Goal: Find specific page/section: Find specific page/section

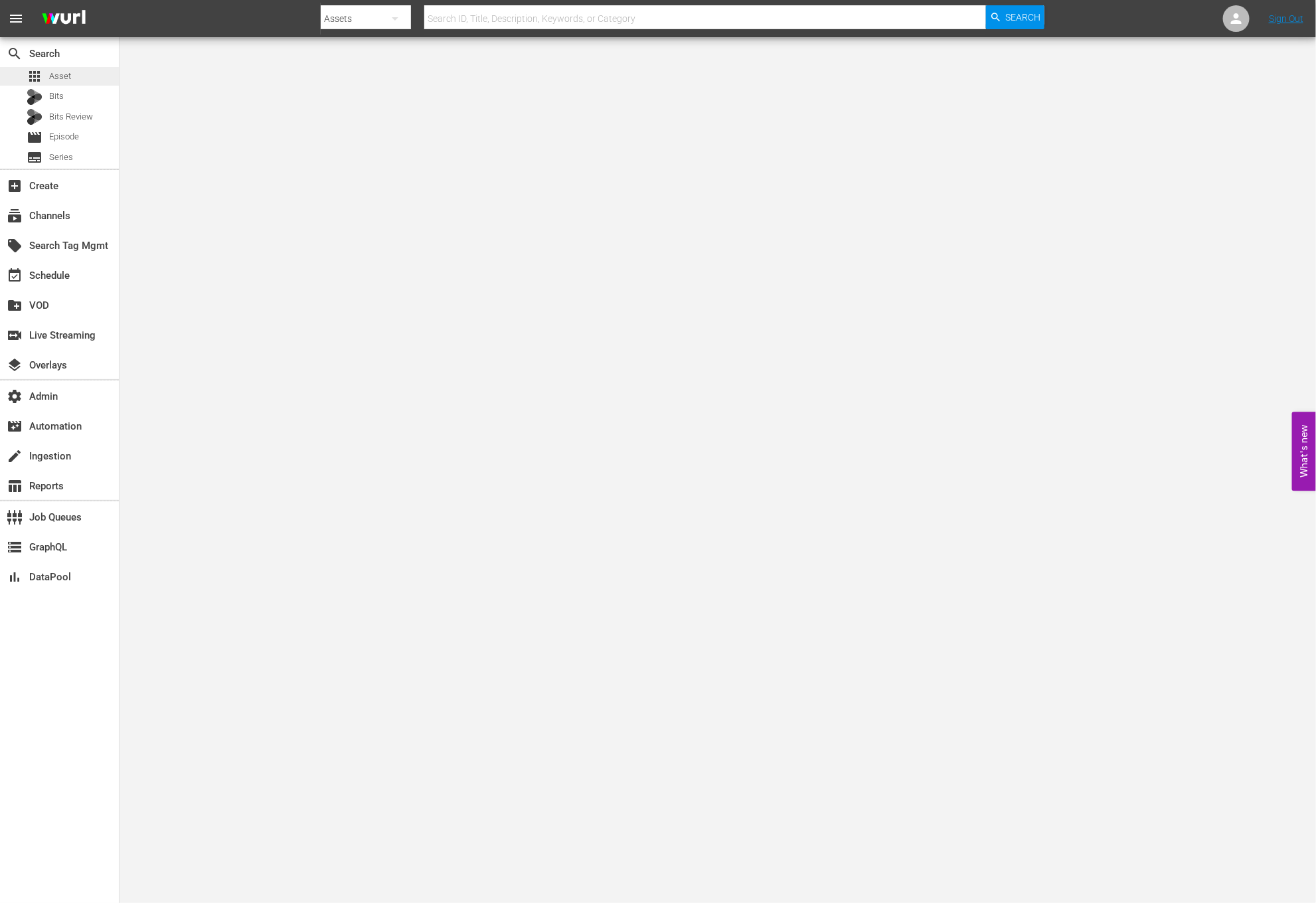
click at [73, 67] on div "apps Asset" at bounding box center [59, 76] width 119 height 19
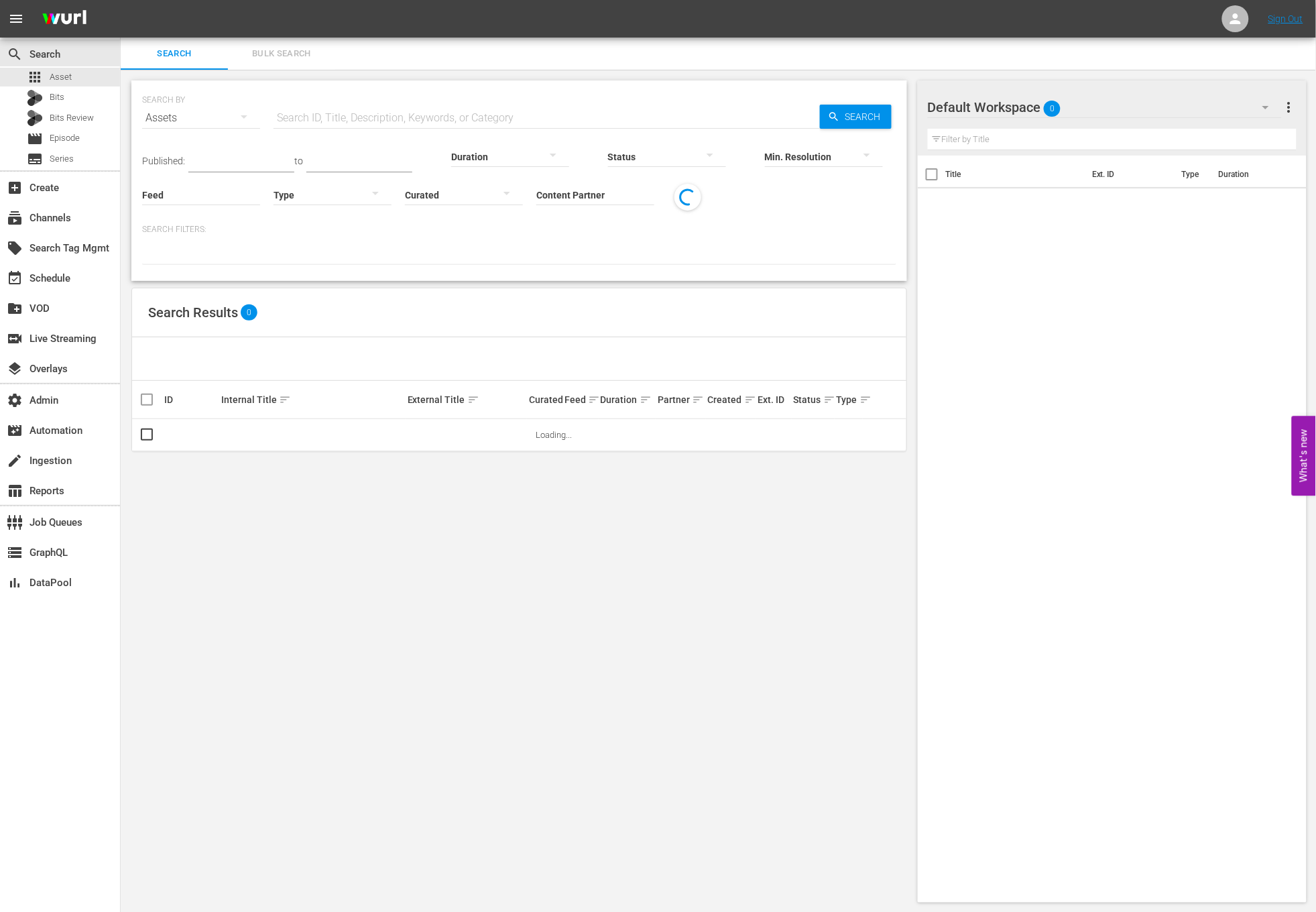
click at [377, 106] on input "text" at bounding box center [546, 118] width 546 height 32
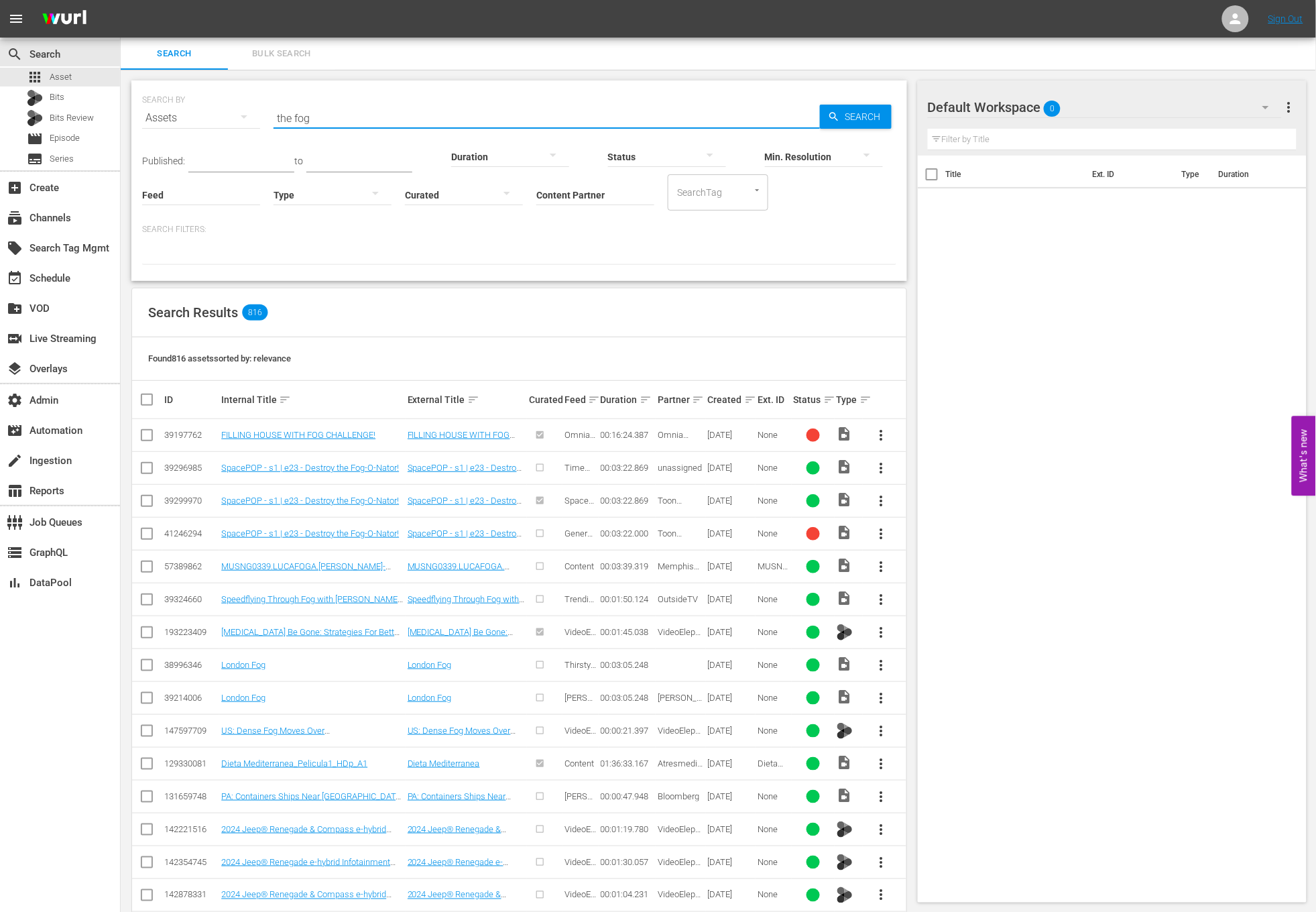
type input "the fog"
click at [571, 315] on div "Search Results 816" at bounding box center [519, 312] width 774 height 49
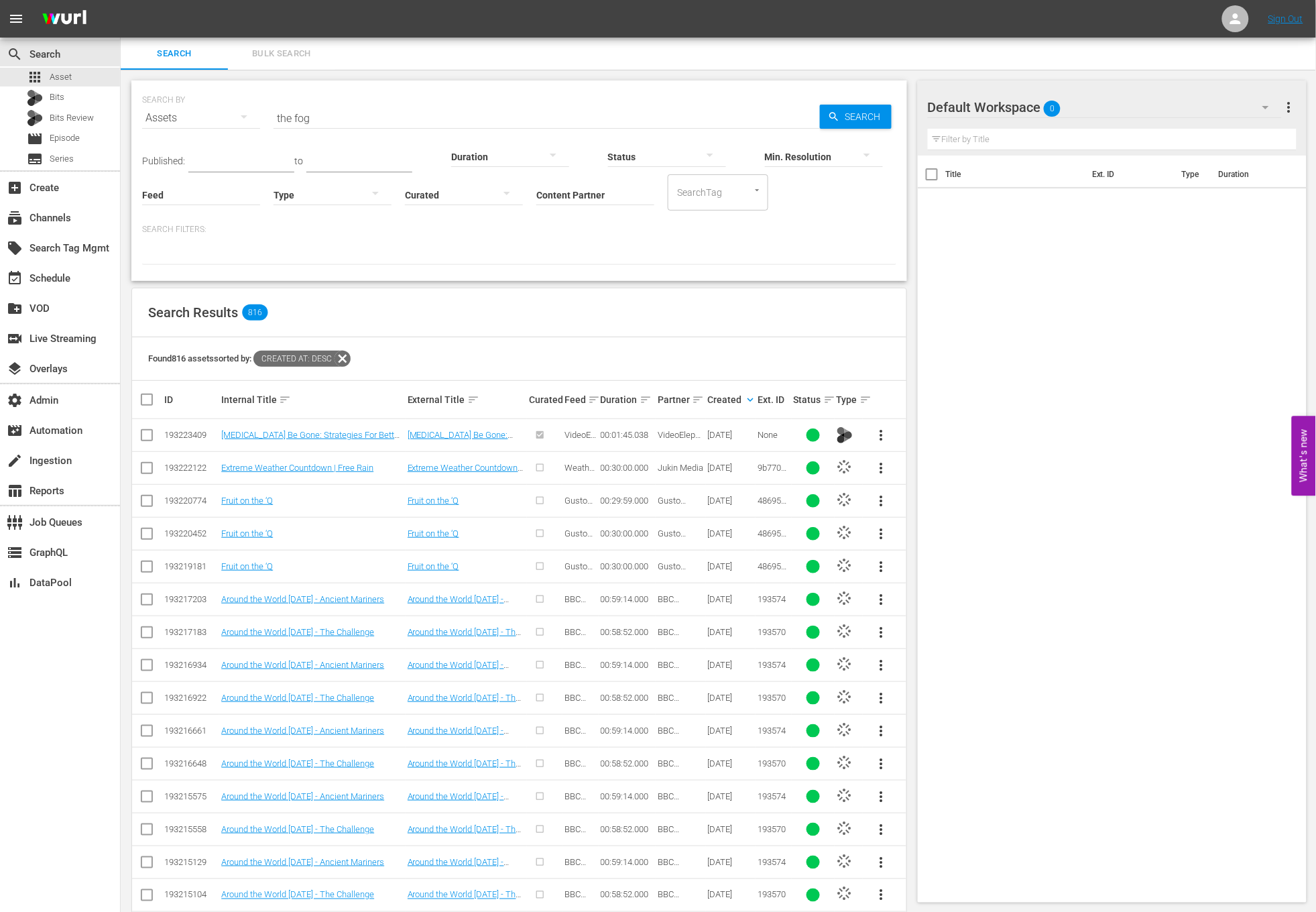
click at [624, 193] on input "Content Partner" at bounding box center [595, 196] width 118 height 48
click at [643, 259] on div "Game Show Network (133)" at bounding box center [645, 264] width 196 height 32
type input "Game Show Network (133)"
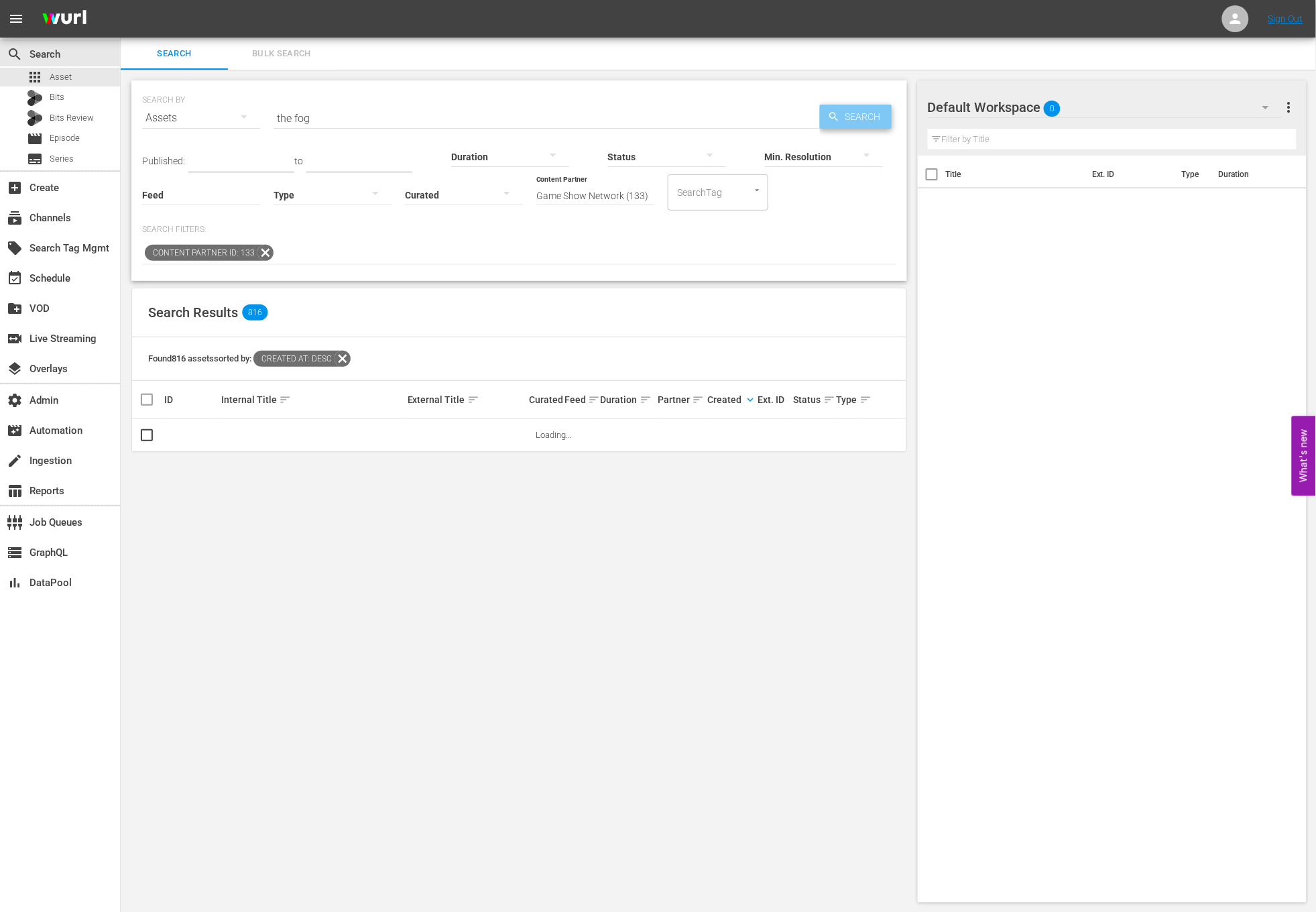
click at [836, 115] on icon "button" at bounding box center [834, 117] width 12 height 12
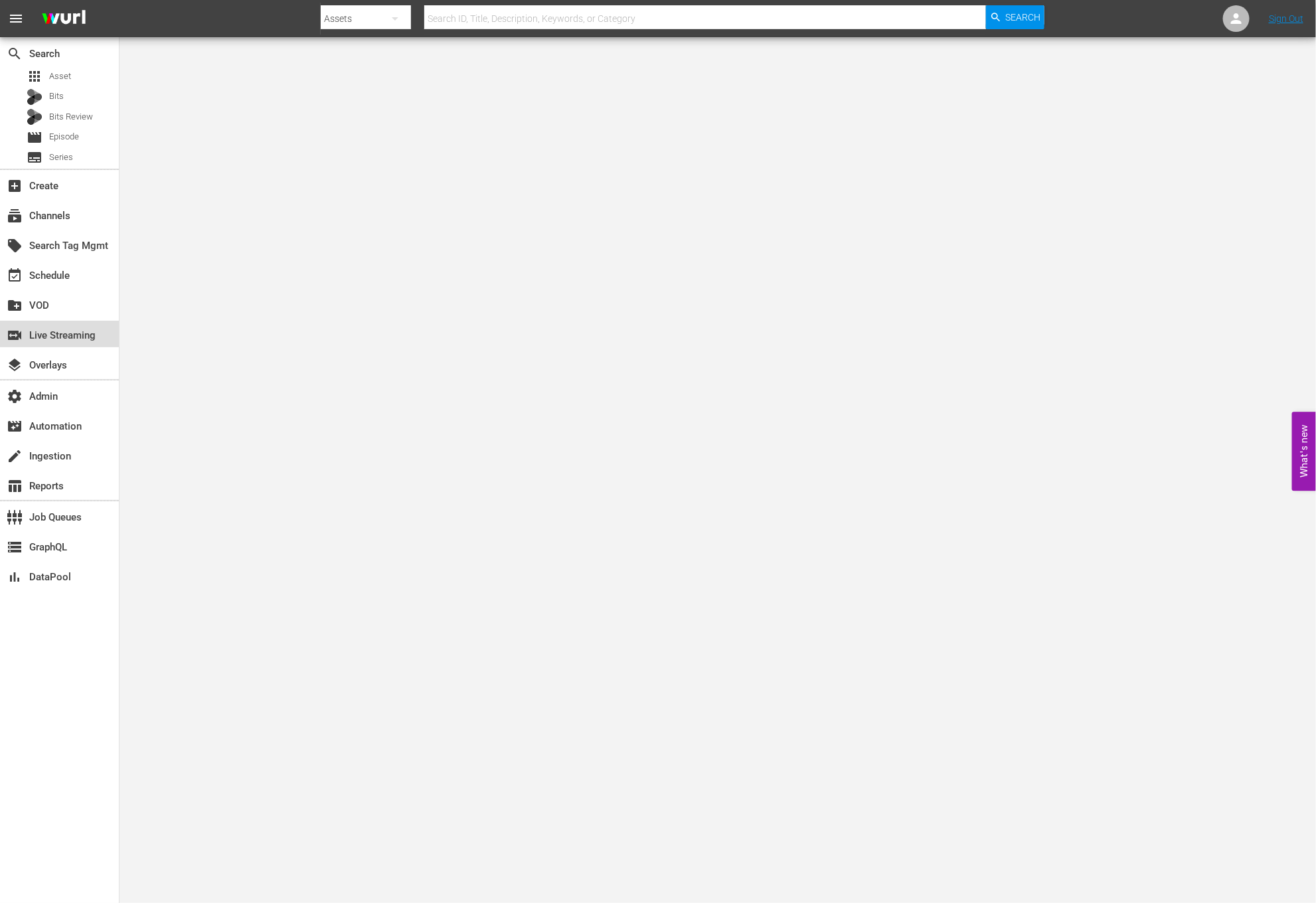
click at [59, 336] on div "switch_video Live Streaming" at bounding box center [37, 333] width 74 height 12
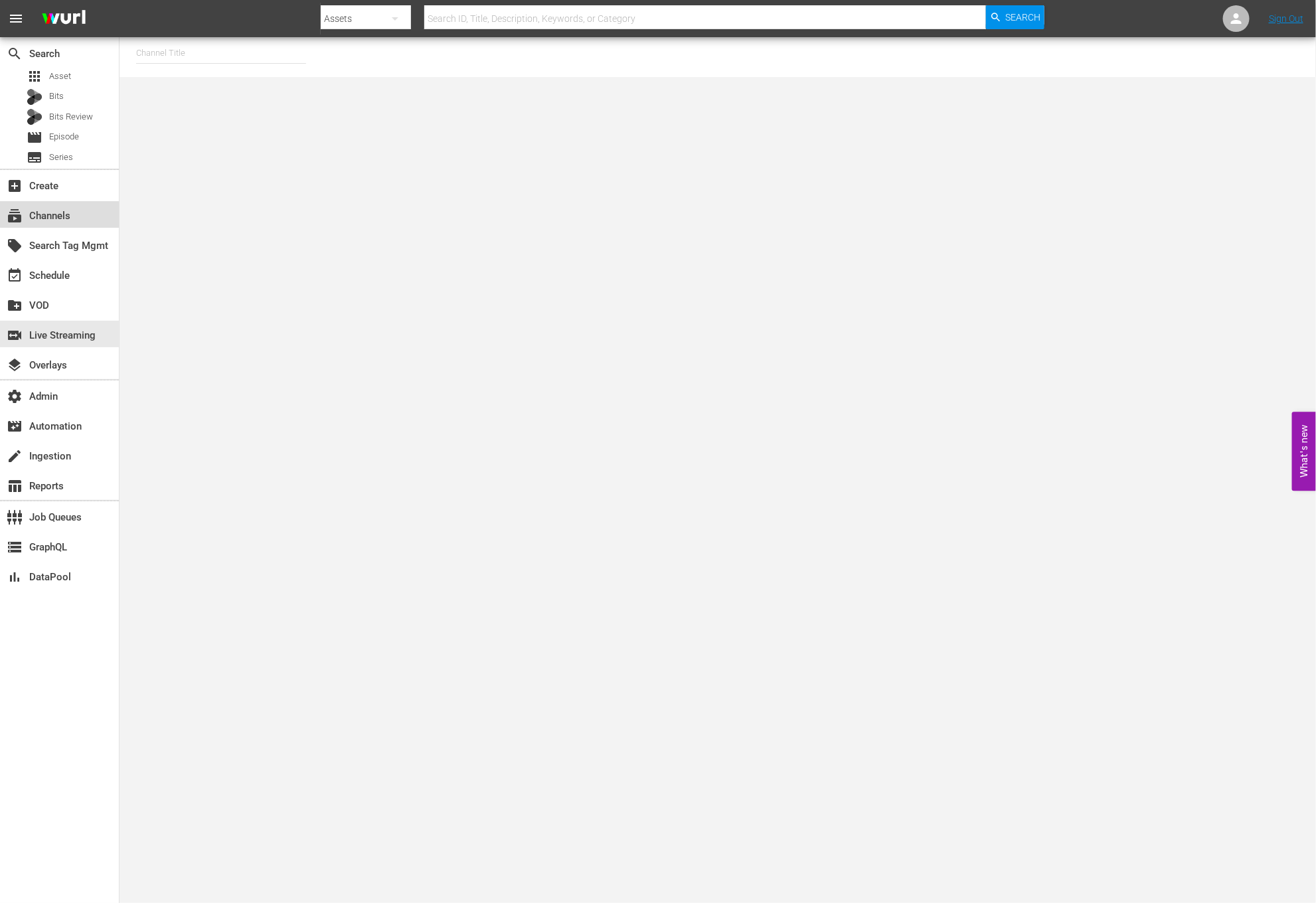
click at [76, 205] on div "subscriptions Channels" at bounding box center [59, 214] width 119 height 27
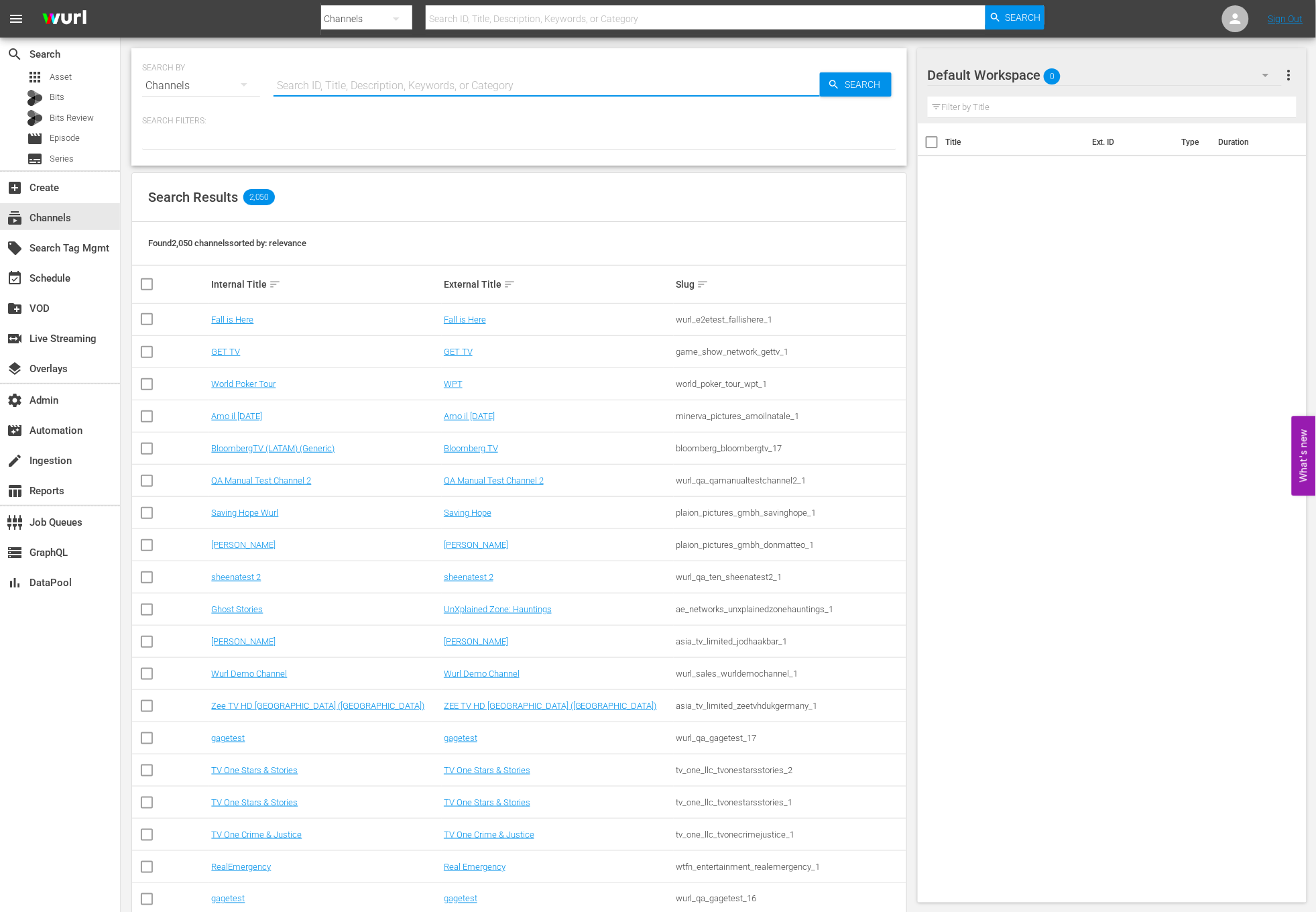
drag, startPoint x: 312, startPoint y: 79, endPoint x: 354, endPoint y: 85, distance: 42.4
click at [312, 79] on input "text" at bounding box center [546, 85] width 546 height 32
paste input "amc_msgsportszone_1"
type input "amc_msgsportszone_1"
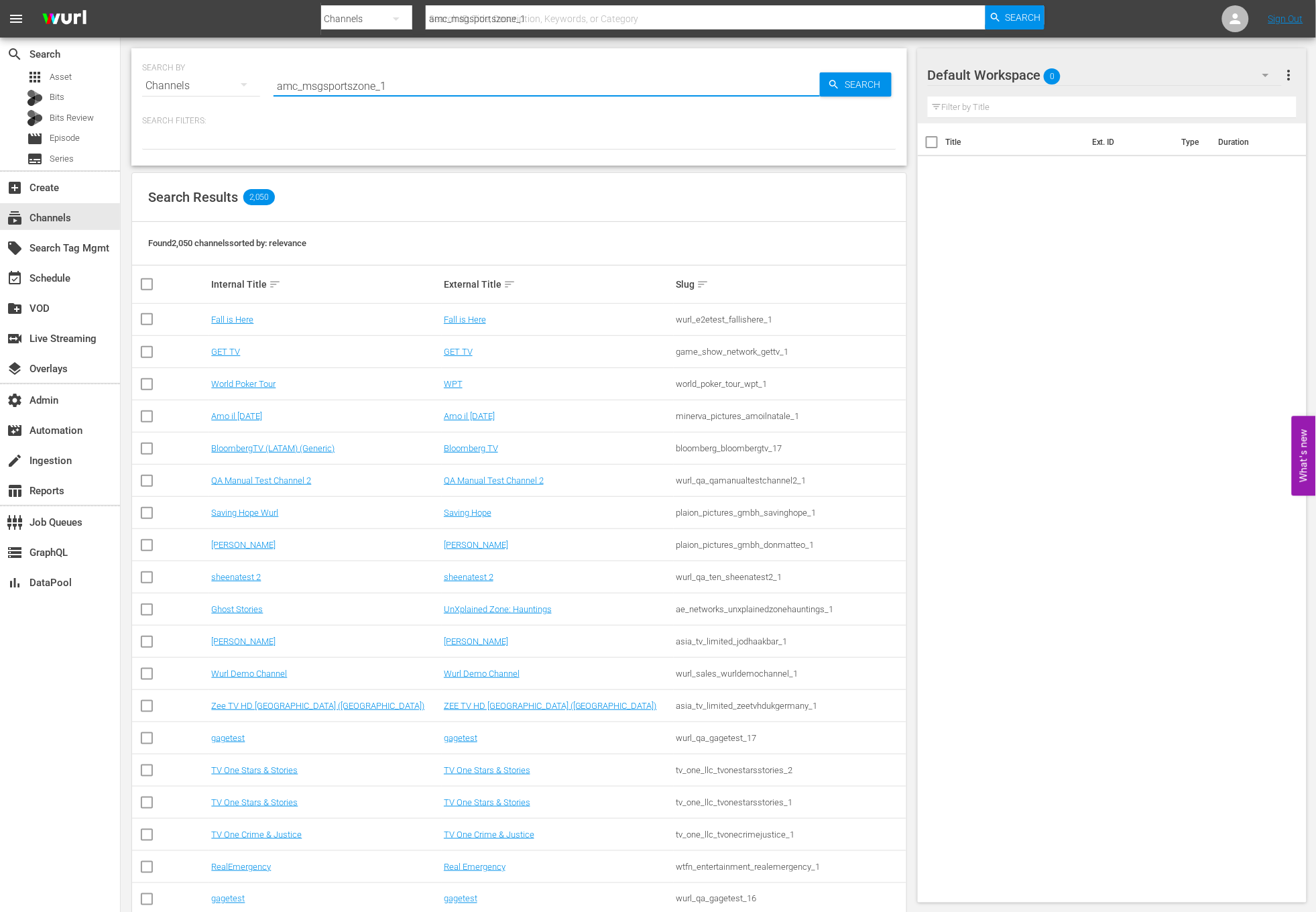
type input "amc_msgsportszone_1"
click at [897, 85] on div "SEARCH BY Search By Channels Search ID, Title, Description, Keywords, or Catego…" at bounding box center [518, 106] width 775 height 118
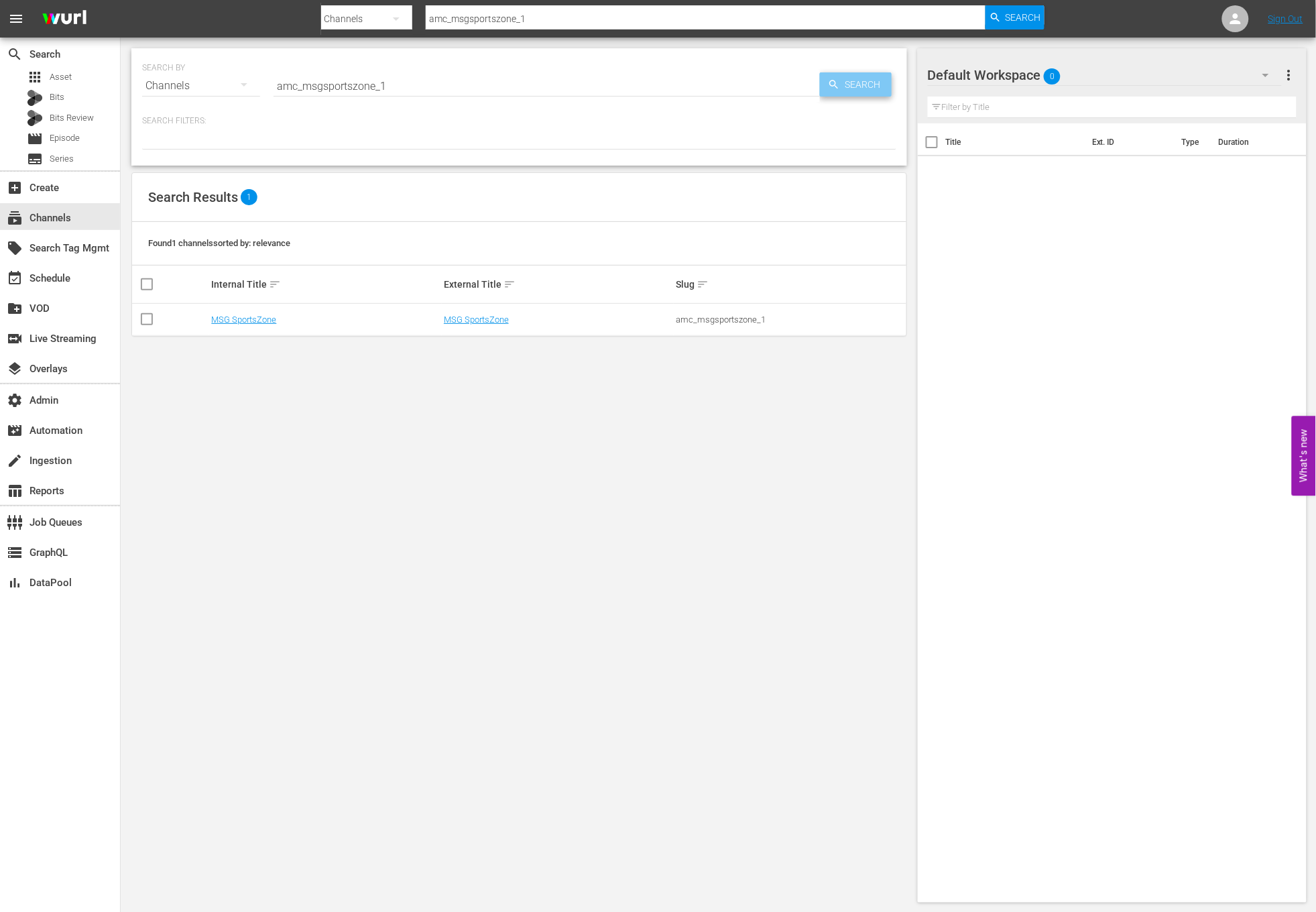
click at [873, 81] on span "Search" at bounding box center [865, 85] width 52 height 24
click at [479, 319] on link "MSG SportsZone" at bounding box center [476, 319] width 65 height 10
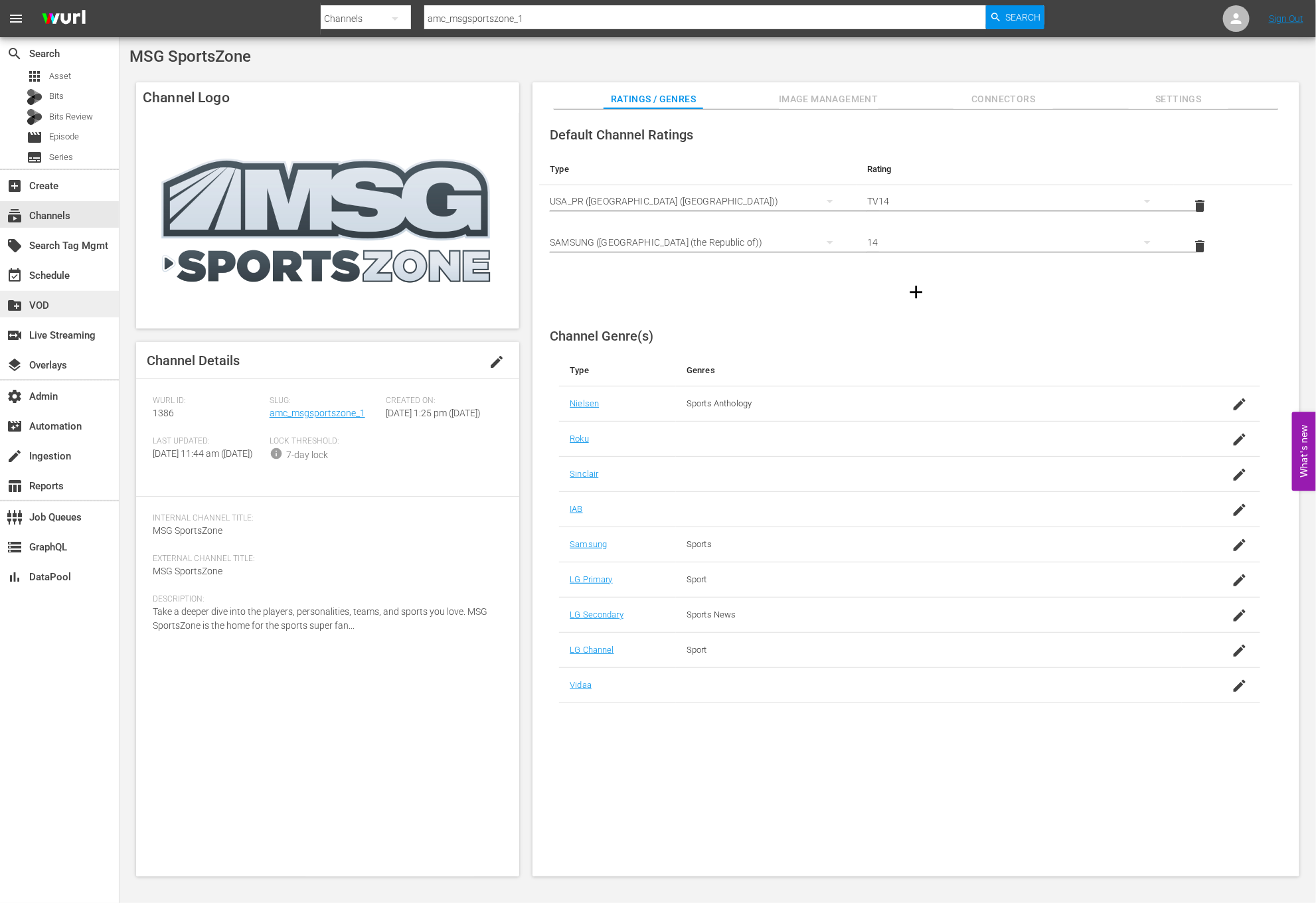
click at [73, 311] on div "create_new_folder VOD" at bounding box center [59, 304] width 119 height 27
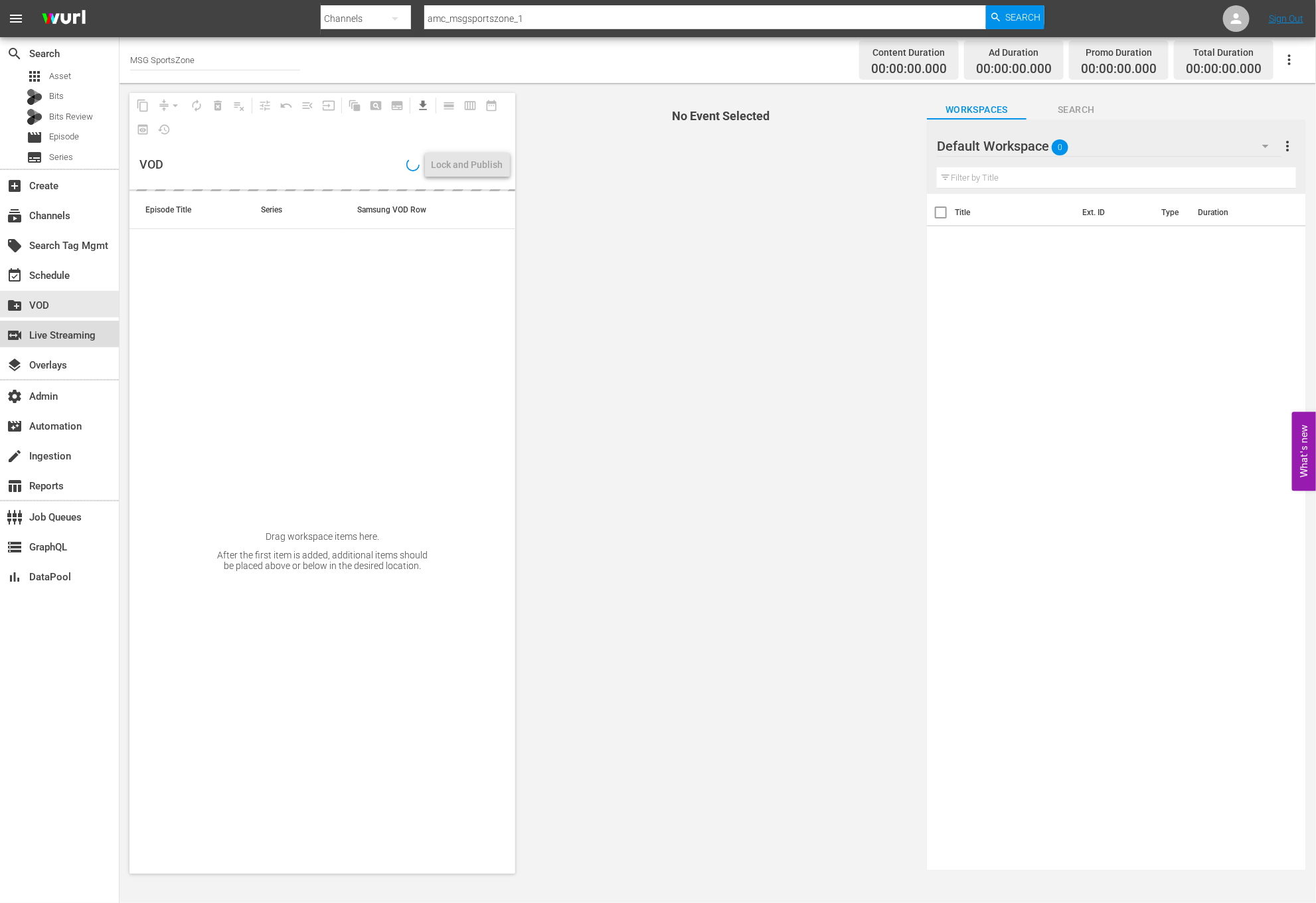
click at [74, 338] on div "switch_video Live Streaming" at bounding box center [37, 333] width 74 height 12
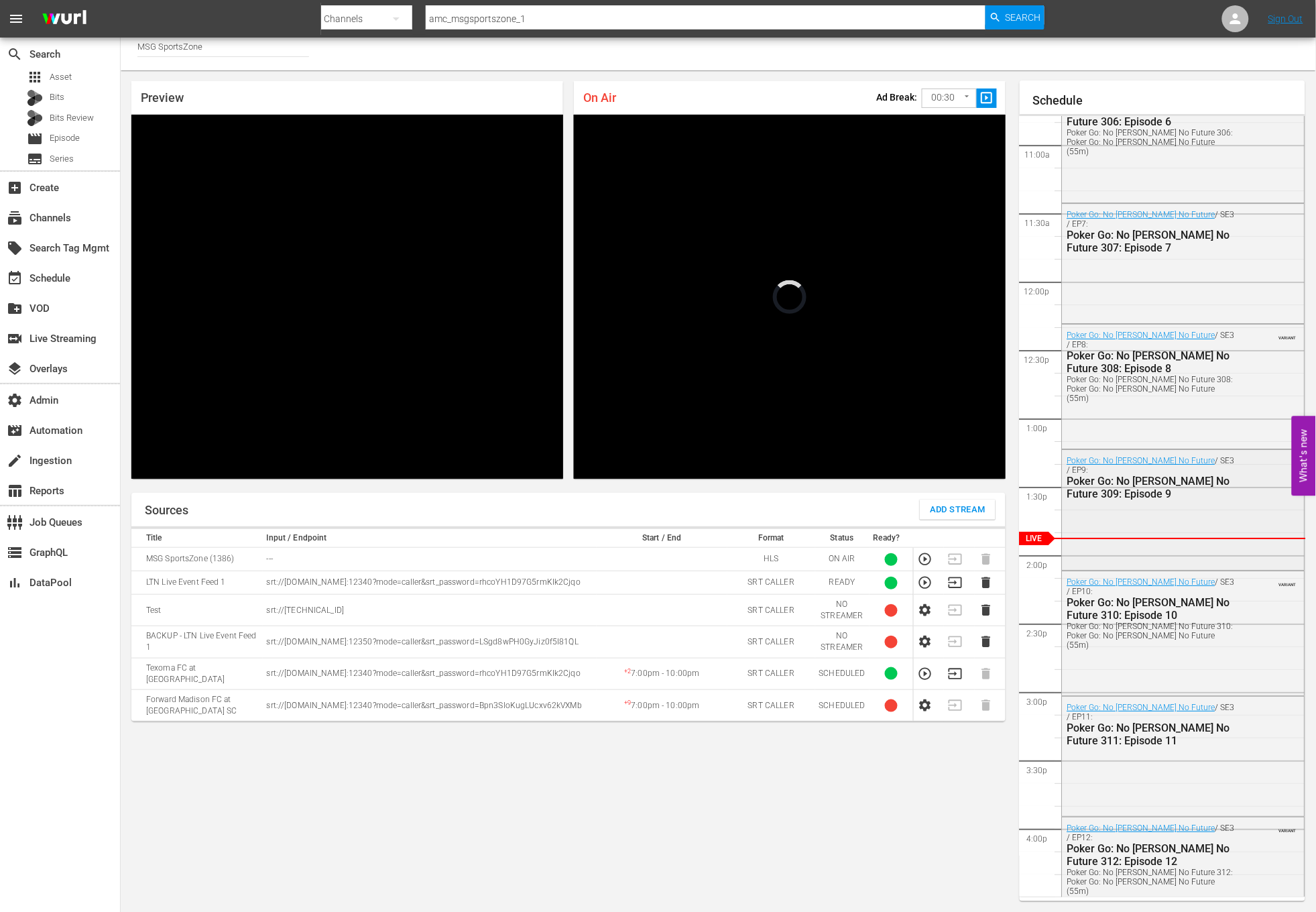
scroll to position [1455, 0]
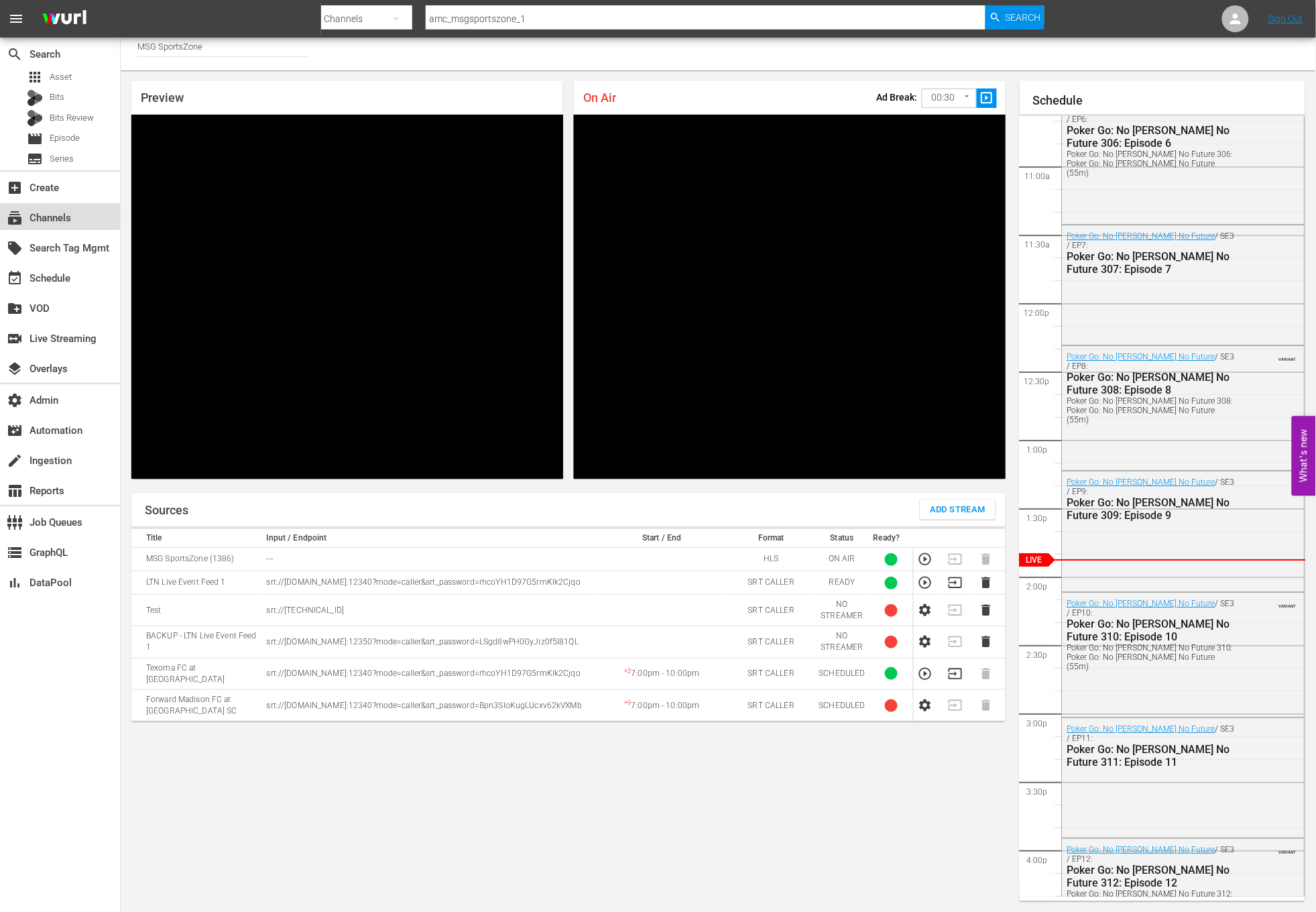
click at [67, 219] on div "subscriptions Channels" at bounding box center [37, 216] width 75 height 12
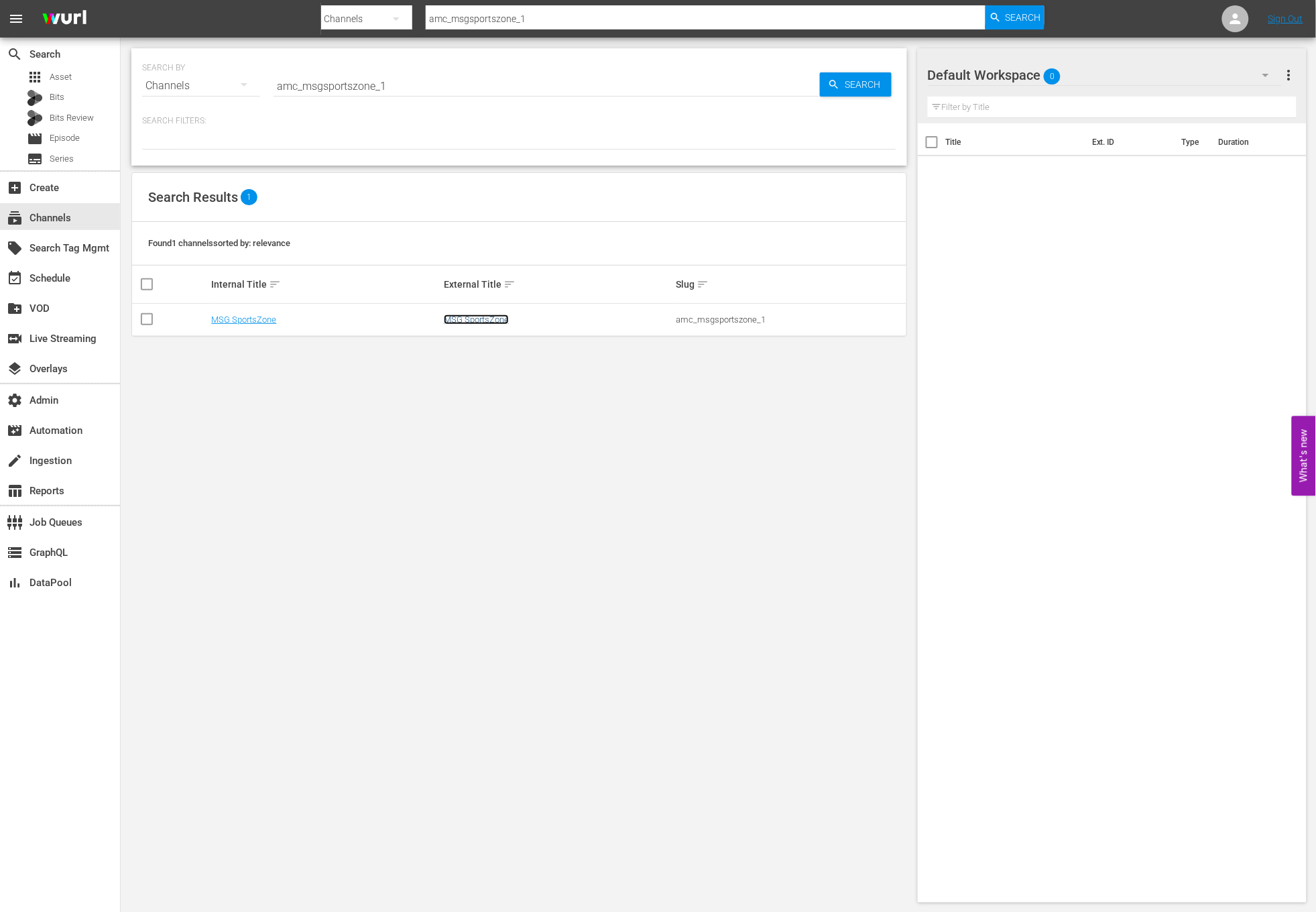
click at [456, 324] on link "MSG SportsZone" at bounding box center [476, 319] width 65 height 10
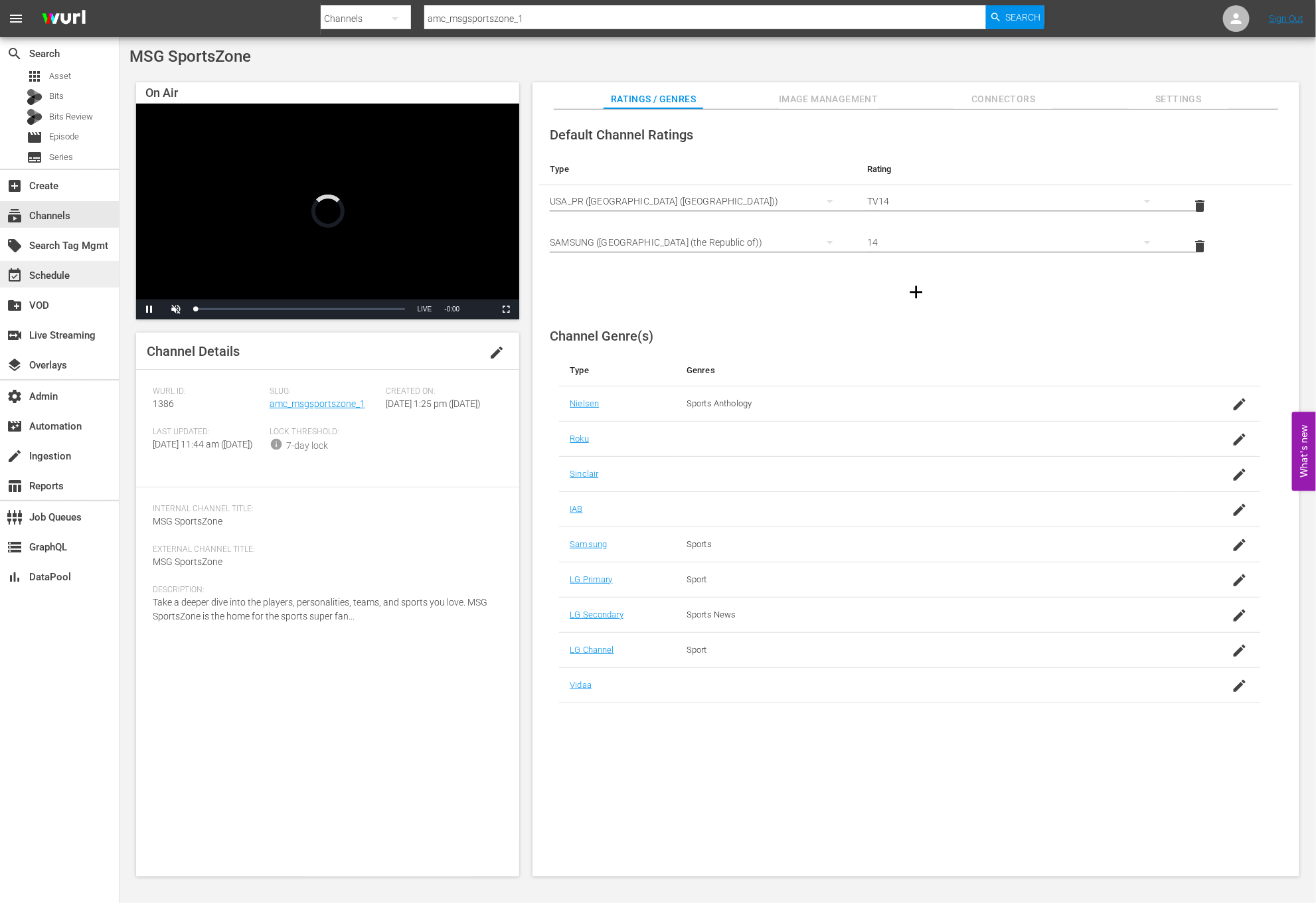
click at [95, 272] on div "event_available Schedule" at bounding box center [59, 275] width 119 height 27
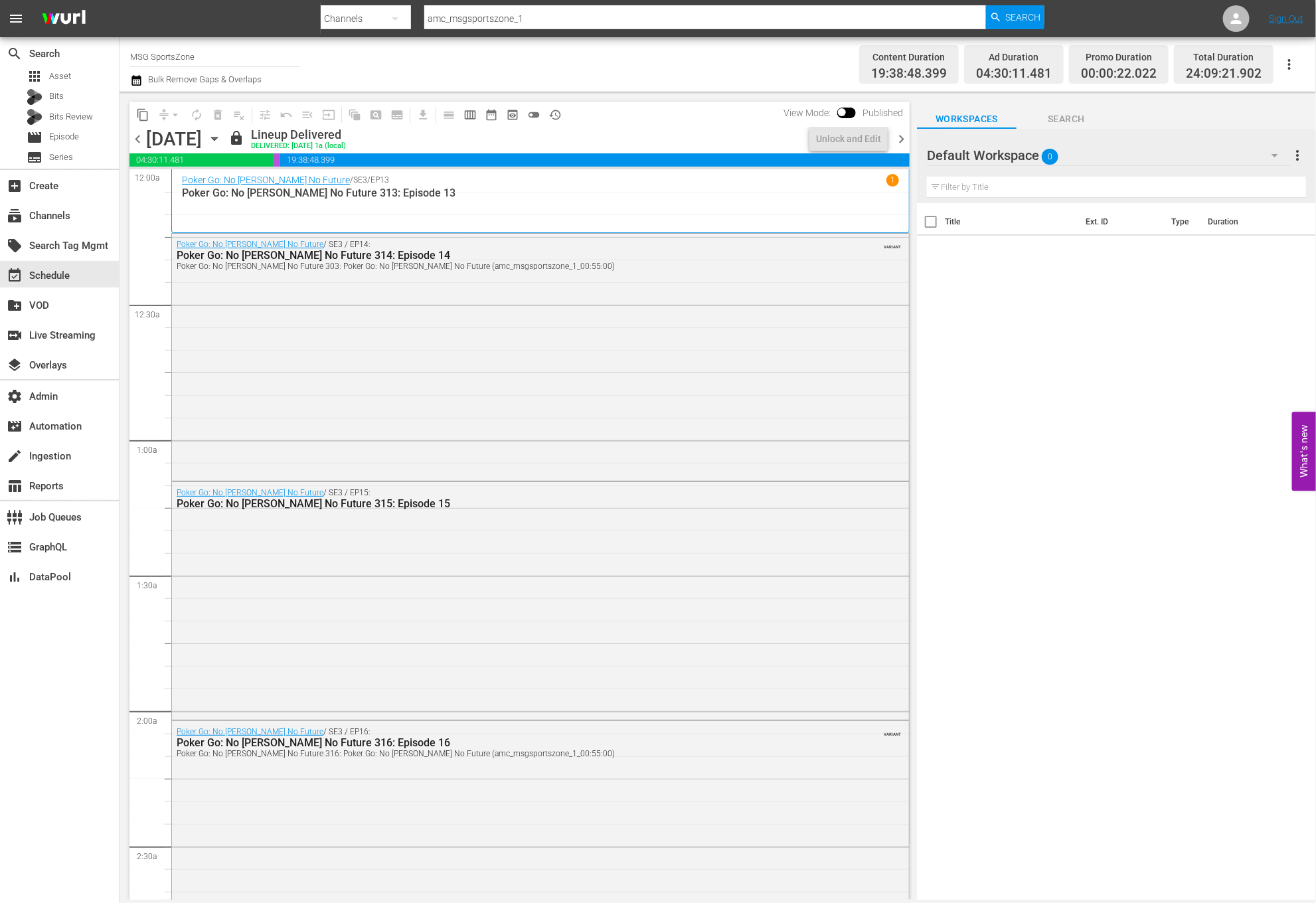
click at [900, 140] on span "chevron_right" at bounding box center [901, 139] width 16 height 16
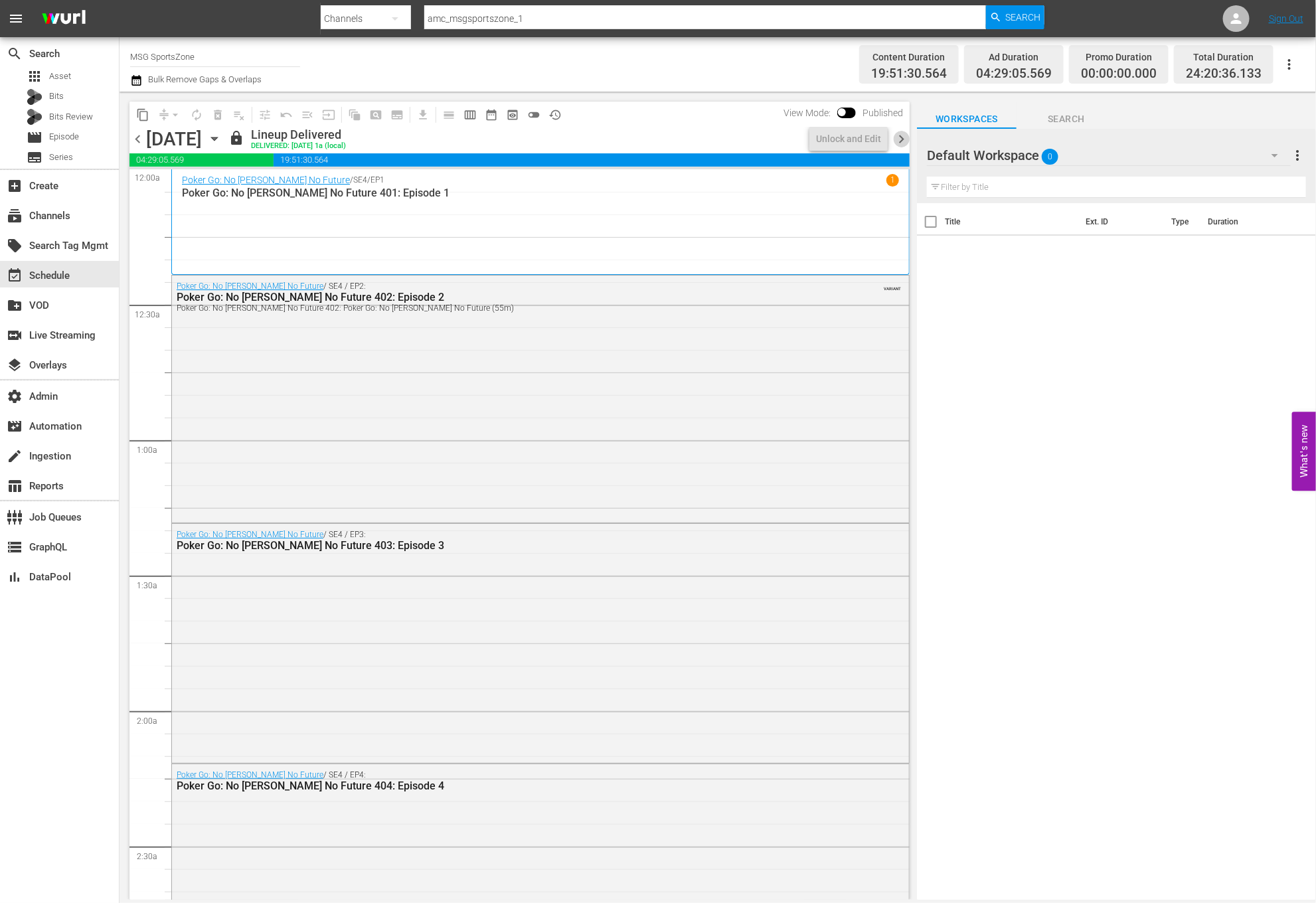
click at [900, 140] on span "chevron_right" at bounding box center [901, 139] width 16 height 16
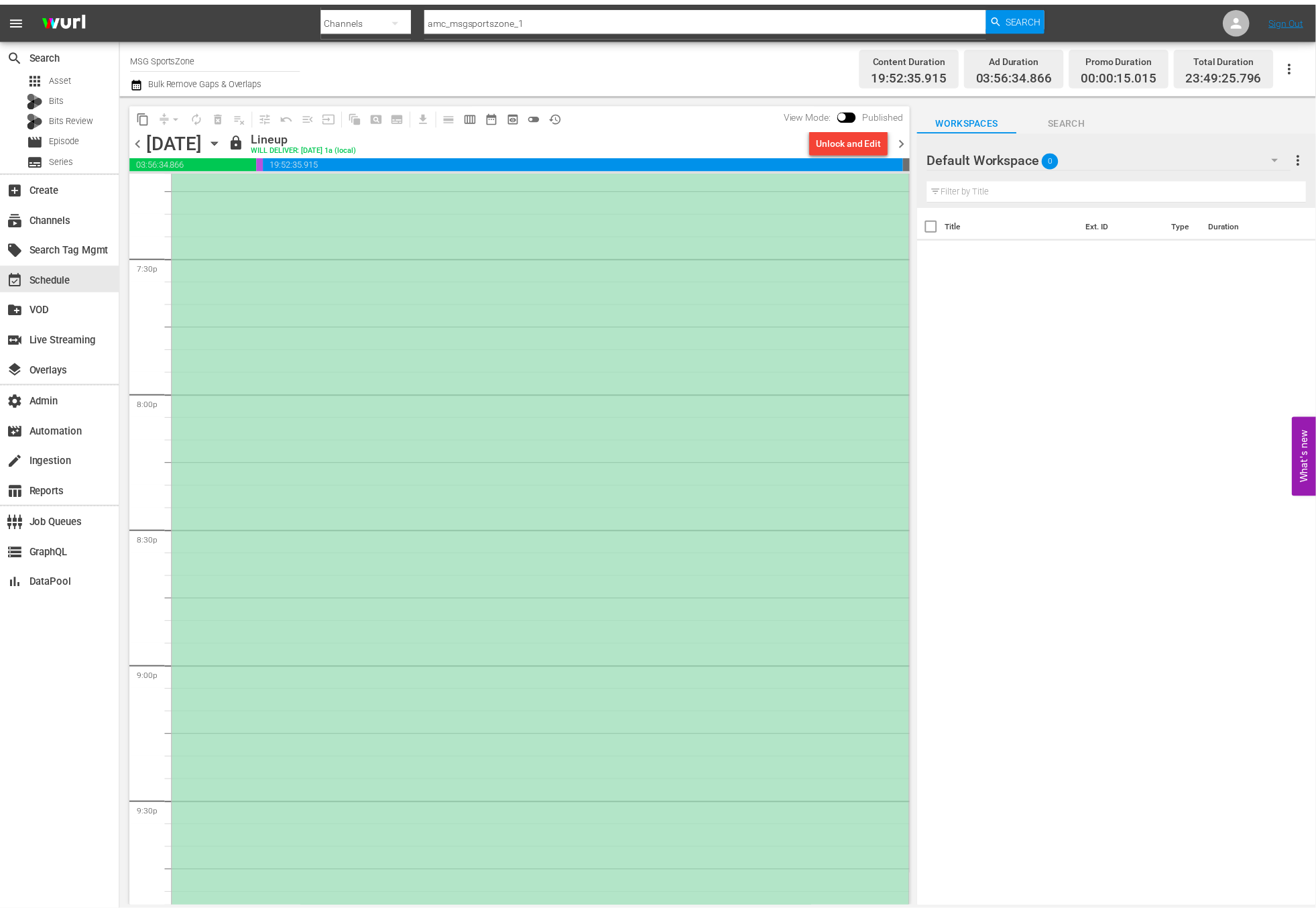
scroll to position [5557, 0]
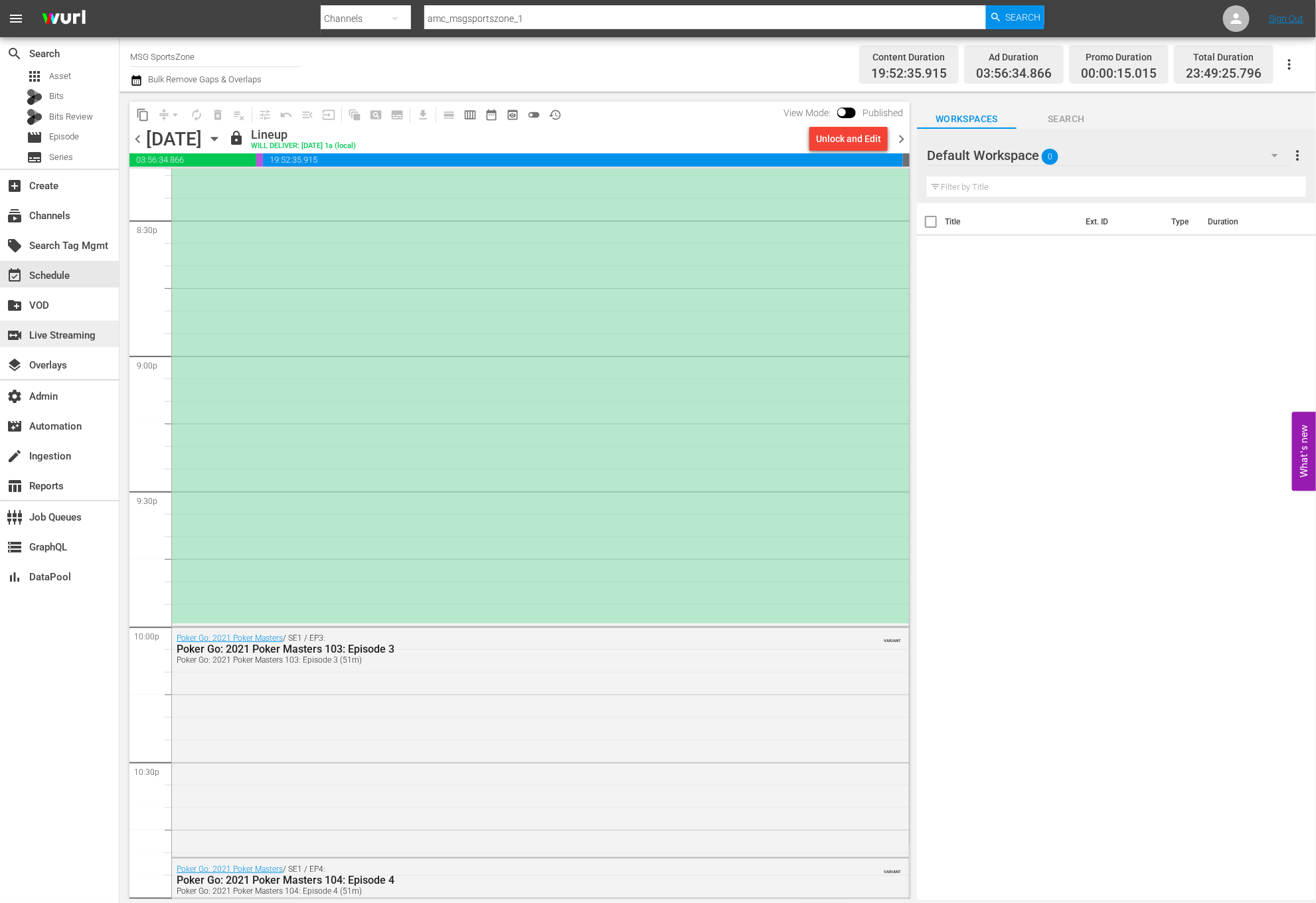
click at [59, 331] on div "switch_video Live Streaming" at bounding box center [37, 333] width 74 height 12
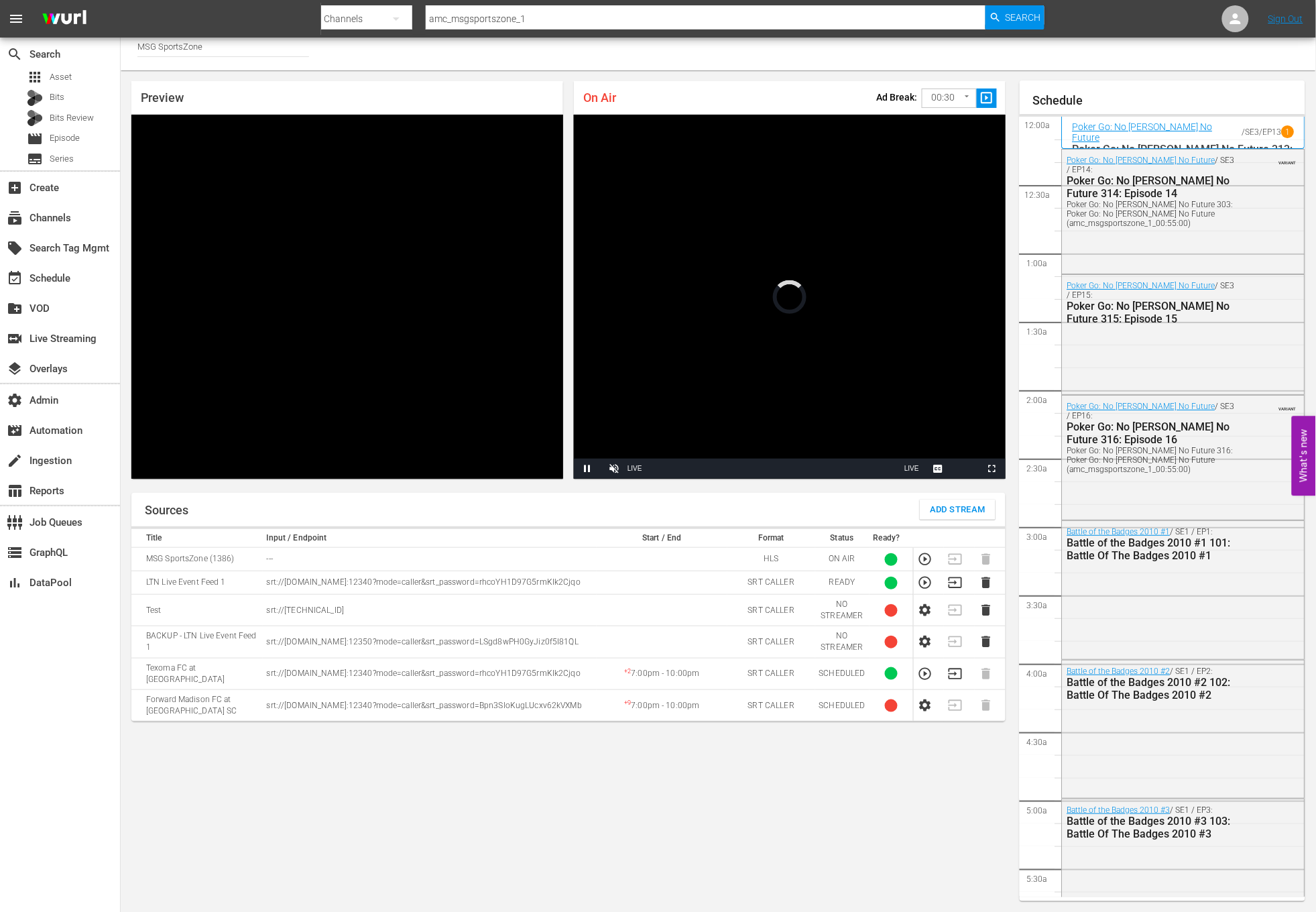
scroll to position [1510, 0]
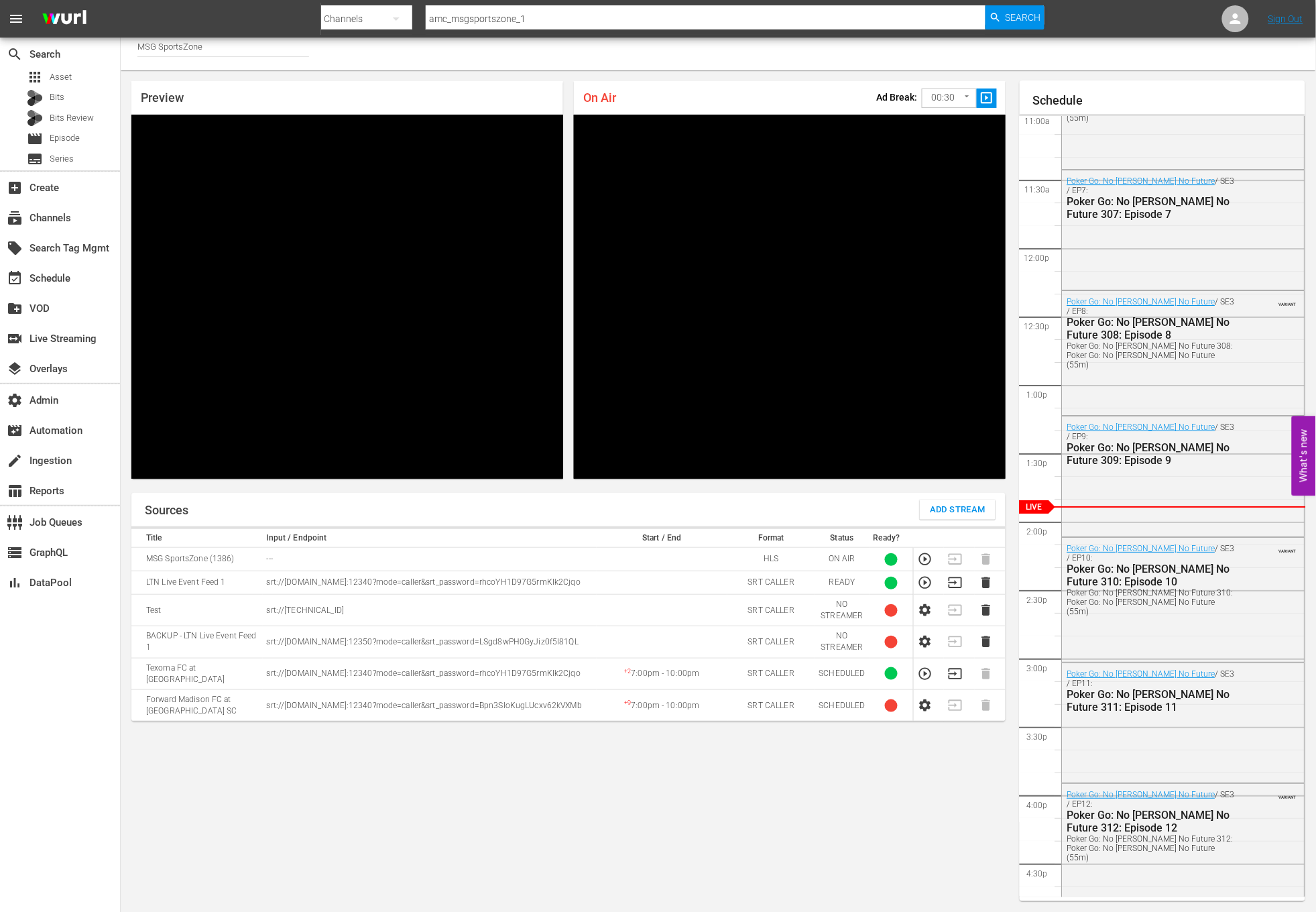
click at [67, 232] on div "local_offer Search Tag Mgmt" at bounding box center [60, 247] width 120 height 30
click at [62, 222] on div "subscriptions Channels" at bounding box center [37, 216] width 75 height 12
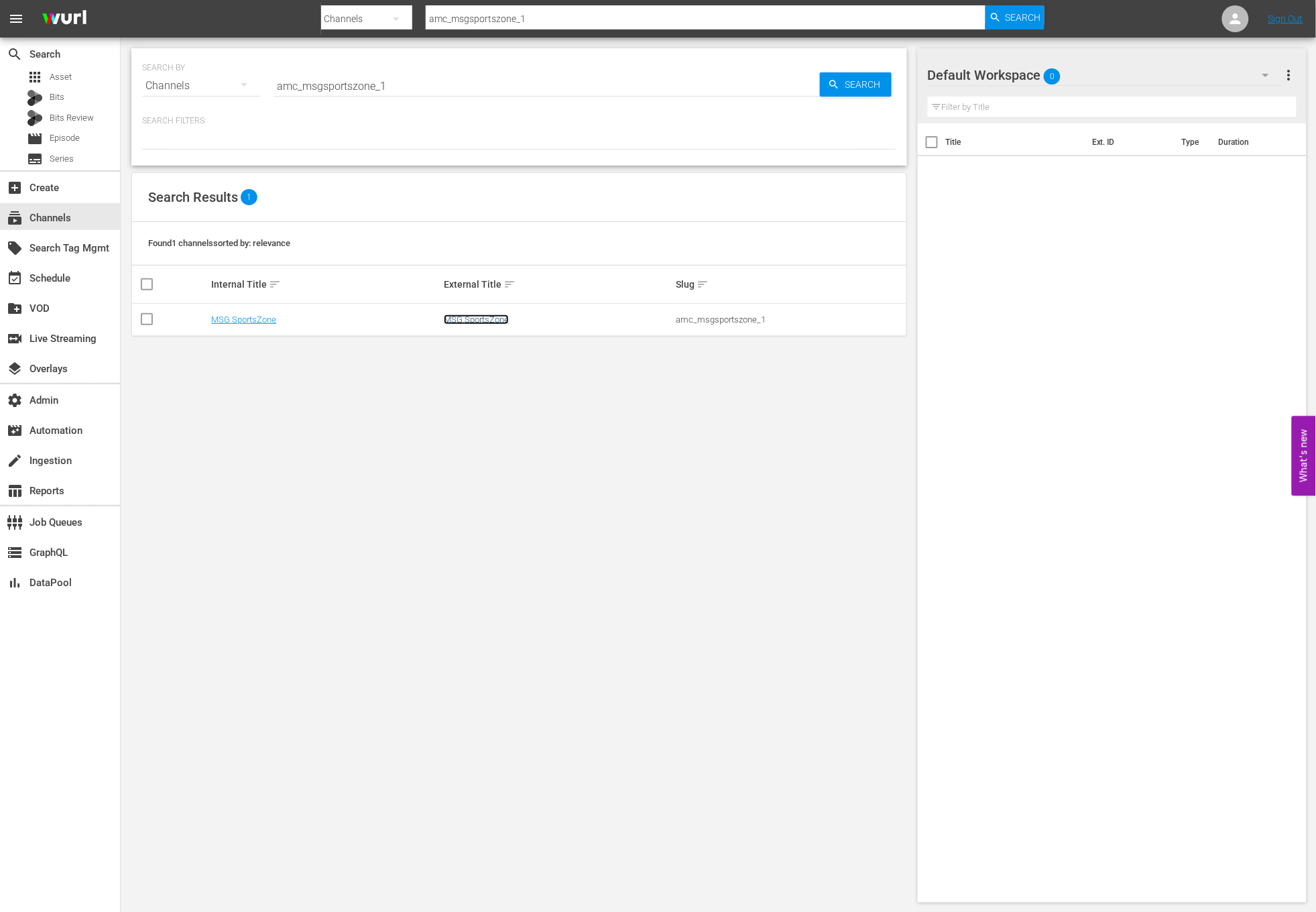
click at [455, 320] on link "MSG SportsZone" at bounding box center [476, 319] width 65 height 10
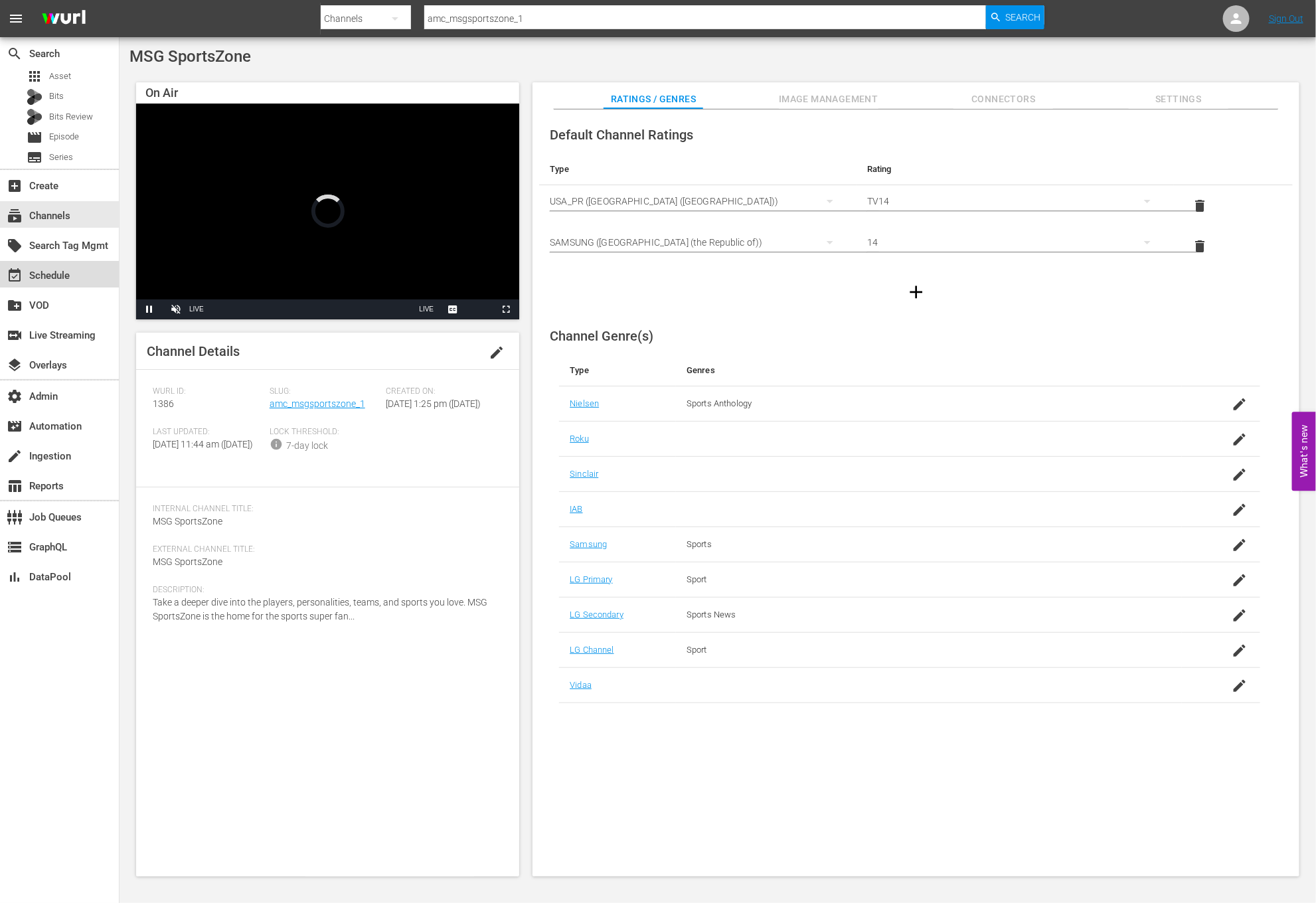
click at [79, 274] on div "event_available Schedule" at bounding box center [59, 275] width 119 height 27
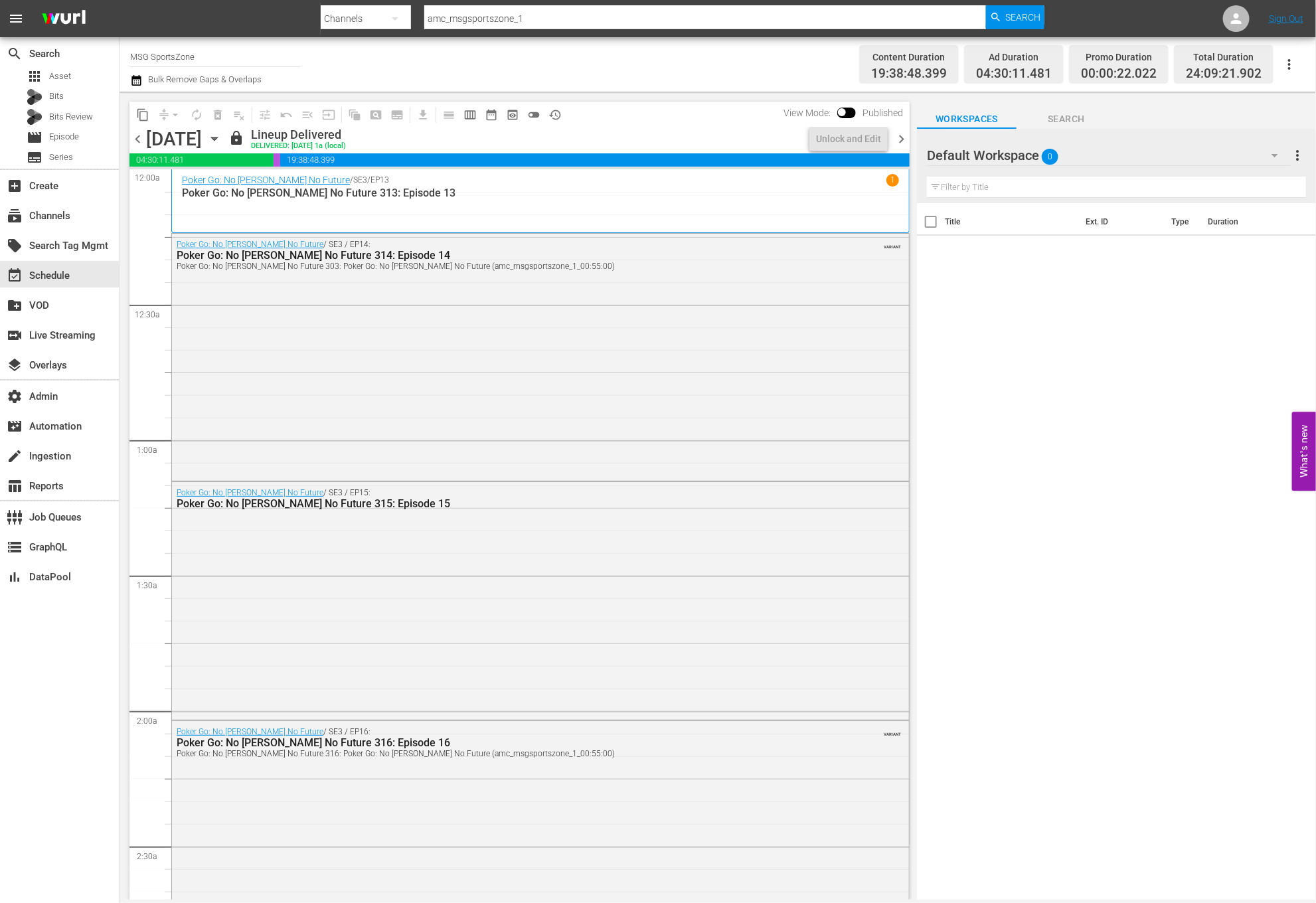
click at [901, 137] on span "chevron_right" at bounding box center [901, 139] width 16 height 16
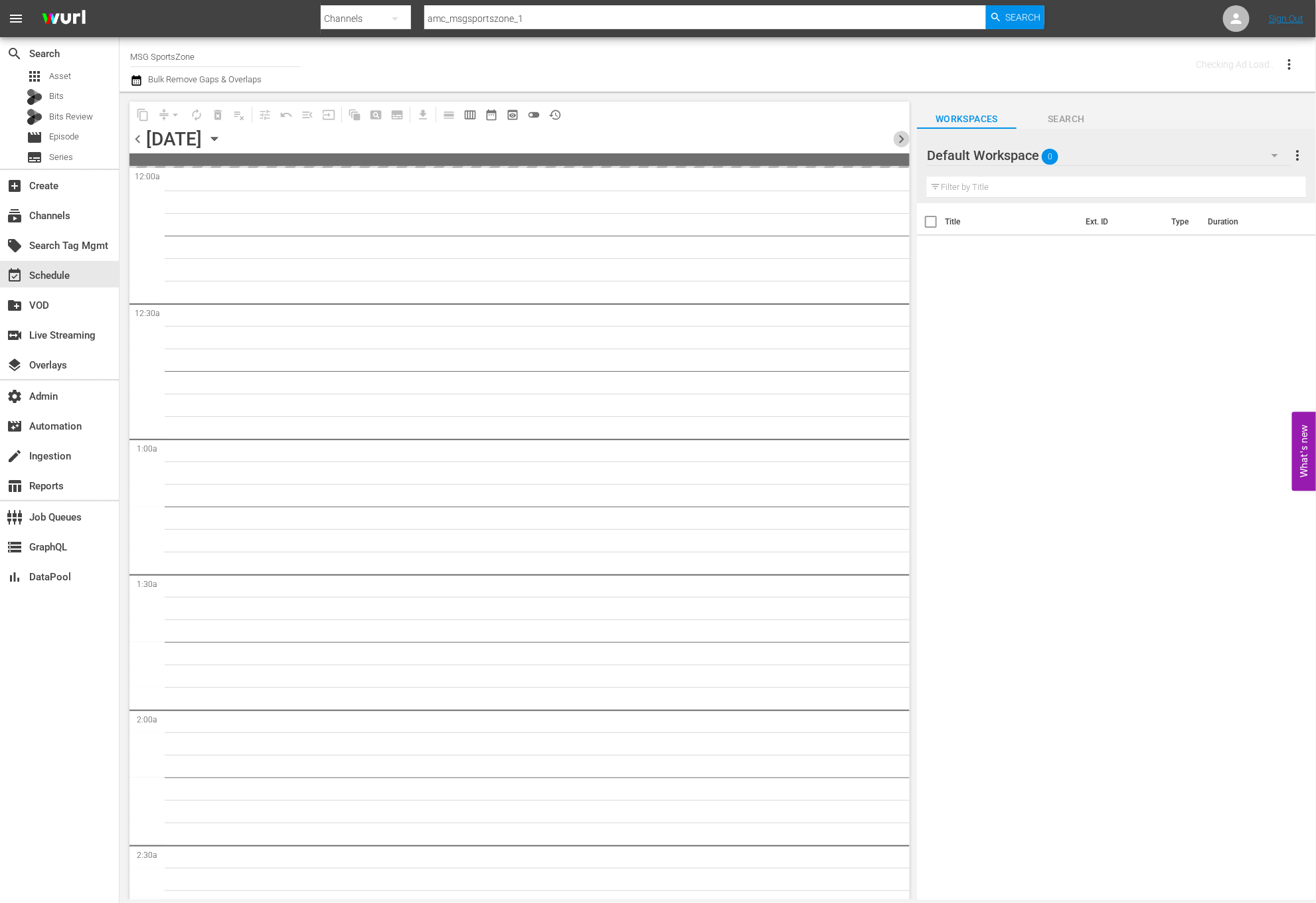
click at [901, 137] on span "chevron_right" at bounding box center [901, 139] width 16 height 16
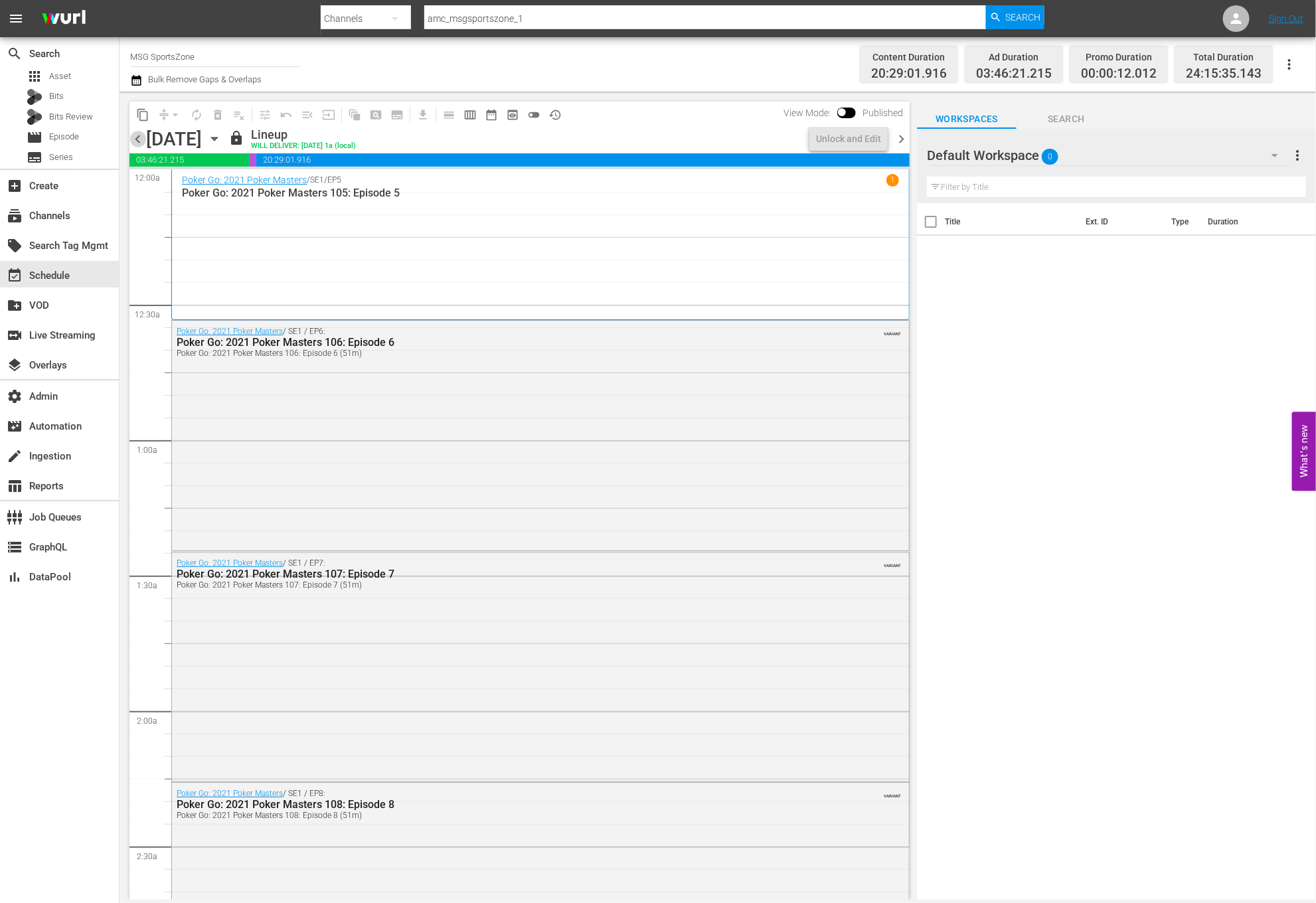
click at [136, 141] on span "chevron_left" at bounding box center [138, 139] width 16 height 16
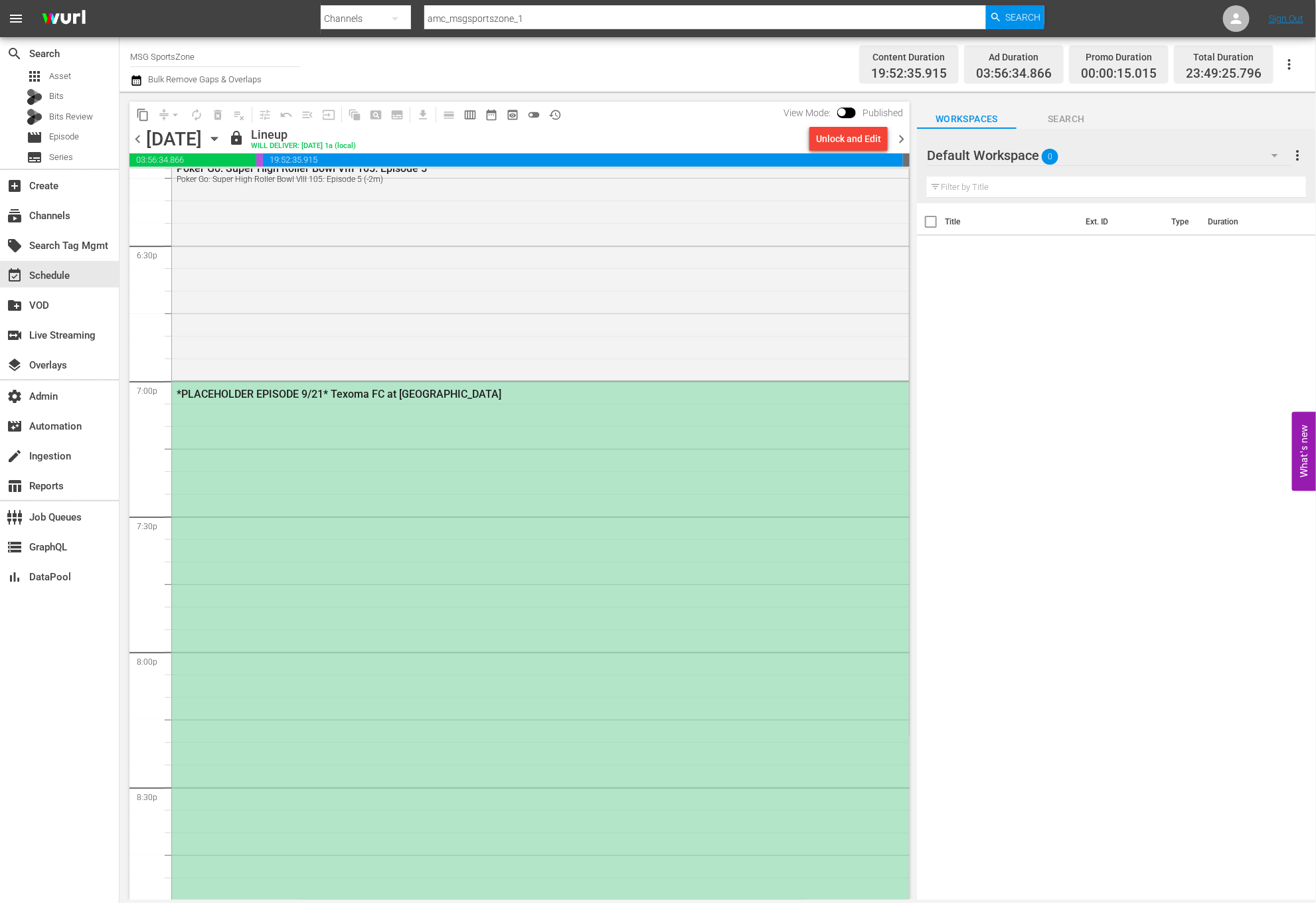
scroll to position [5018, 0]
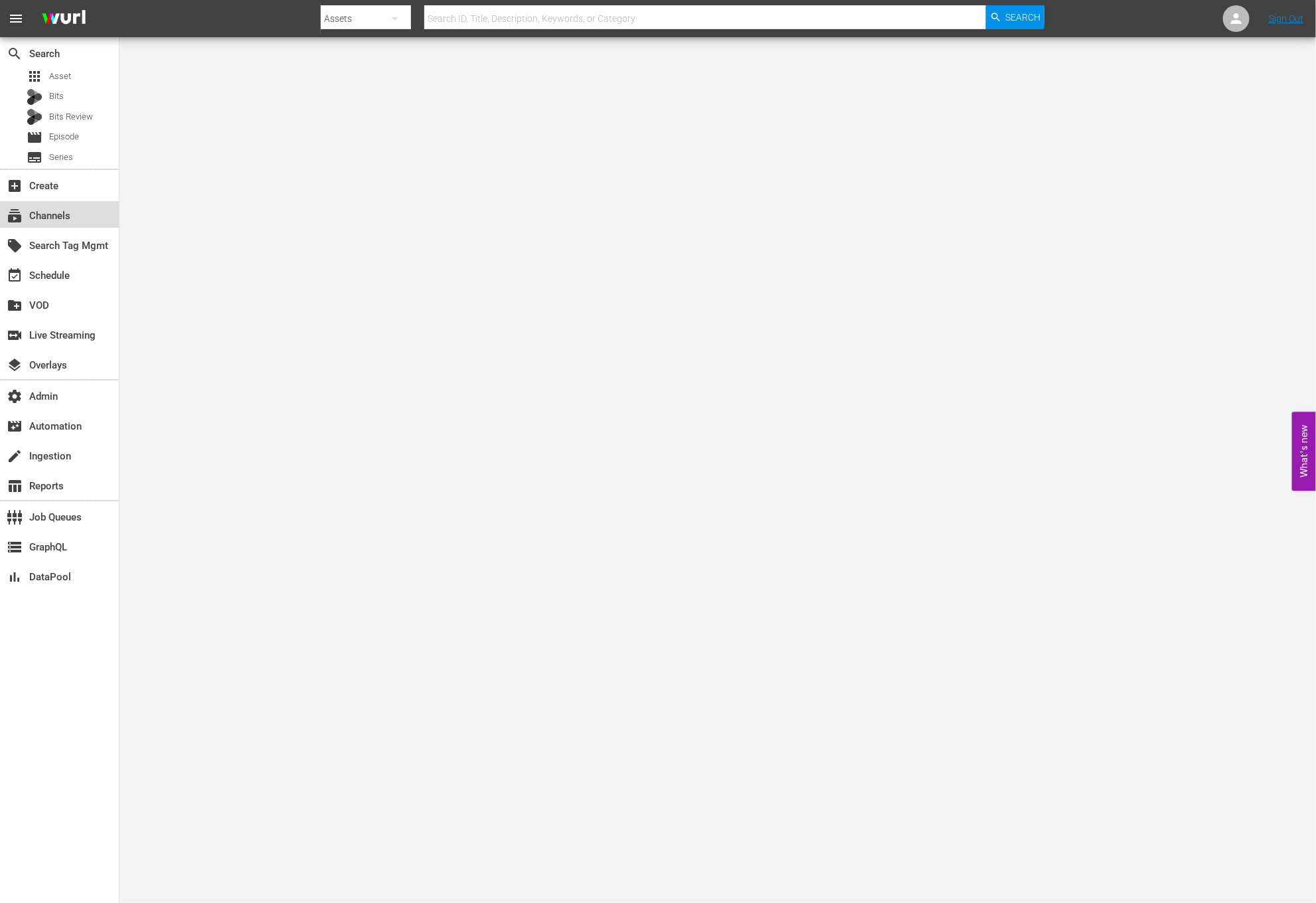
click at [78, 212] on div "subscriptions Channels" at bounding box center [59, 214] width 119 height 27
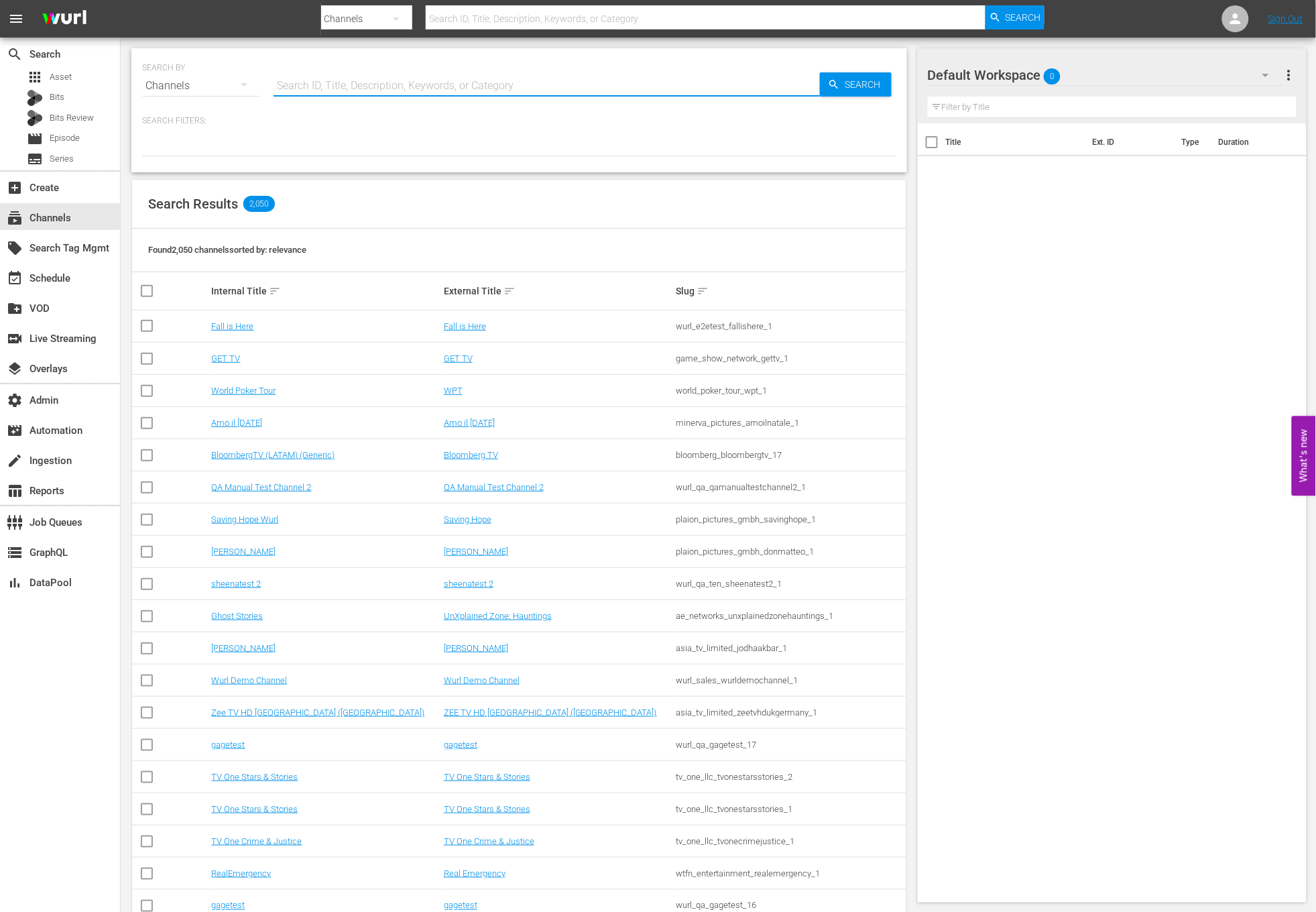
click at [392, 79] on input "text" at bounding box center [546, 85] width 546 height 32
type input "made"
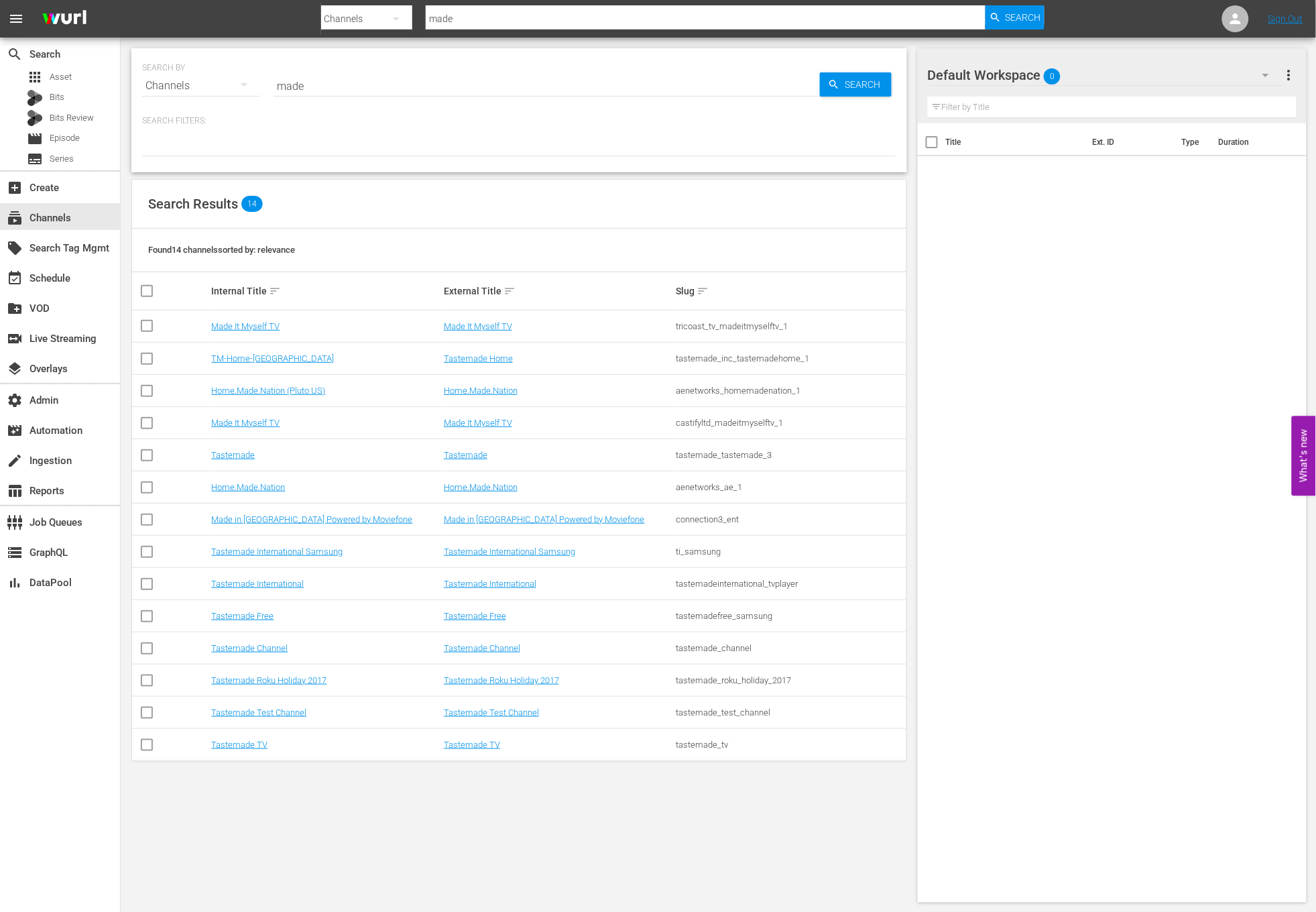
click at [565, 354] on div "Tastemade Home" at bounding box center [557, 358] width 228 height 10
click at [700, 329] on div "tricoast_tv_madeitmyselftv_1" at bounding box center [789, 326] width 228 height 10
copy tbody "tricoast_tv_madeitmyselftv_1"
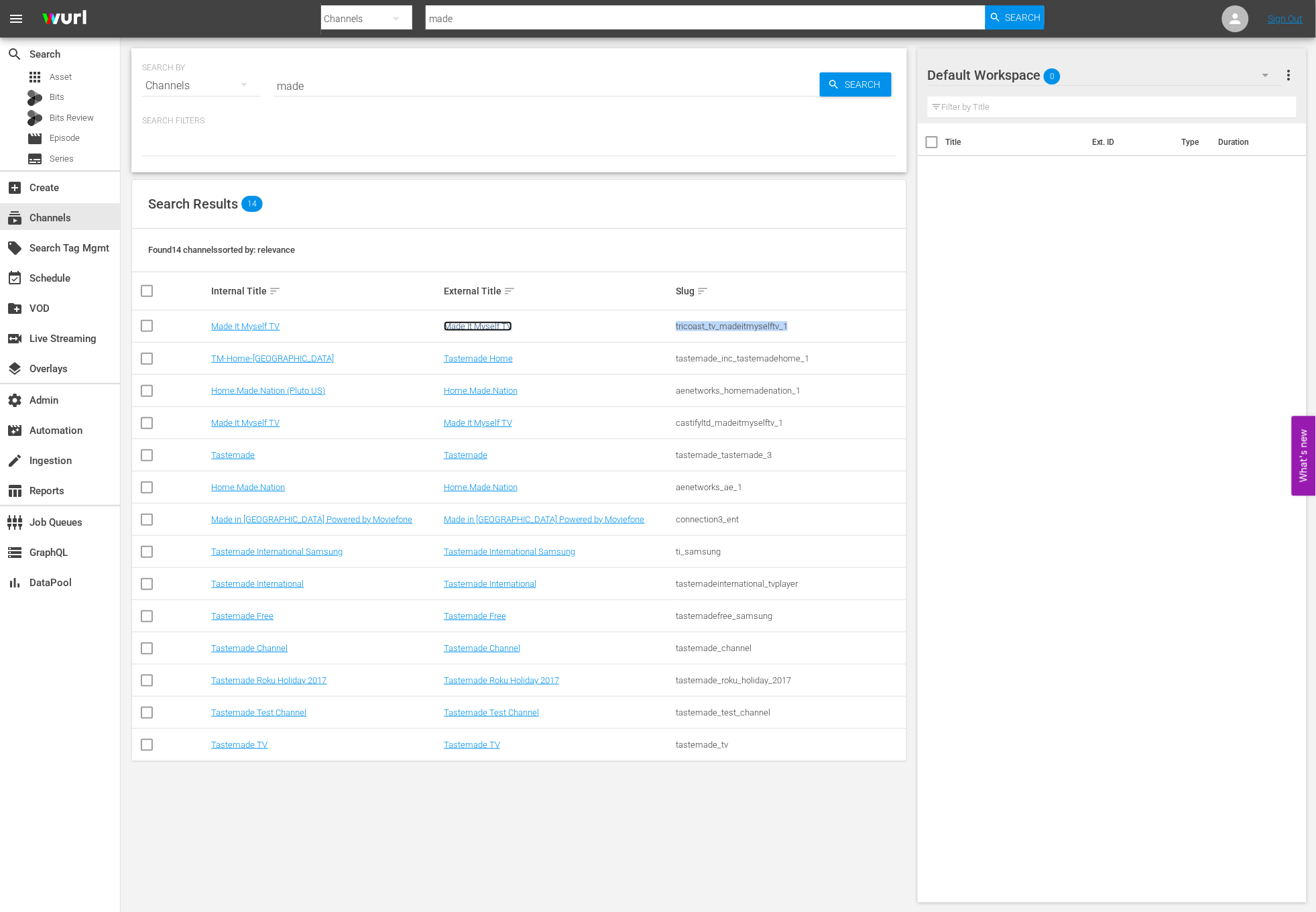
click at [456, 329] on link "Made It Myself TV" at bounding box center [477, 326] width 68 height 10
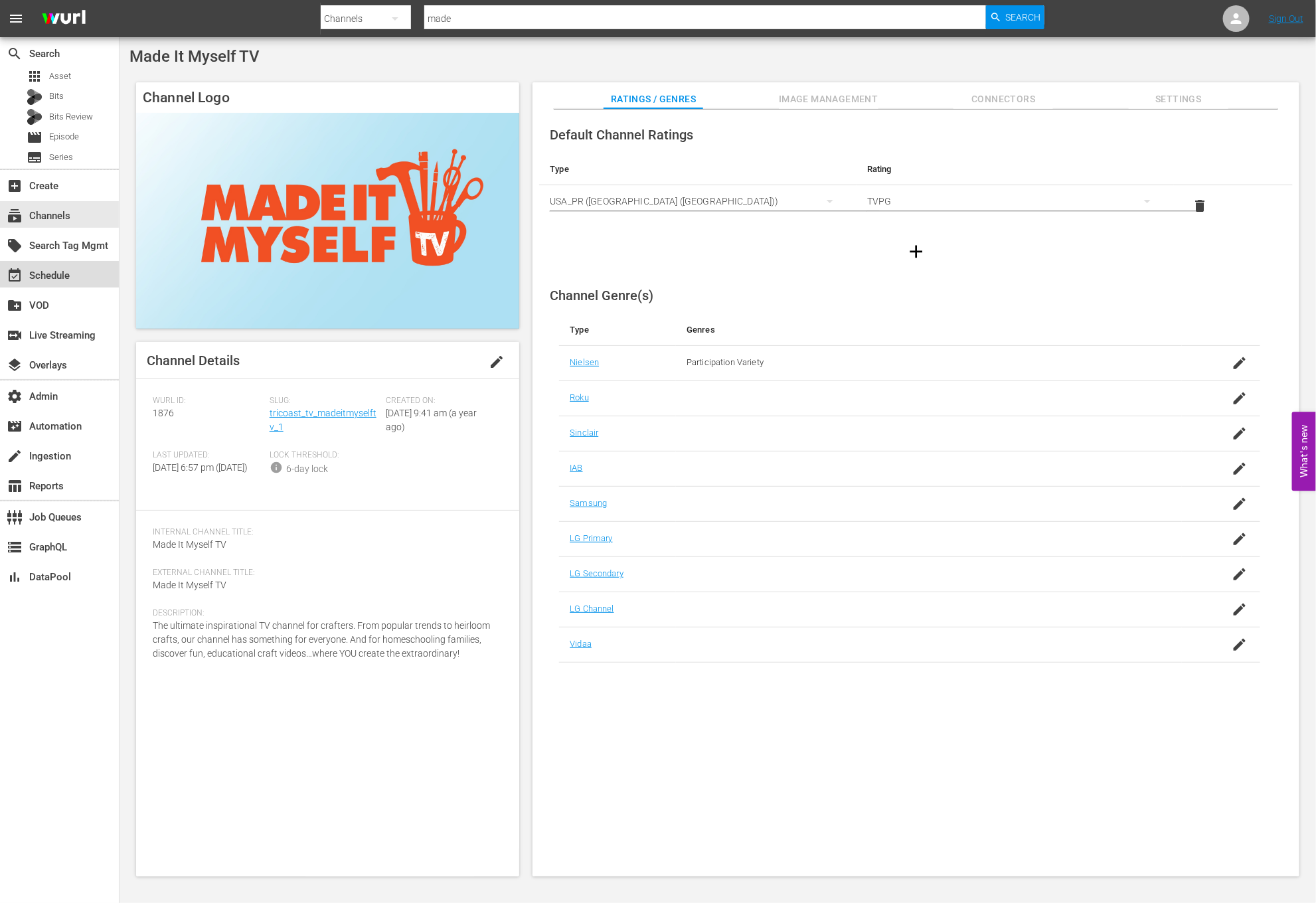
click at [98, 277] on div "event_available Schedule" at bounding box center [59, 275] width 119 height 27
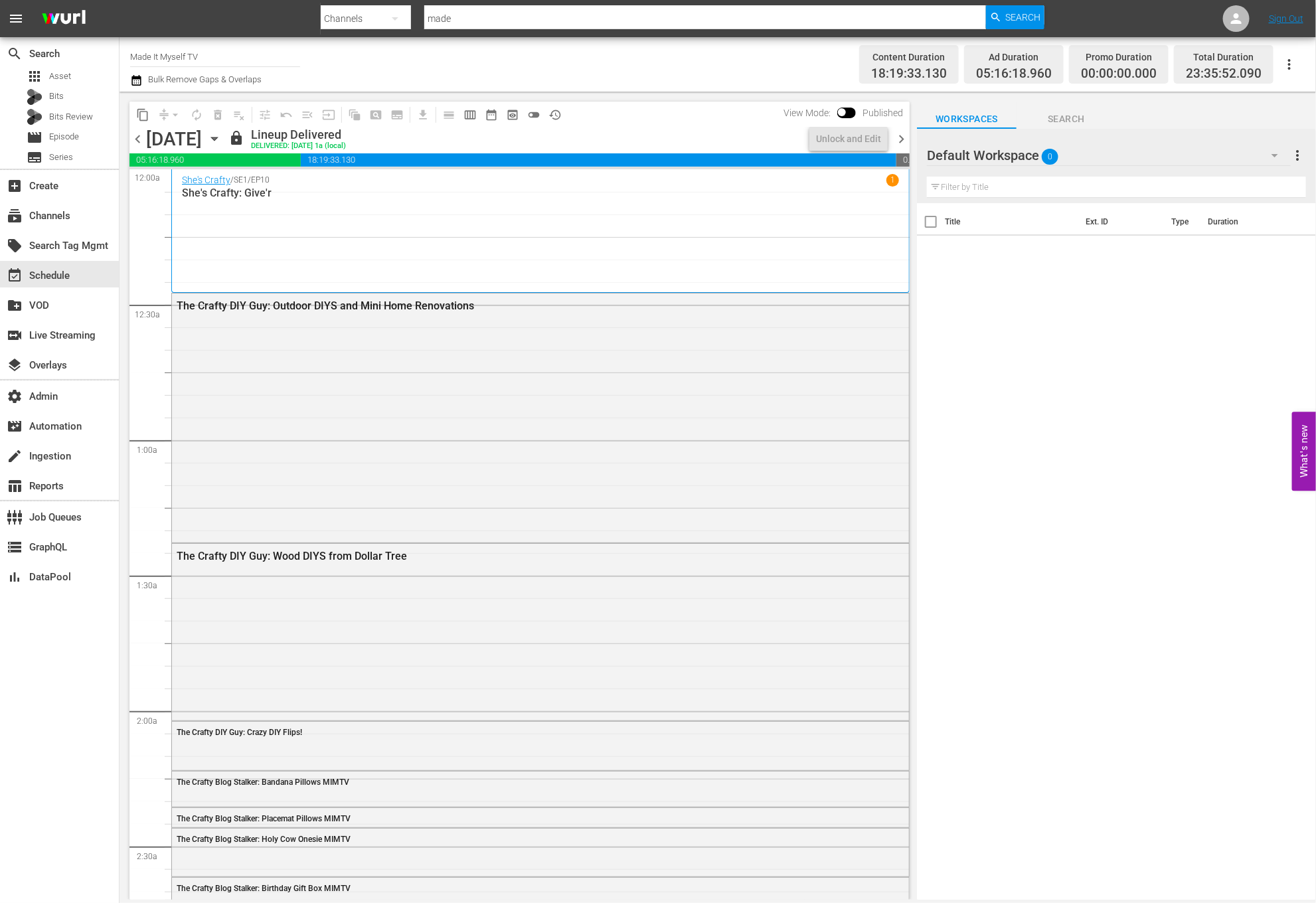
click at [142, 138] on span "chevron_left" at bounding box center [138, 139] width 16 height 16
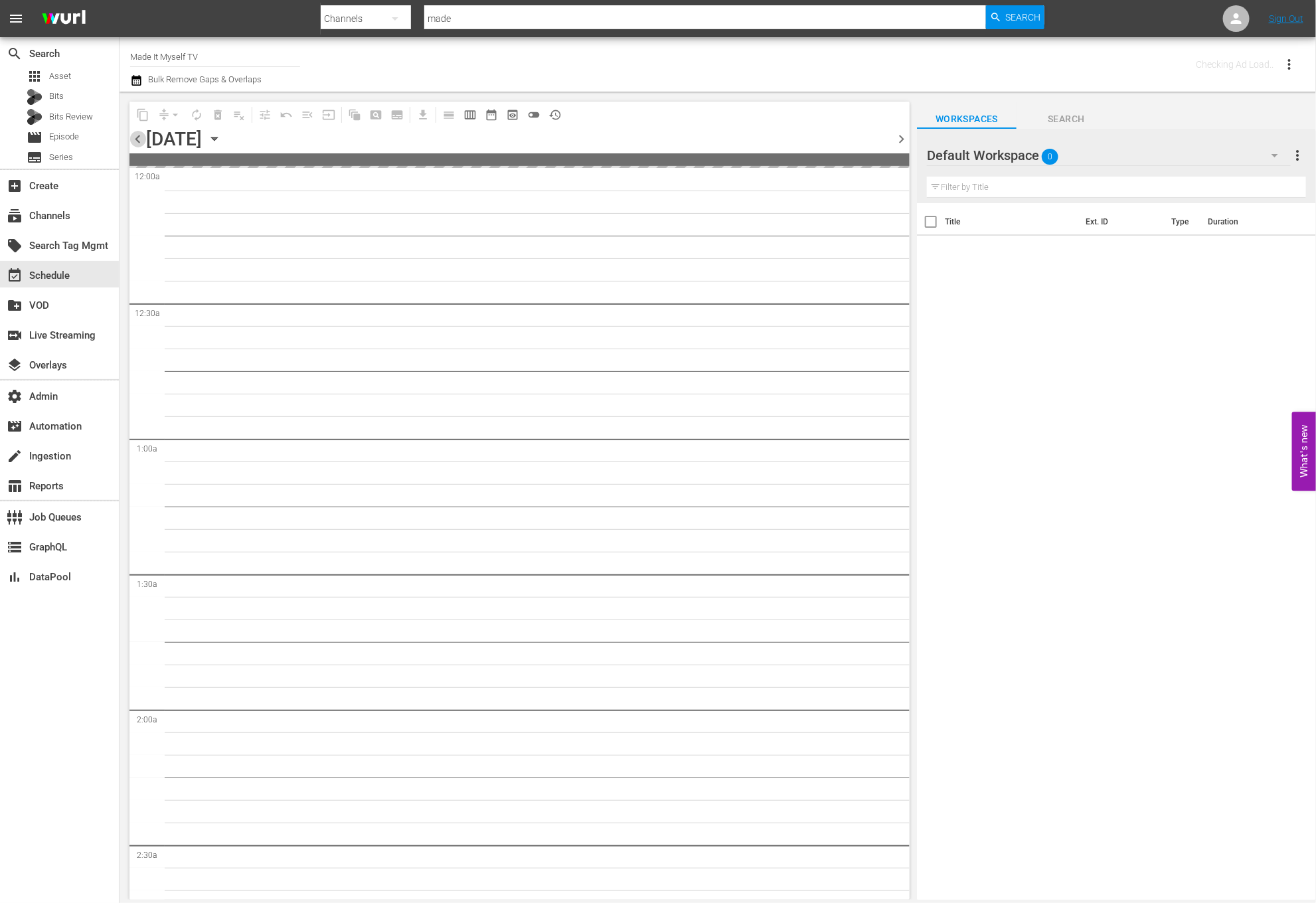
click at [142, 138] on span "chevron_left" at bounding box center [138, 139] width 16 height 16
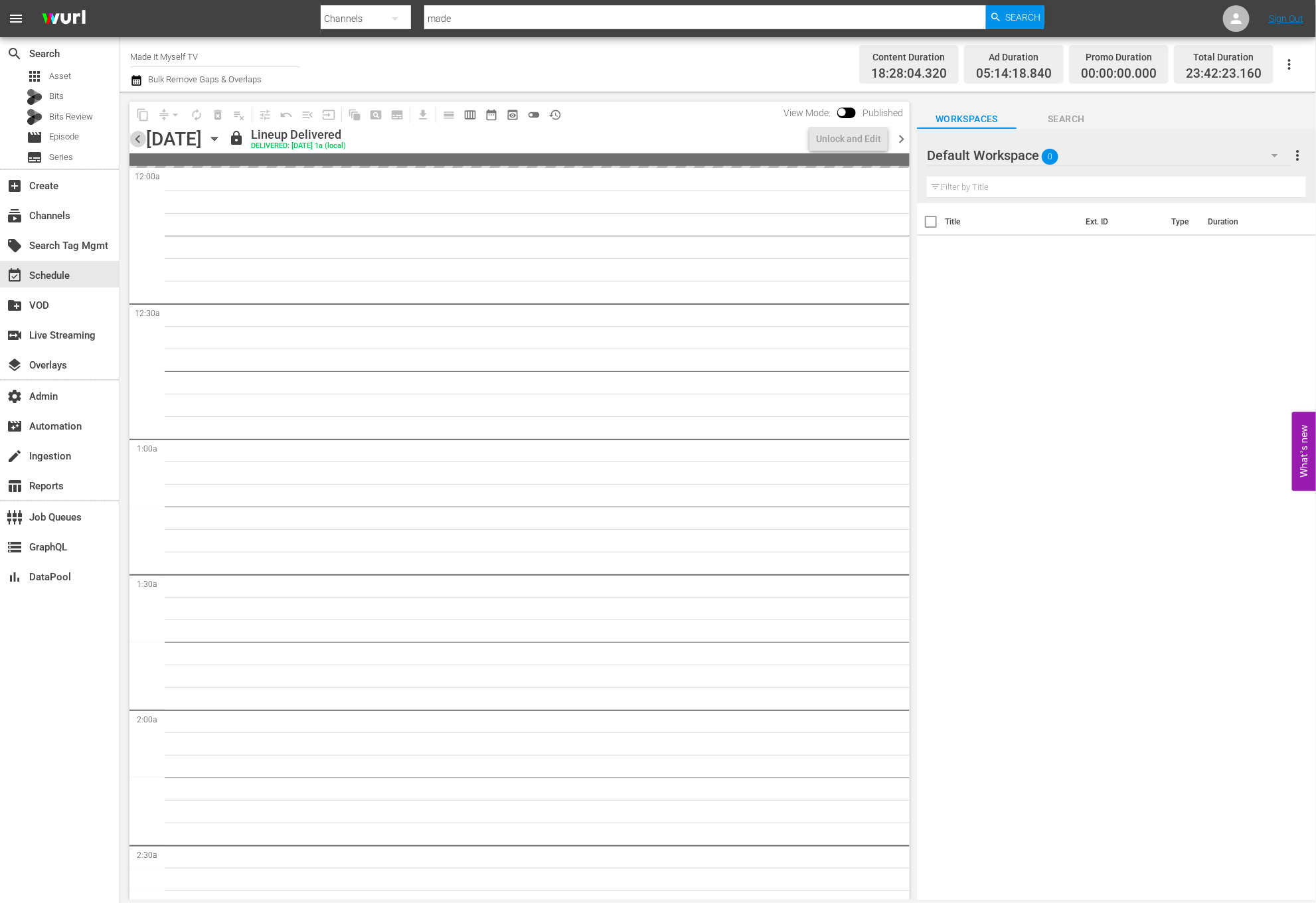
click at [142, 138] on span "chevron_left" at bounding box center [138, 139] width 16 height 16
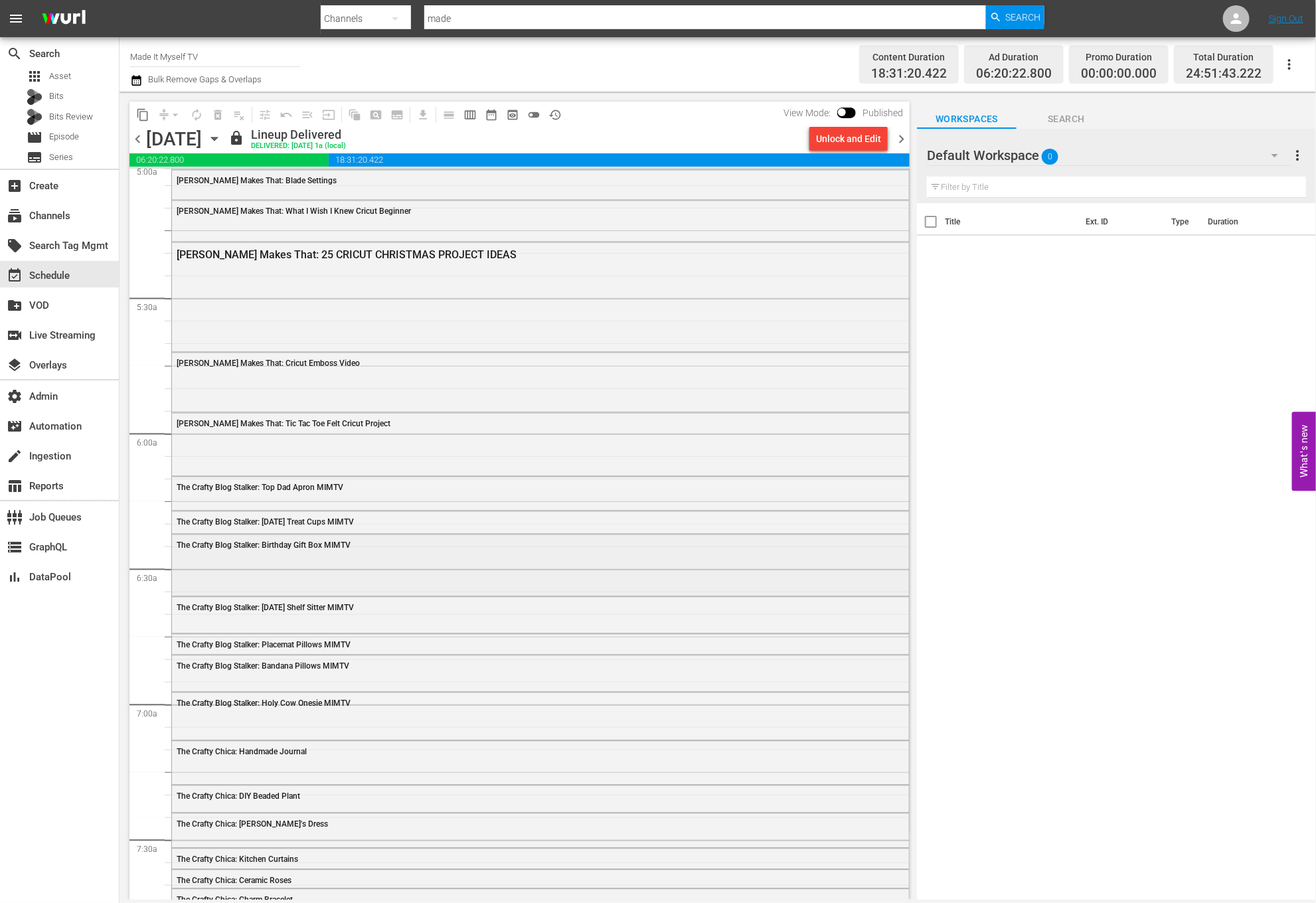
scroll to position [1372, 0]
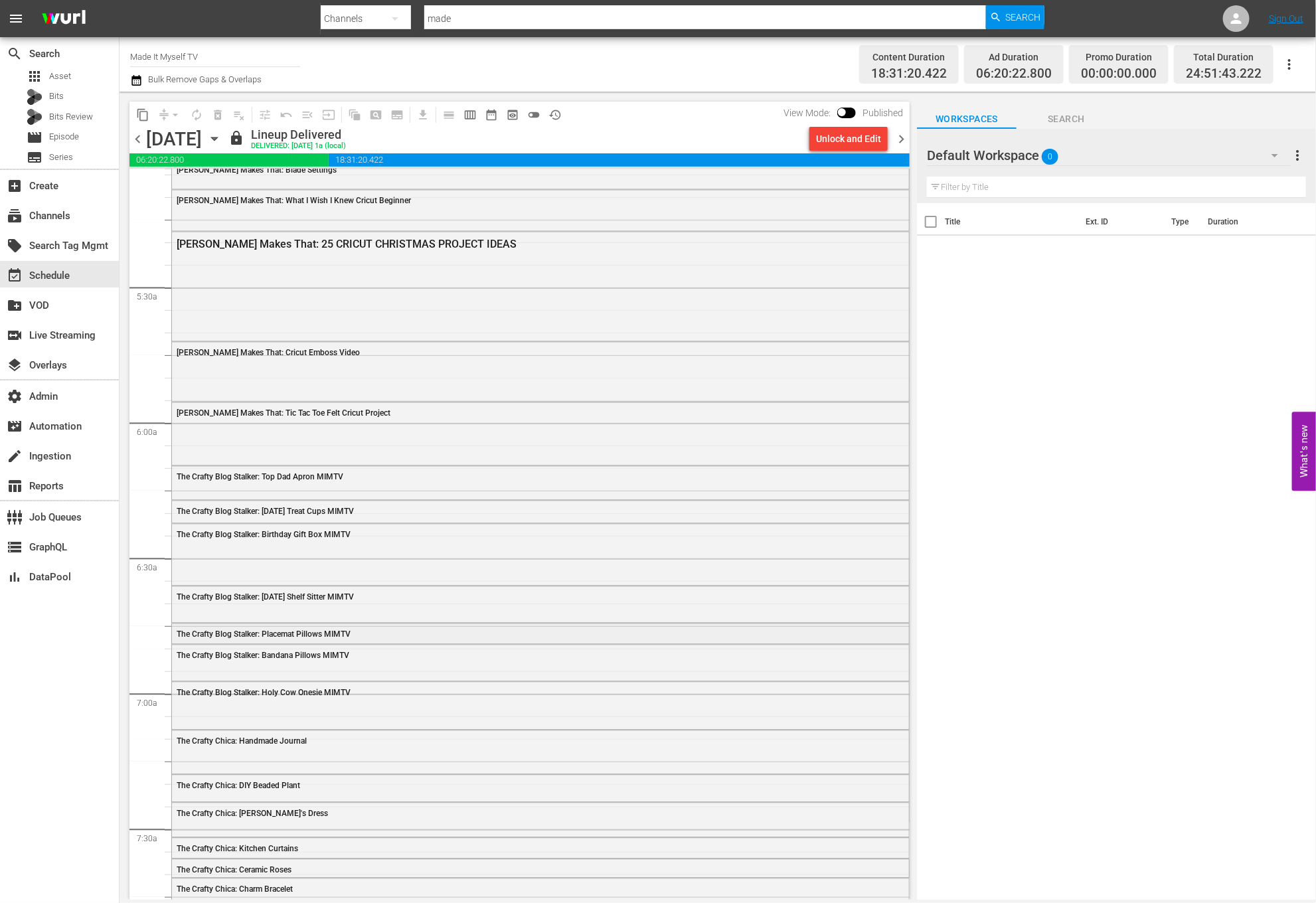
click at [381, 636] on div "The Crafty Blog Stalker: Placemat Pillows MIMTV" at bounding box center [504, 634] width 655 height 10
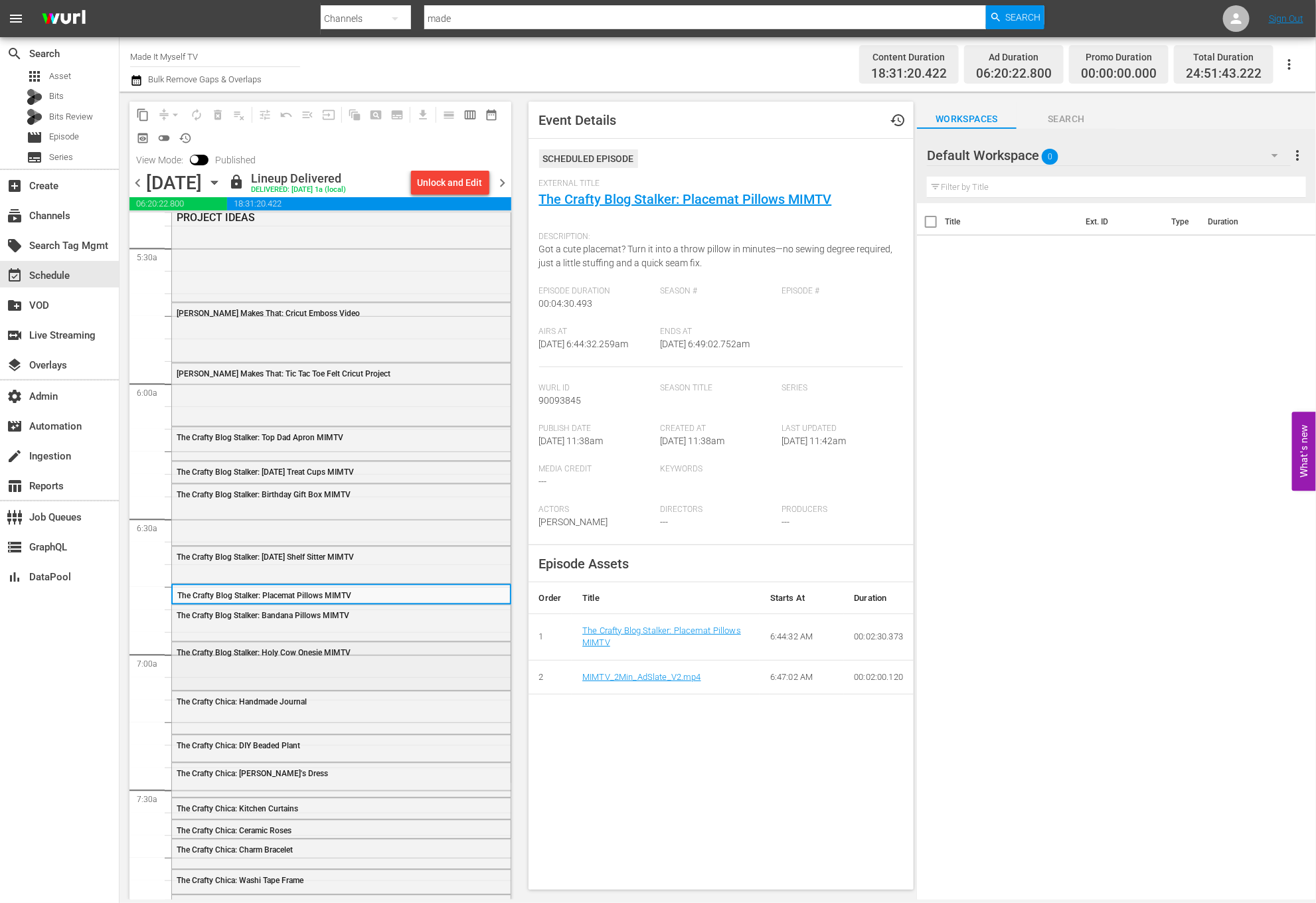
scroll to position [1542, 0]
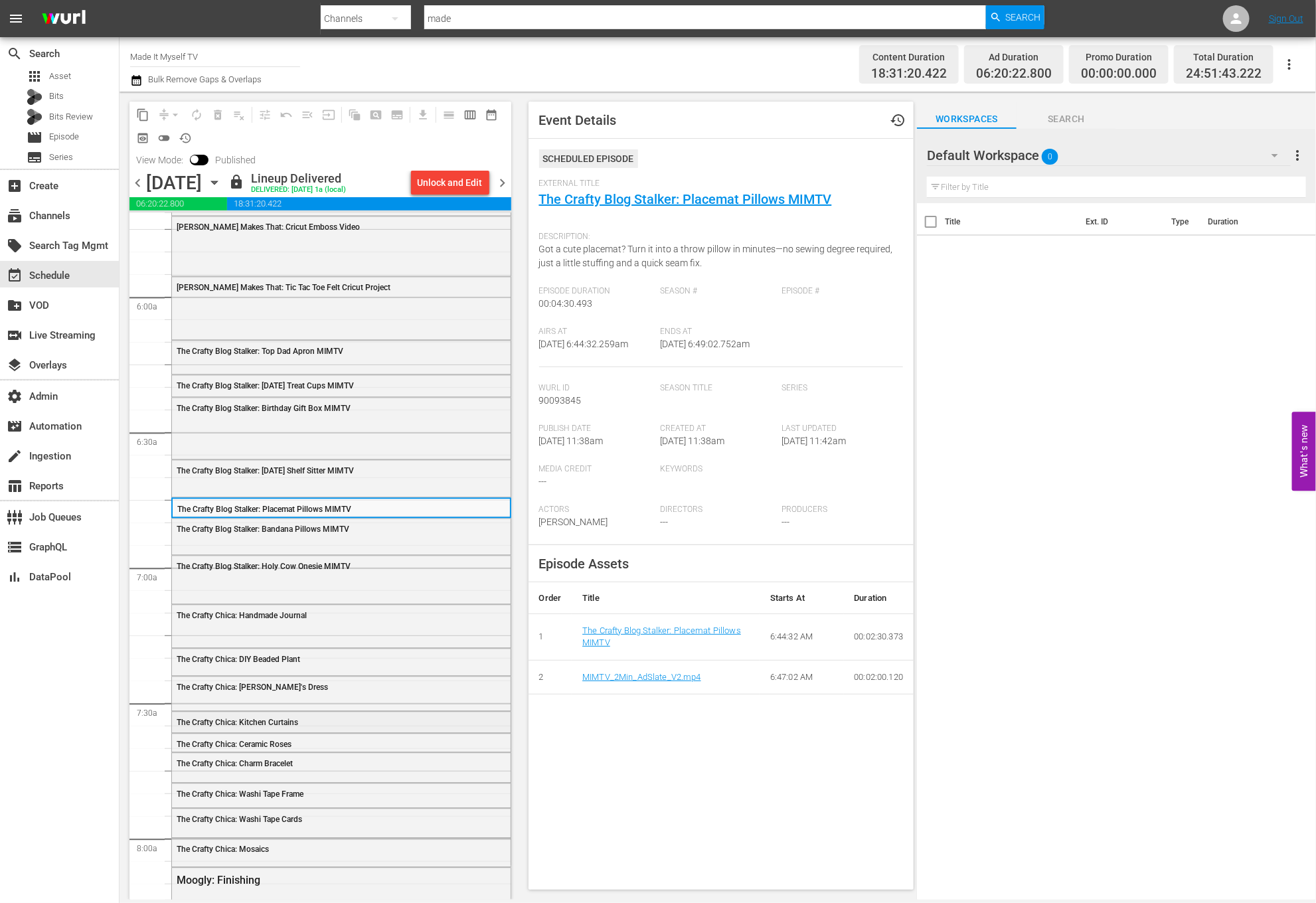
click at [351, 723] on div "The Crafty Chica: Kitchen Curtains" at bounding box center [308, 722] width 263 height 10
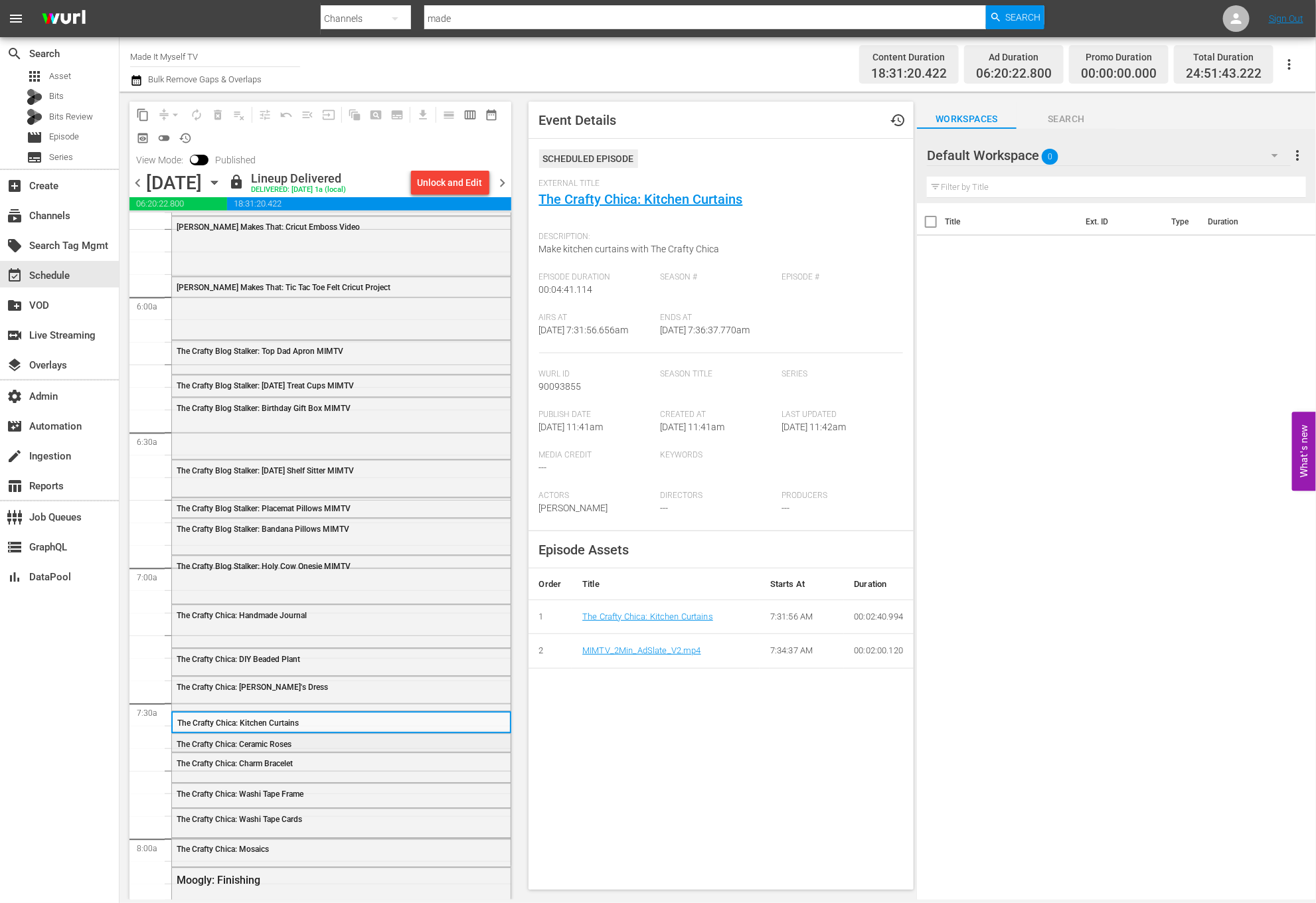
click at [315, 751] on div "The Crafty Chica: Ceramic Roses" at bounding box center [341, 743] width 340 height 19
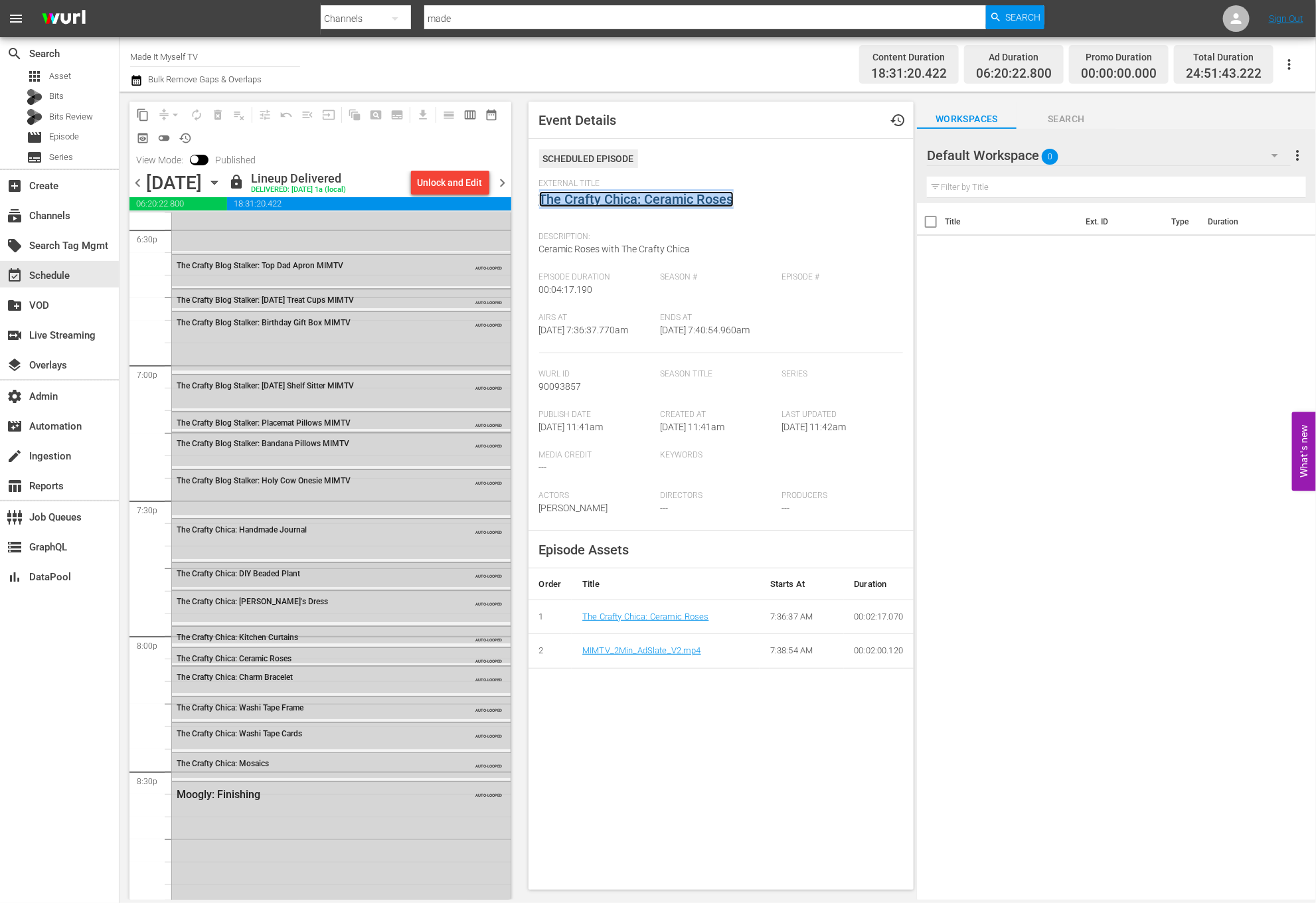
scroll to position [5006, 0]
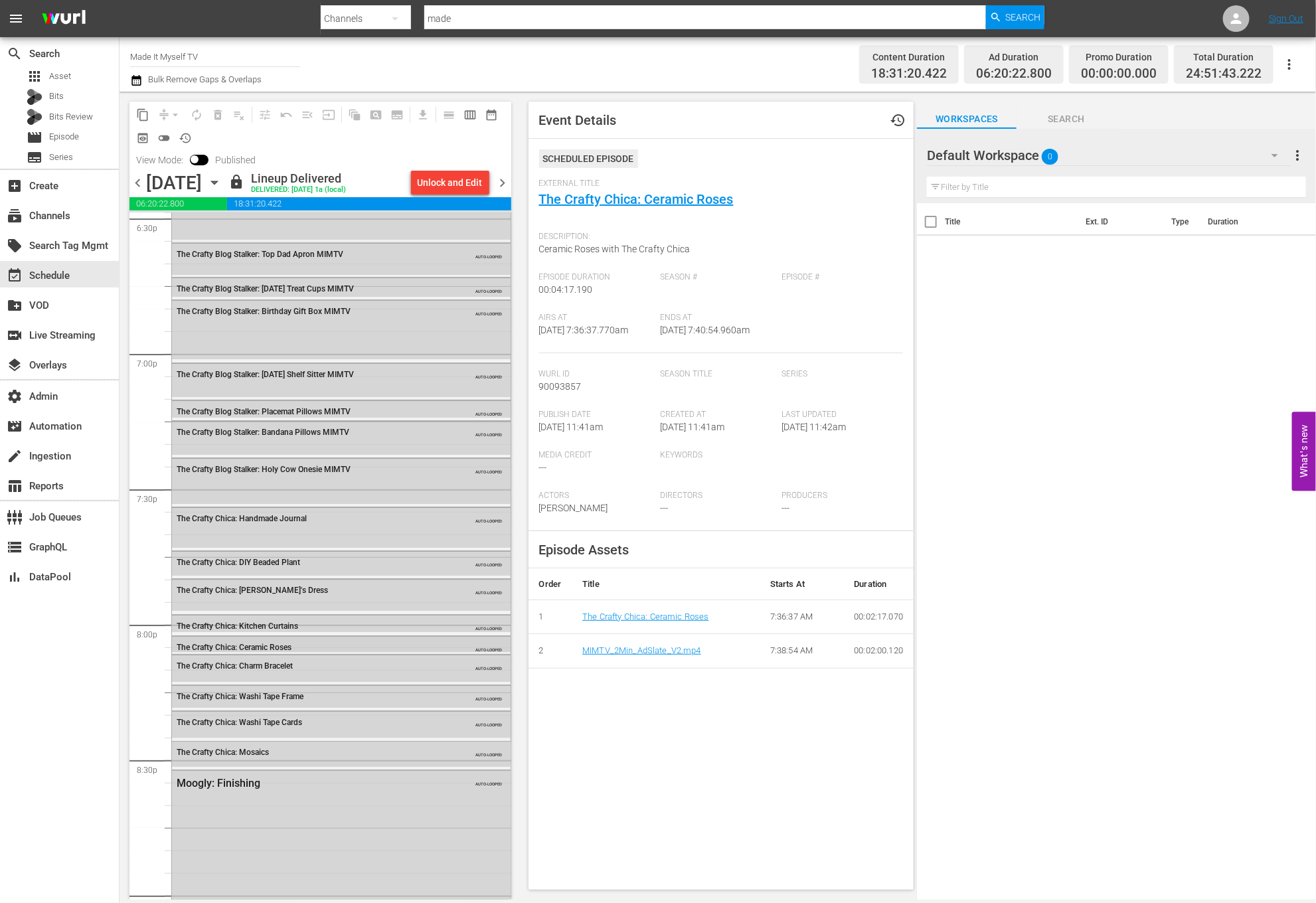
click at [339, 647] on div "The Crafty Chica: Ceramic Roses" at bounding box center [308, 647] width 263 height 10
click at [503, 180] on span "chevron_right" at bounding box center [503, 183] width 16 height 16
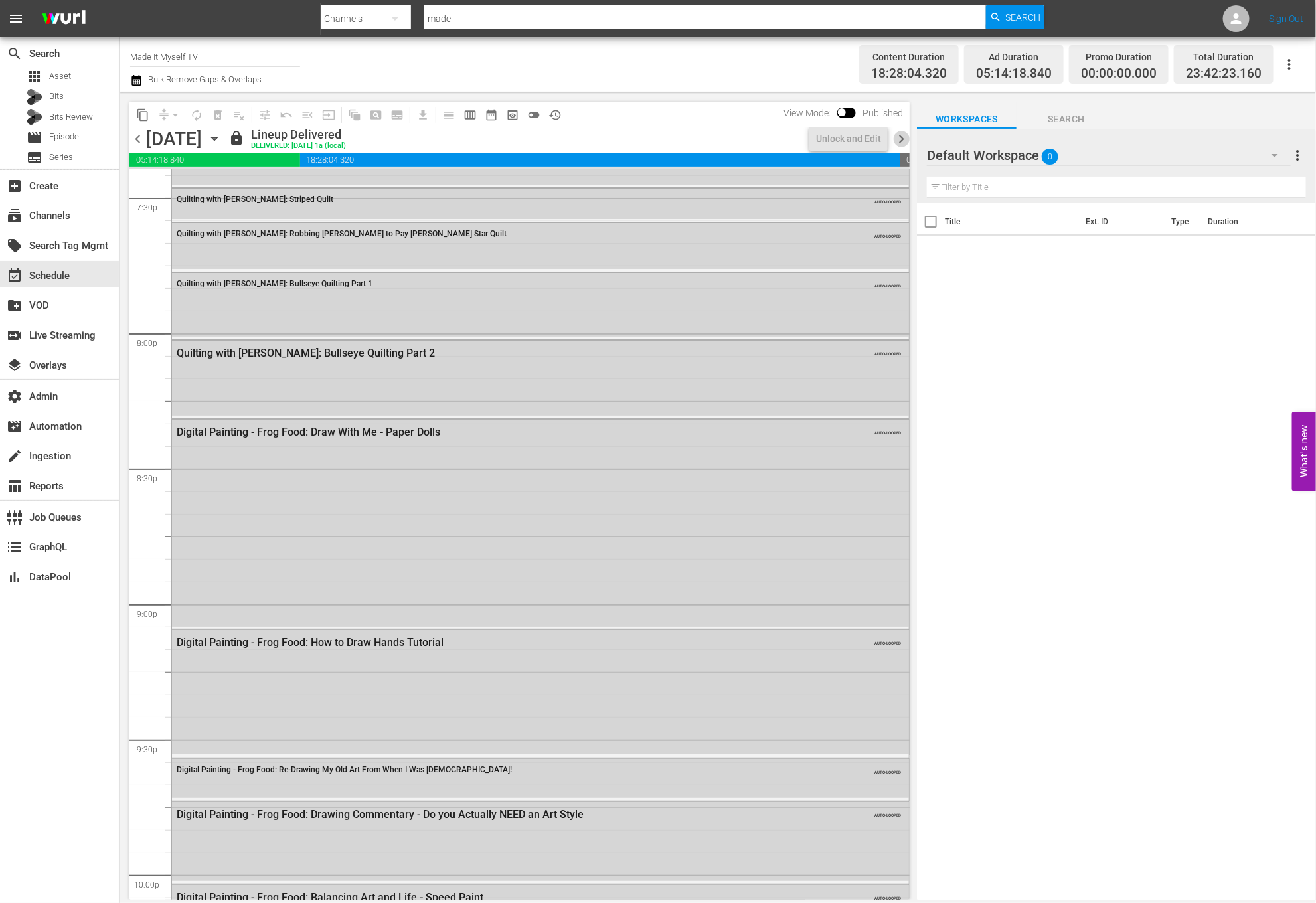
click at [897, 139] on span "chevron_right" at bounding box center [901, 139] width 16 height 16
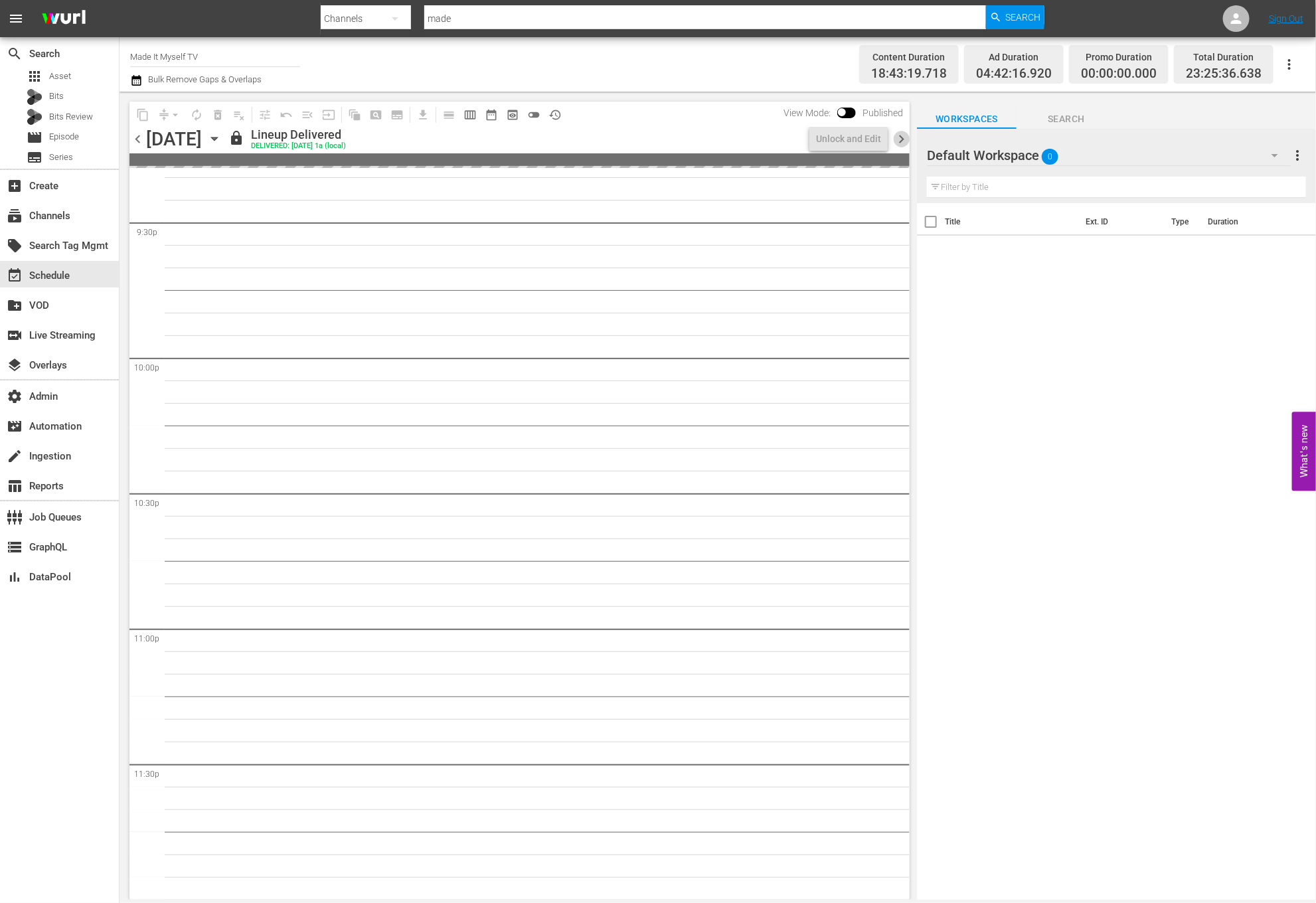
click at [897, 139] on span "chevron_right" at bounding box center [901, 139] width 16 height 16
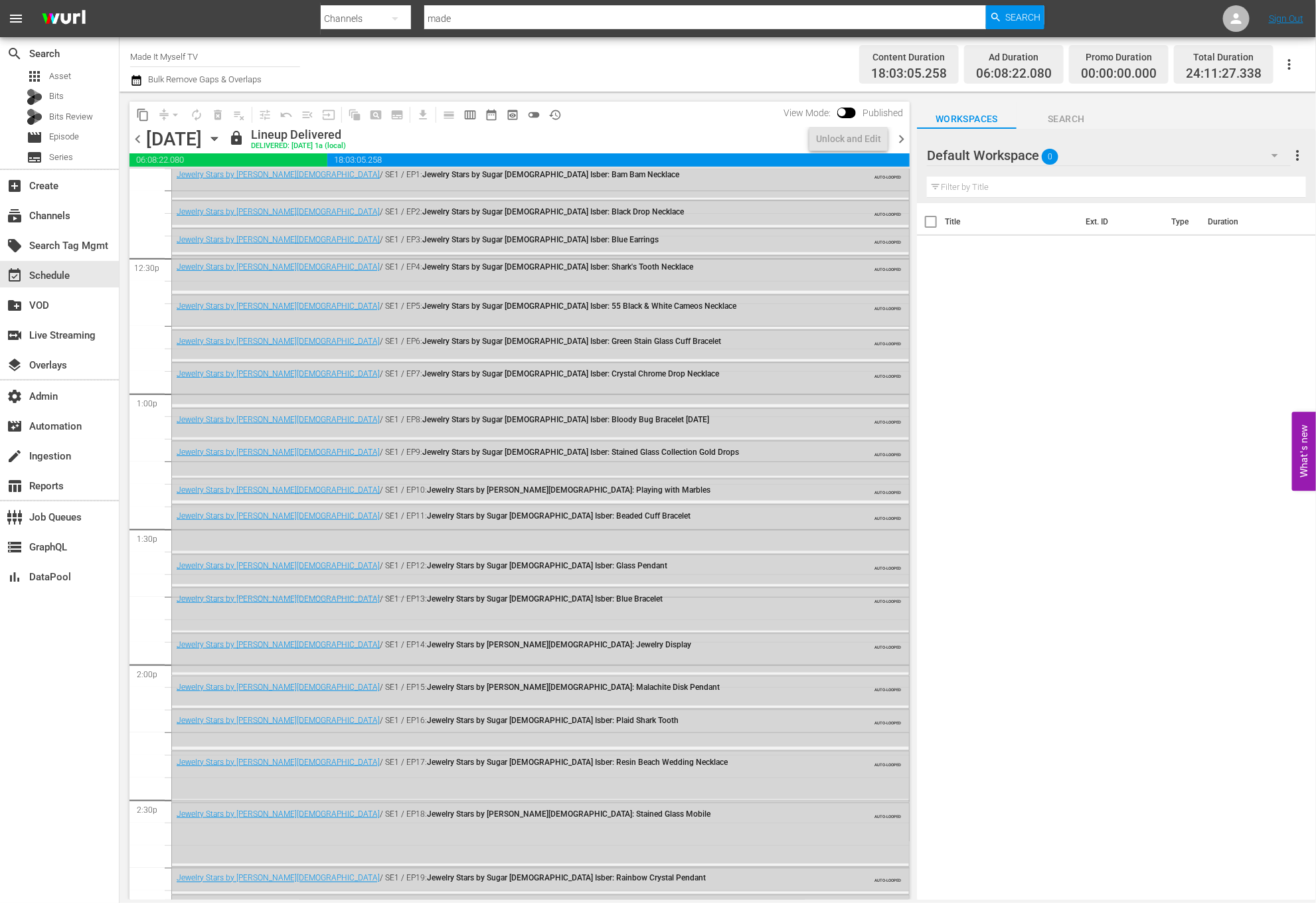
scroll to position [5837, 0]
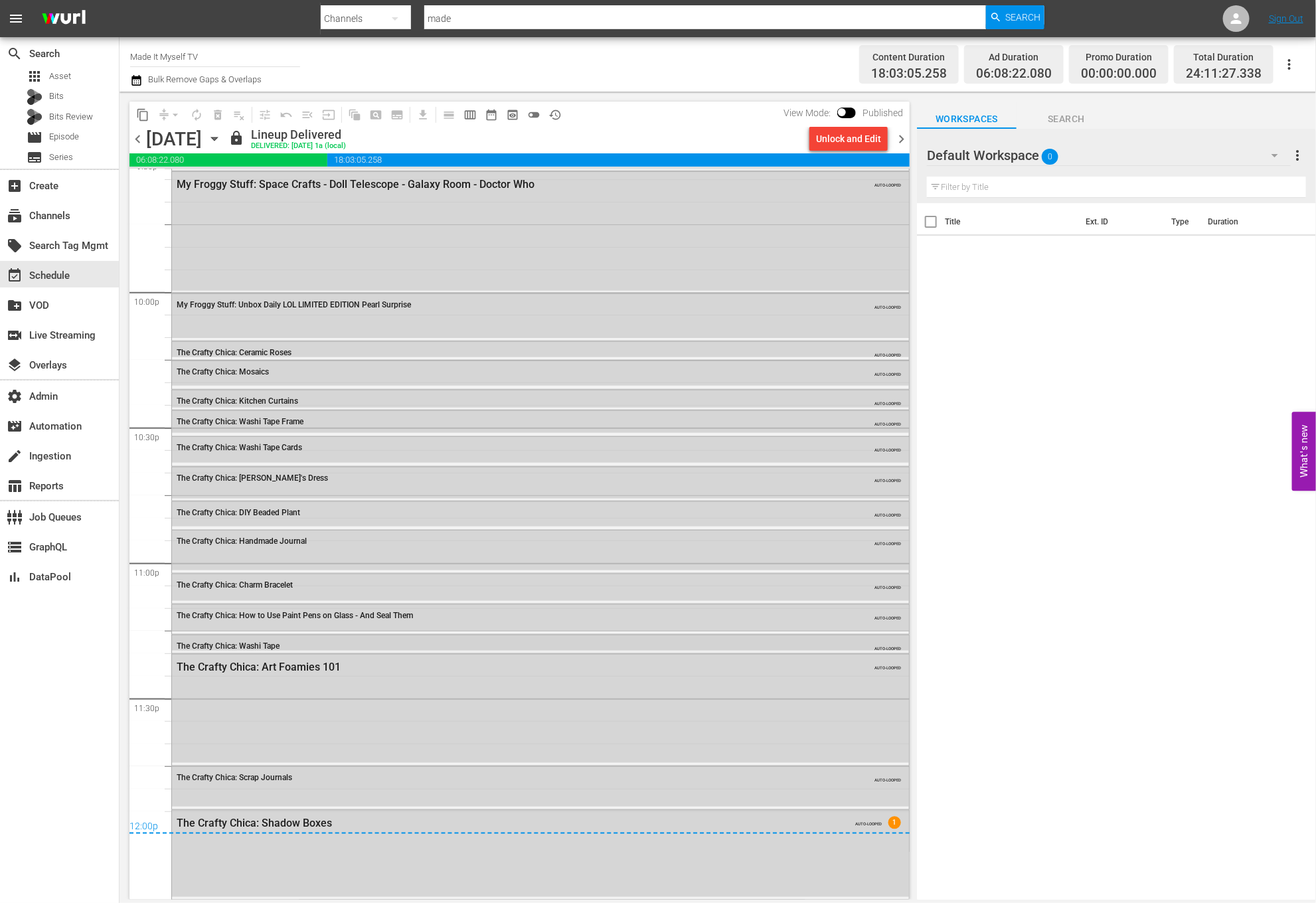
click at [363, 640] on div "The Crafty Chica: Washi Tape" at bounding box center [504, 646] width 655 height 10
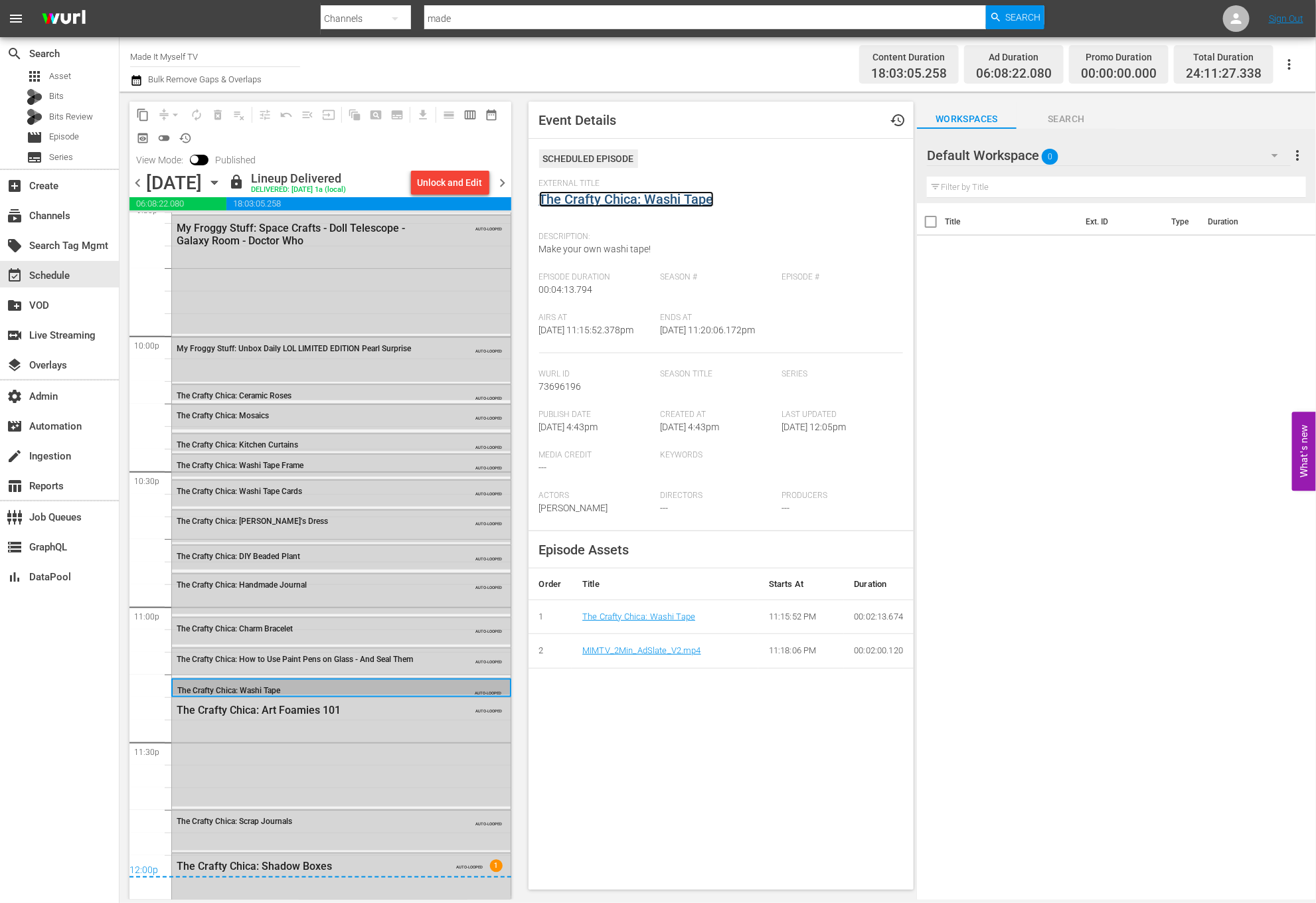
click at [605, 203] on link "The Crafty Chica: Washi Tape" at bounding box center [626, 199] width 174 height 16
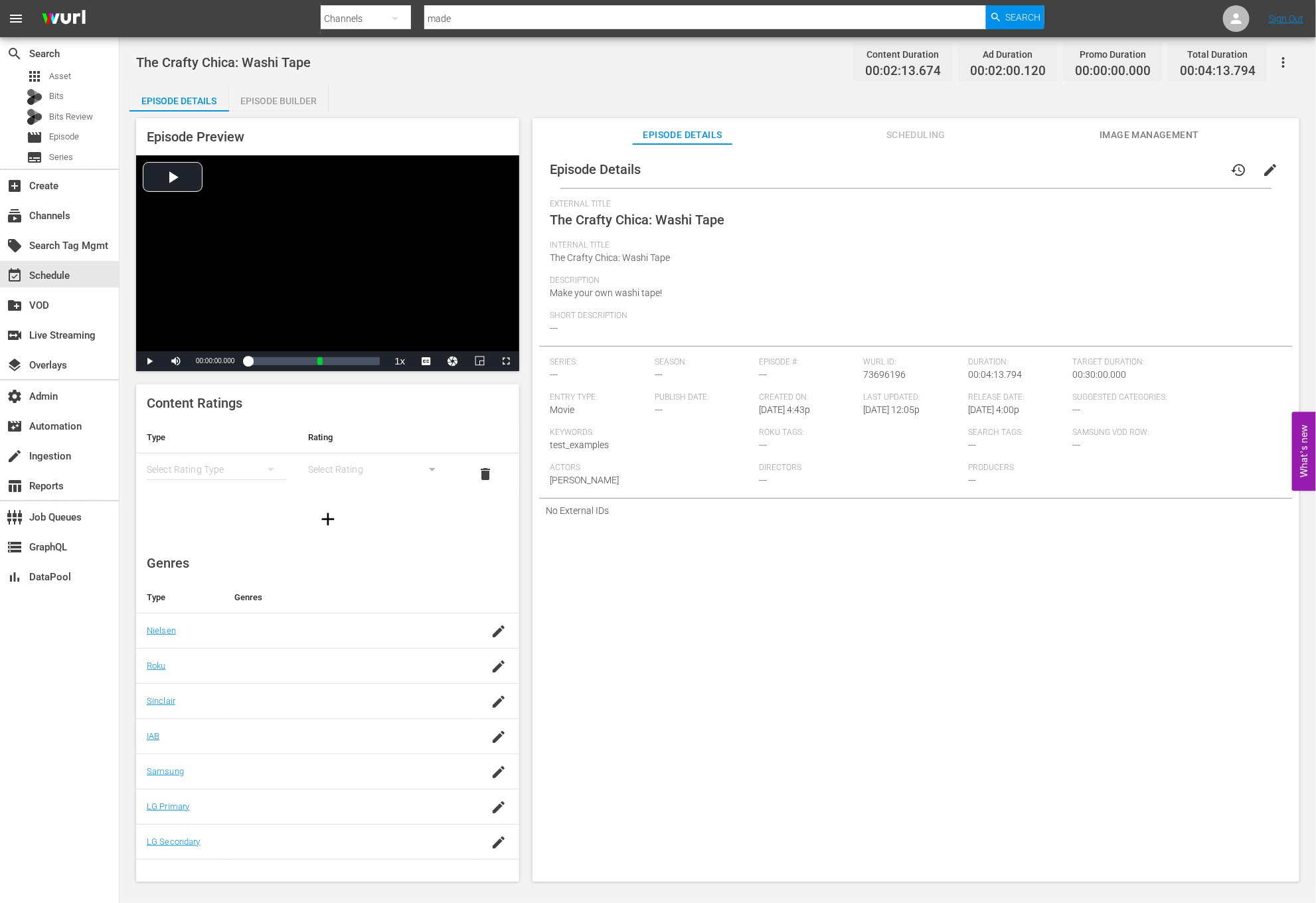
drag, startPoint x: 1202, startPoint y: 481, endPoint x: 1212, endPoint y: 483, distance: 10.2
click at [1203, 481] on div "Series: --- Season: --- Episode #: --- Wurl ID: 73696196 Duration: 00:04:13.794…" at bounding box center [915, 427] width 732 height 141
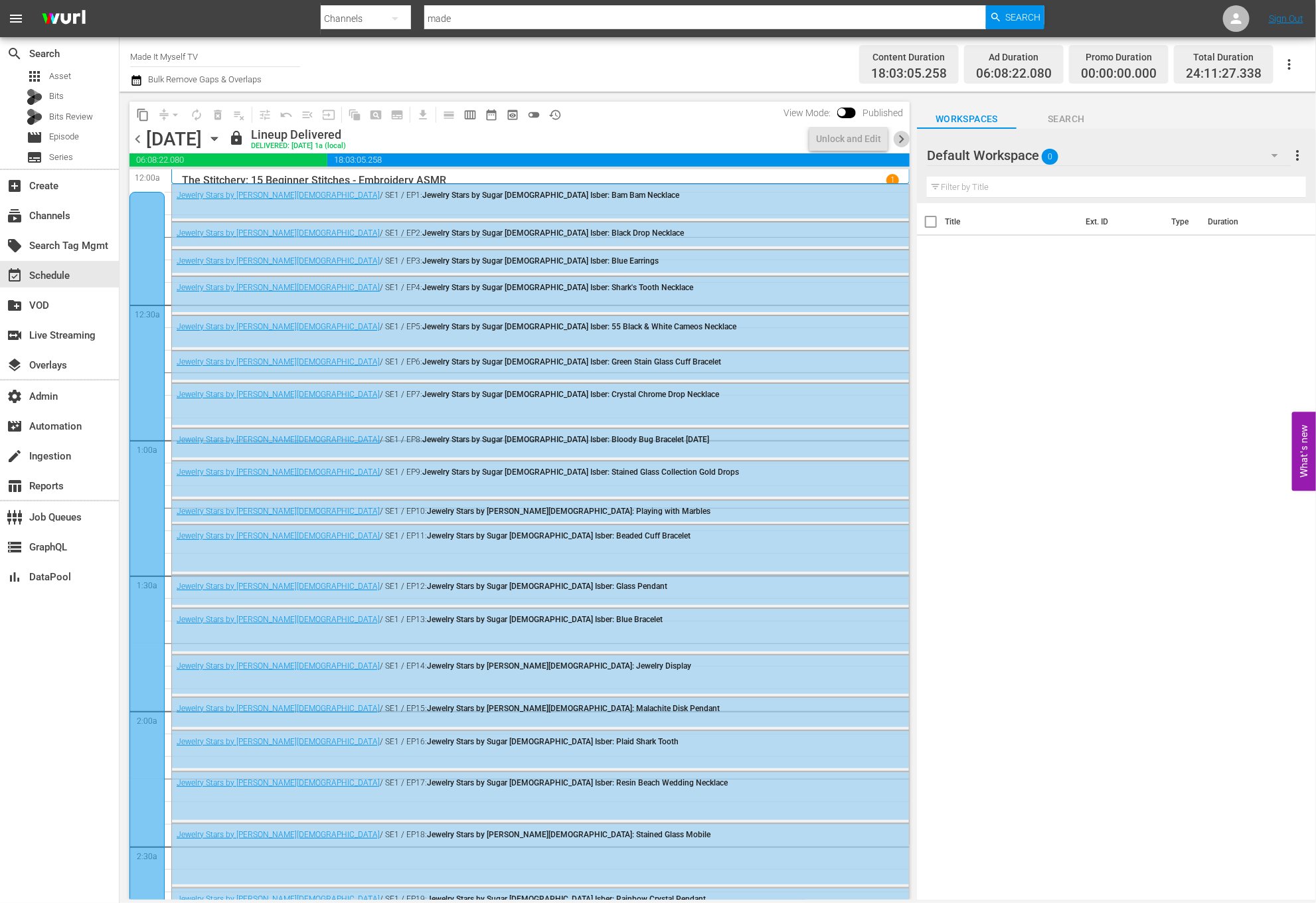
click at [906, 141] on span "chevron_right" at bounding box center [901, 139] width 16 height 16
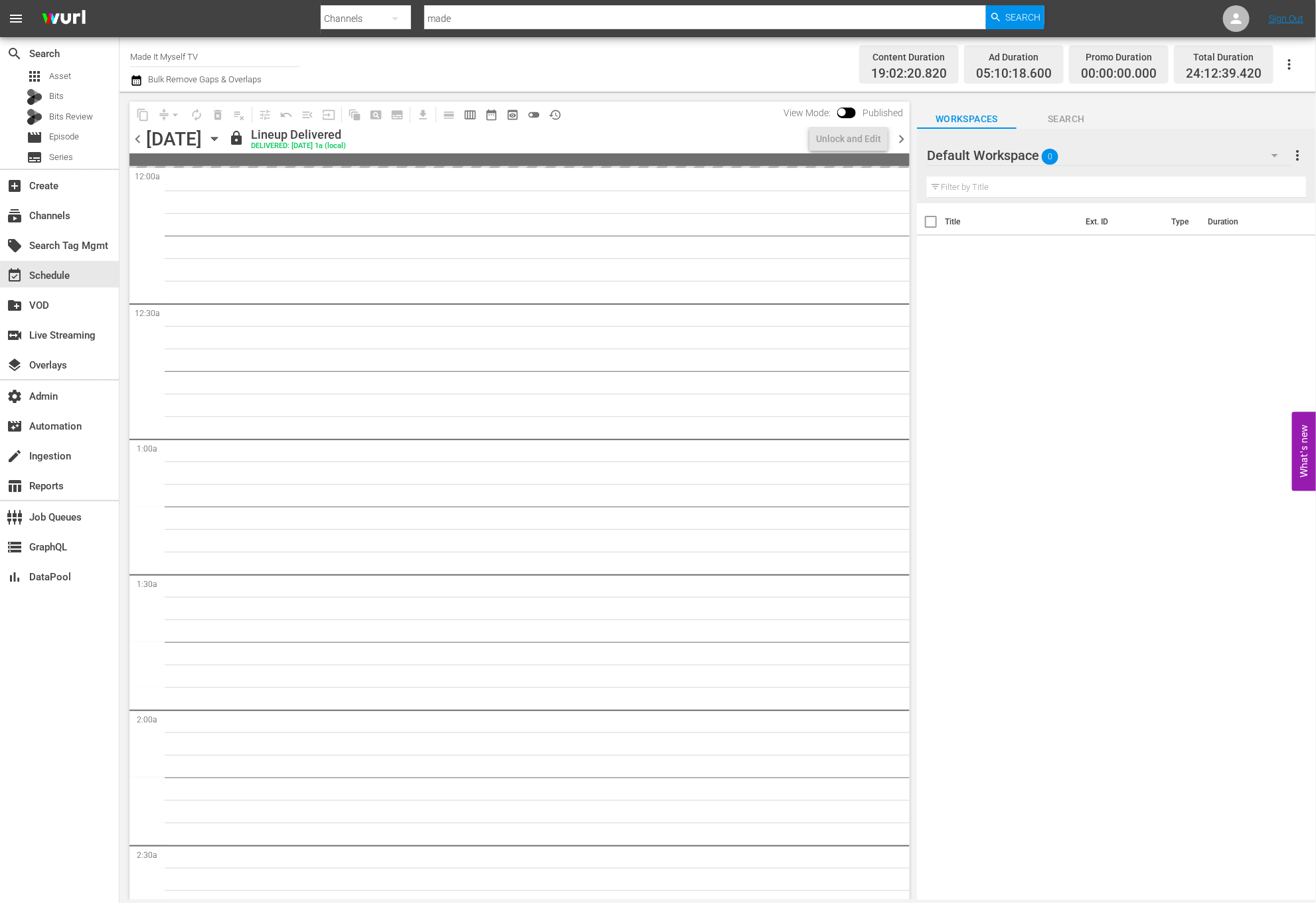
click at [906, 141] on span "chevron_right" at bounding box center [901, 139] width 16 height 16
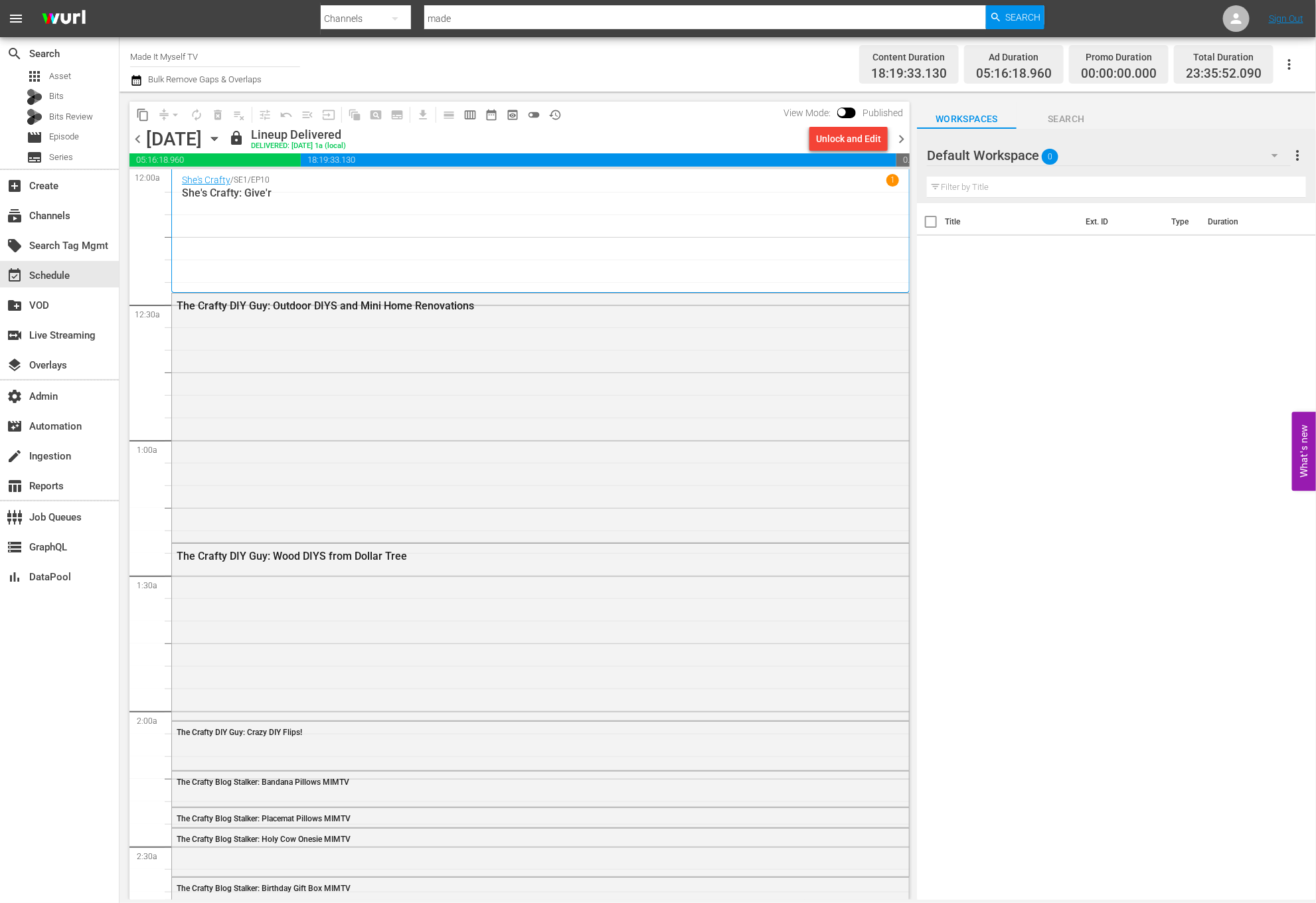
scroll to position [131, 0]
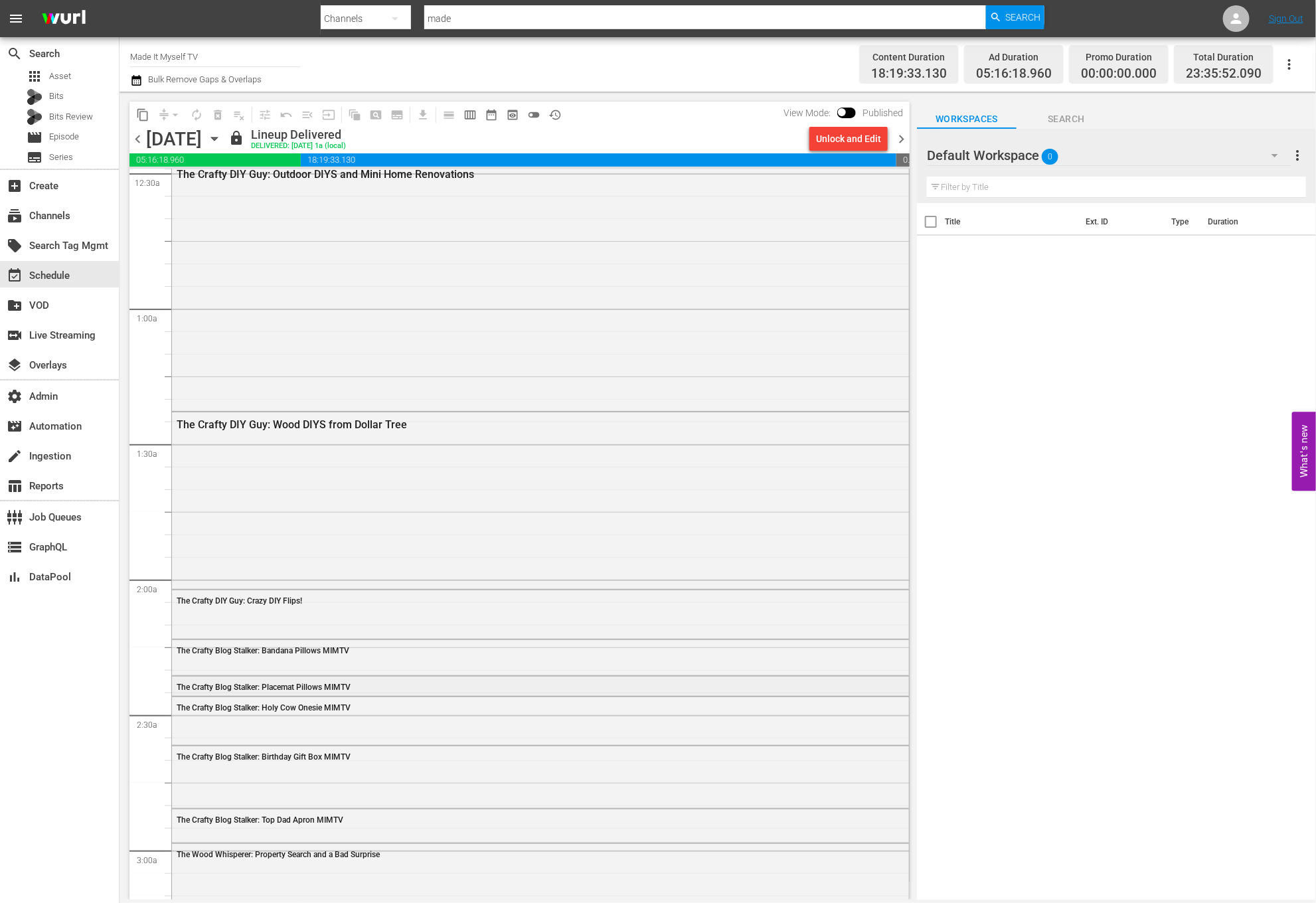
click at [375, 683] on div "The Crafty Blog Stalker: Placemat Pillows MIMTV" at bounding box center [504, 687] width 655 height 10
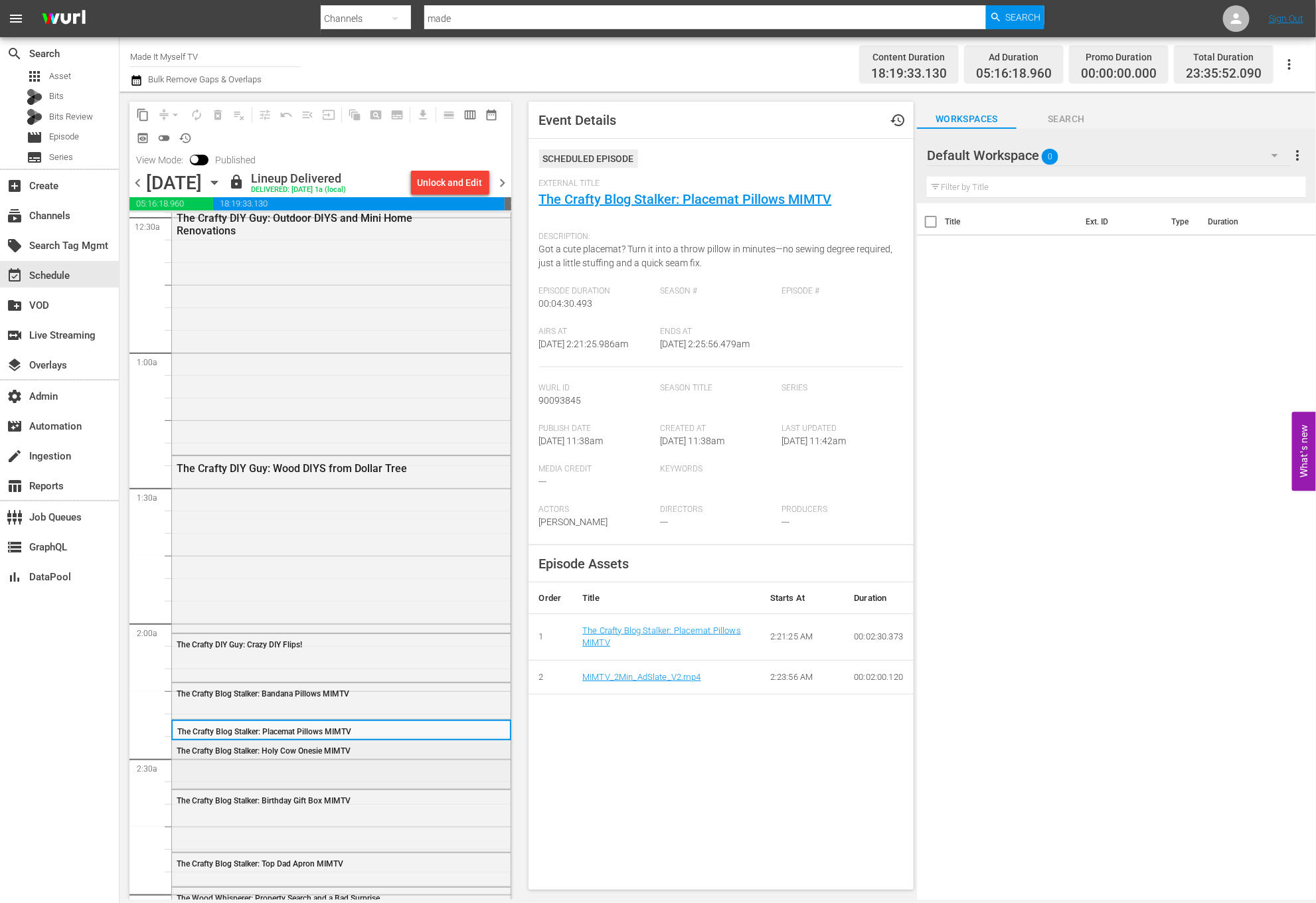
click at [361, 748] on div "The Crafty Blog Stalker: Holy Cow Onesie MIMTV" at bounding box center [308, 751] width 263 height 10
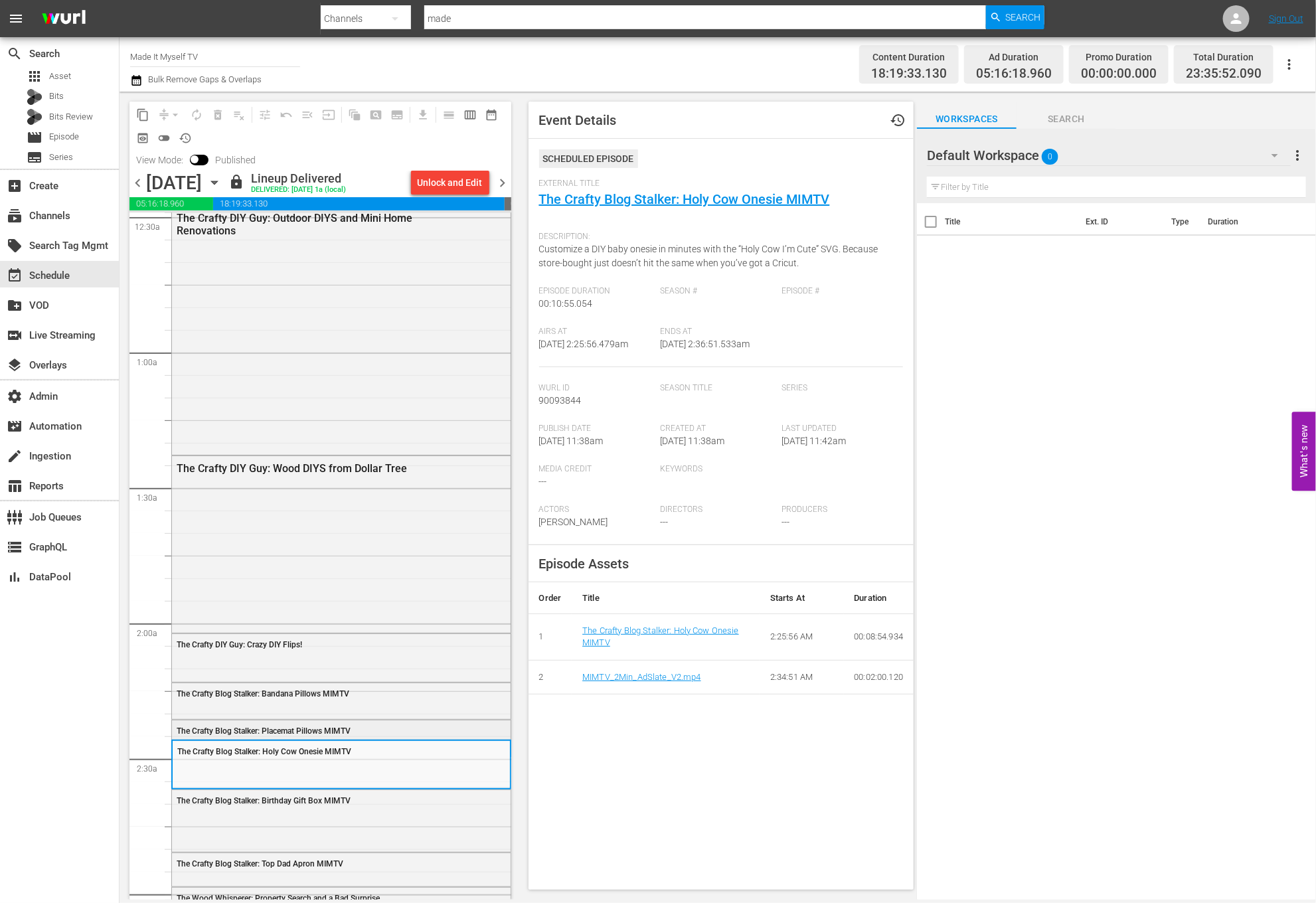
click at [372, 729] on div "The Crafty Blog Stalker: Placemat Pillows MIMTV" at bounding box center [308, 731] width 263 height 10
click at [383, 701] on div "The Crafty Blog Stalker: Bandana Pillows MIMTV" at bounding box center [341, 693] width 338 height 20
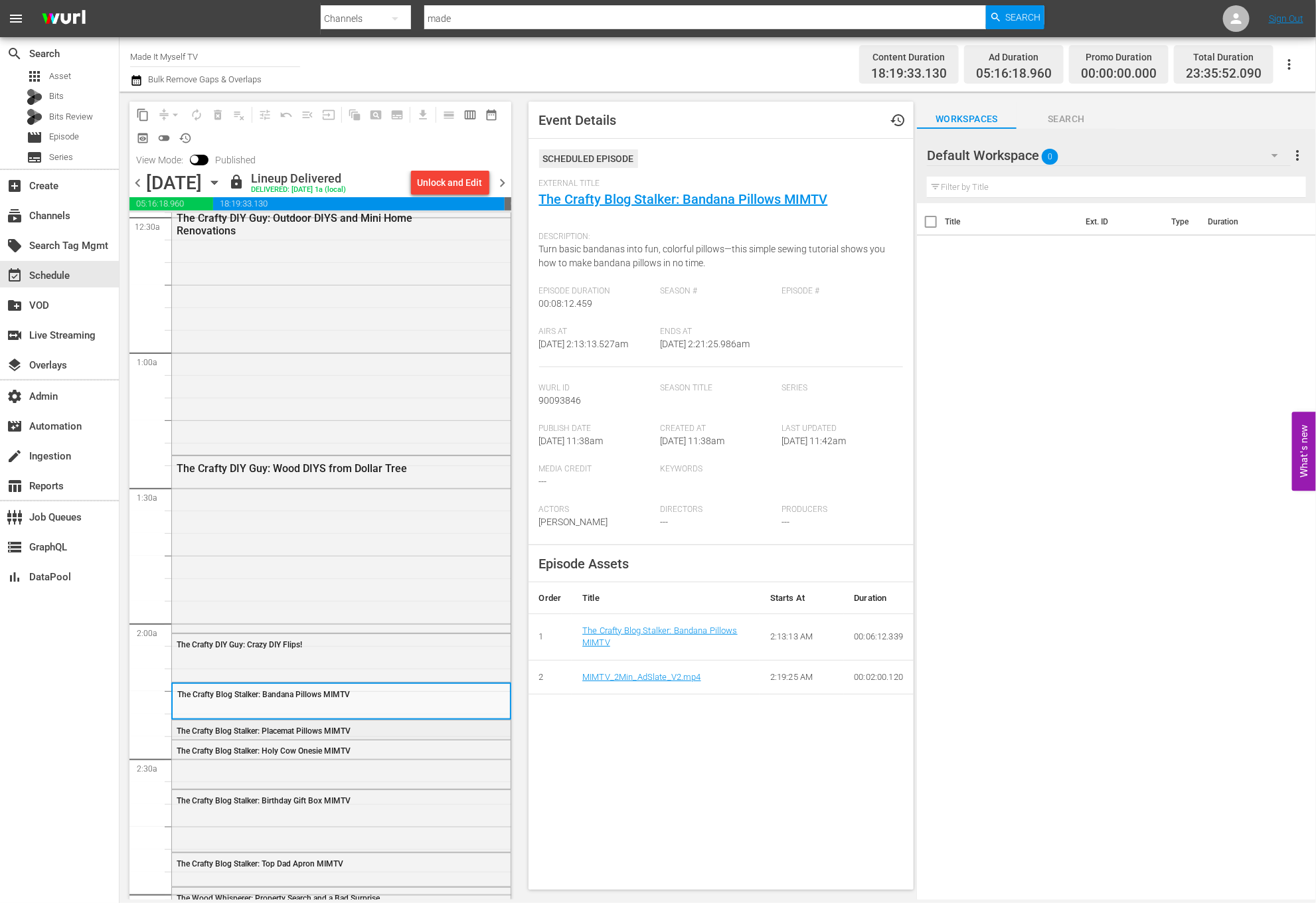
click at [372, 733] on div "The Crafty Blog Stalker: Placemat Pillows MIMTV" at bounding box center [308, 731] width 263 height 10
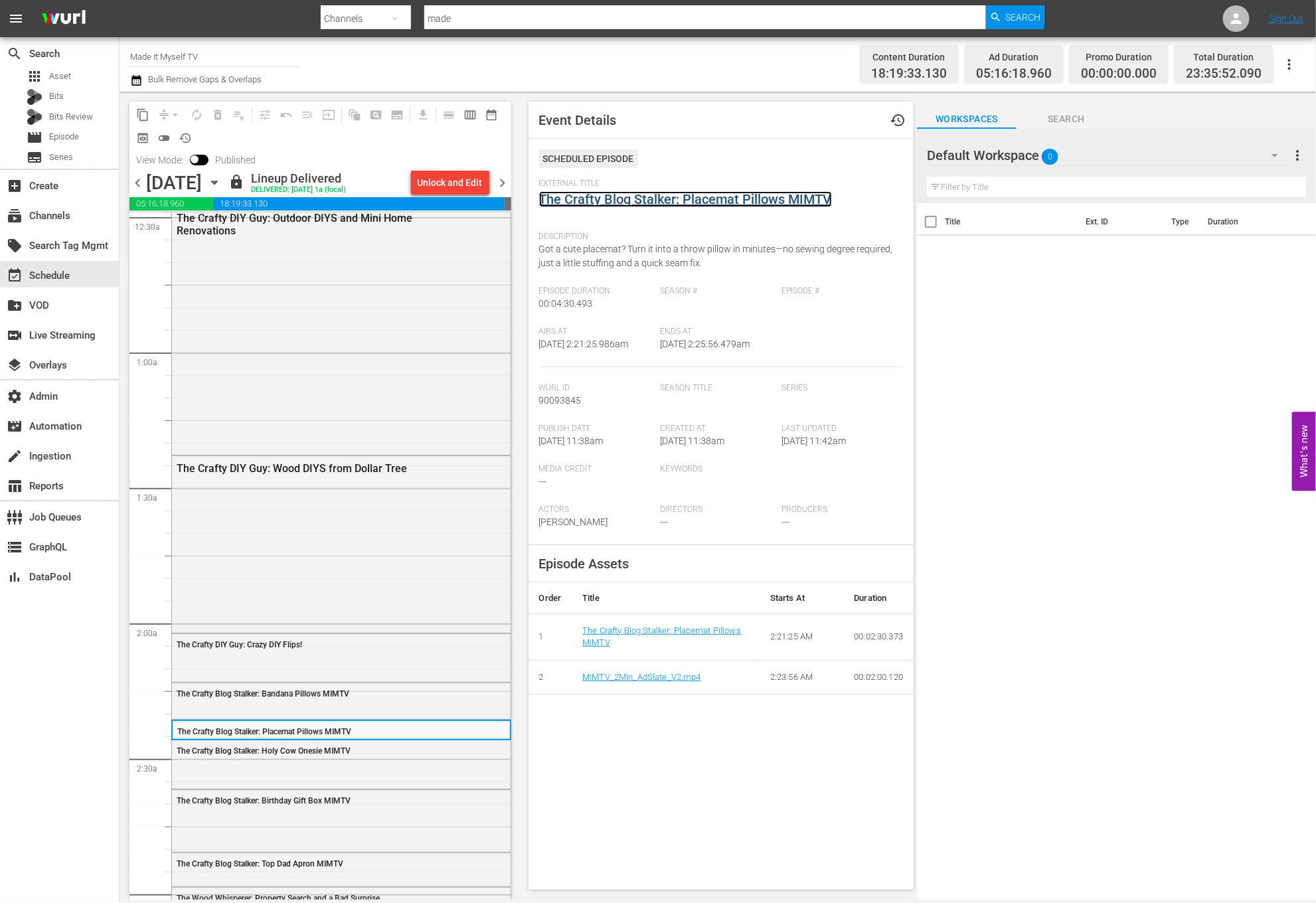
click at [752, 194] on link "The Crafty Blog Stalker: Placemat Pillows MIMTV" at bounding box center [685, 199] width 293 height 16
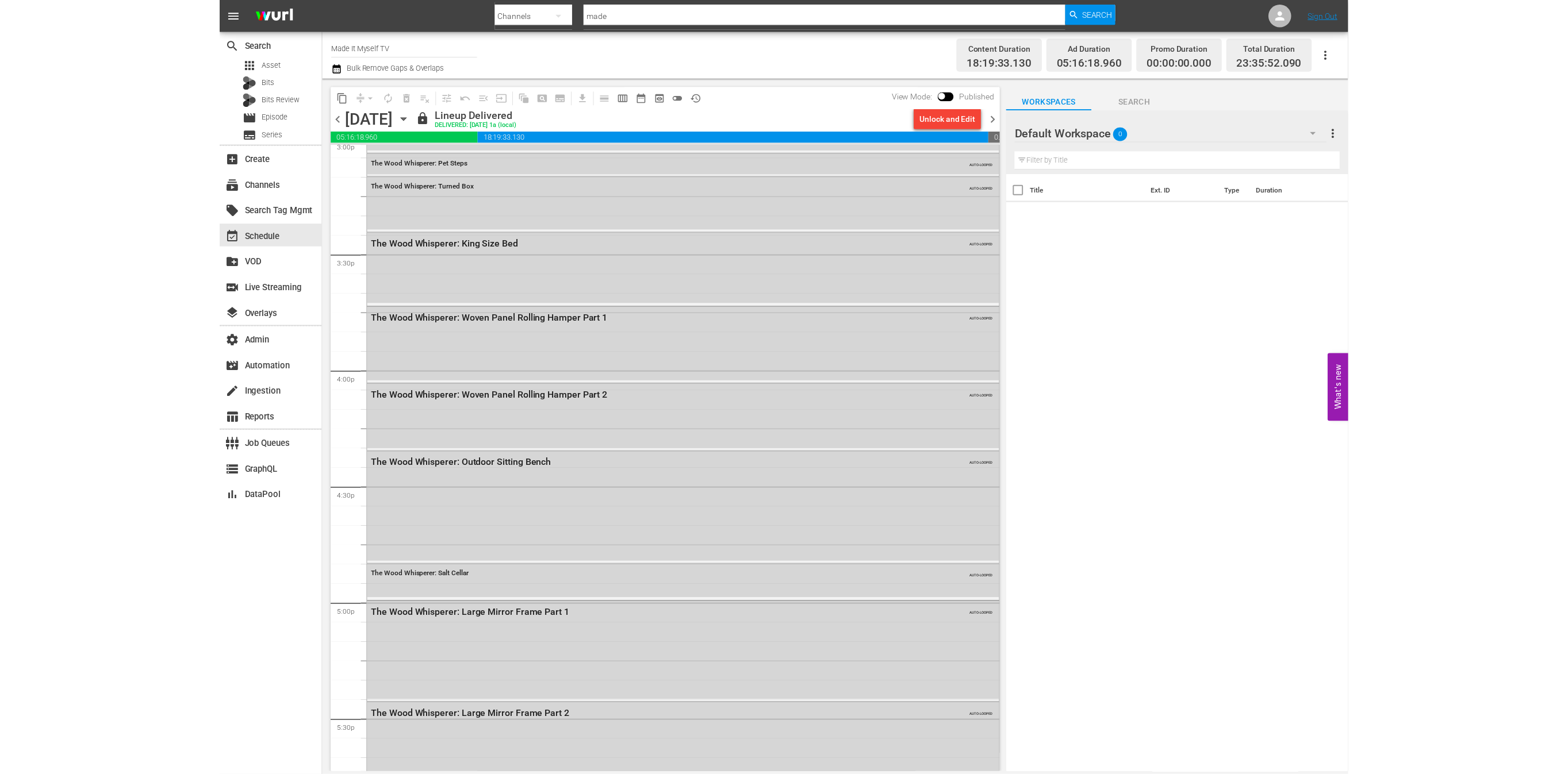
scroll to position [5008, 0]
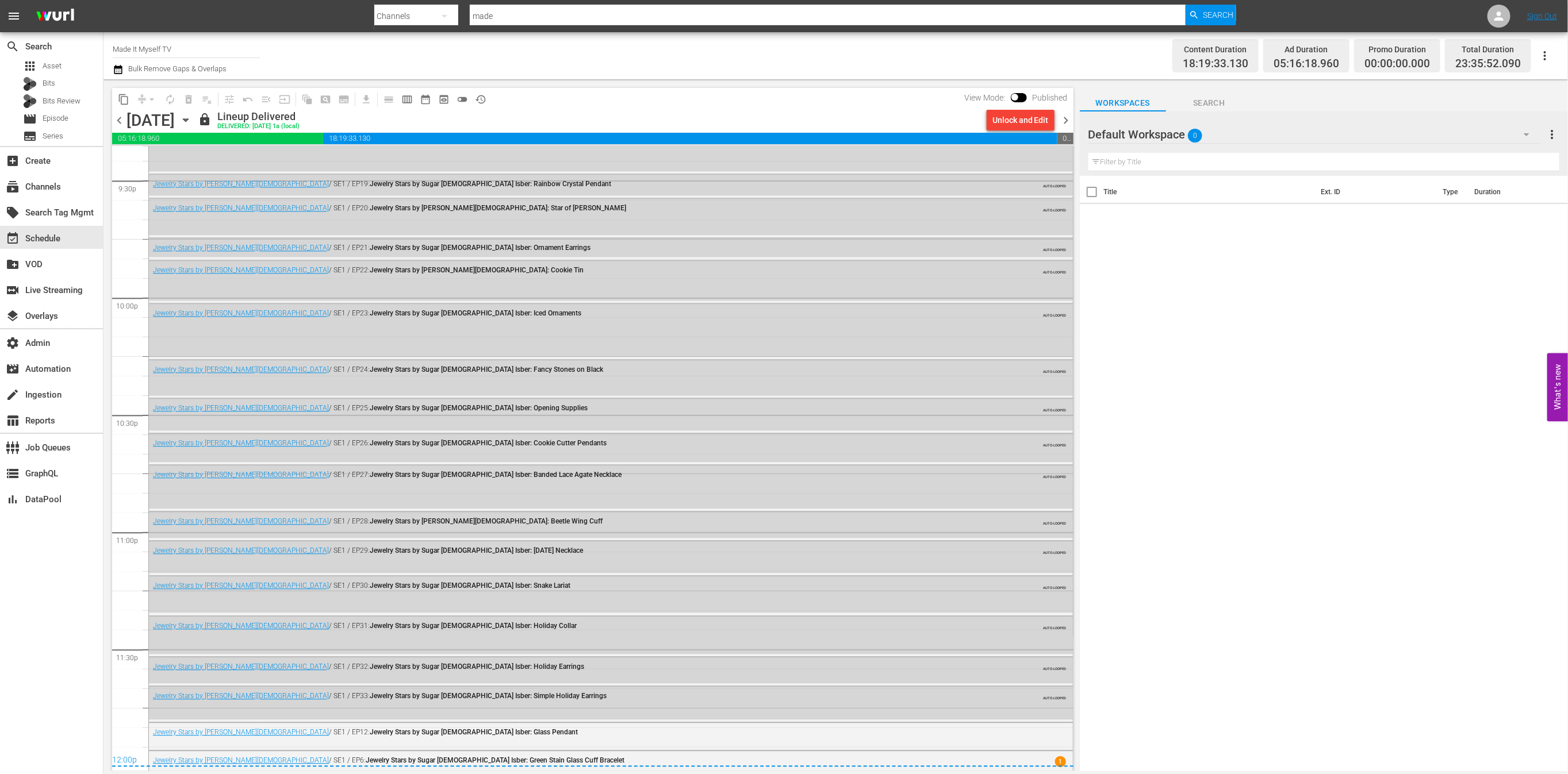
drag, startPoint x: 1149, startPoint y: 341, endPoint x: 1078, endPoint y: 251, distance: 114.6
click at [1139, 335] on div "Title Ext. ID Type Duration" at bounding box center [1324, 475] width 488 height 597
